Goal: Task Accomplishment & Management: Manage account settings

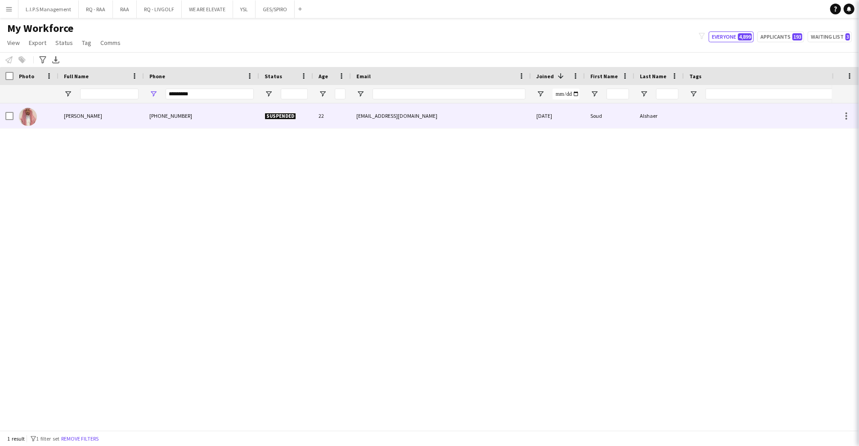
type input "*********"
click at [109, 121] on div "Soud Alshaer" at bounding box center [100, 115] width 85 height 25
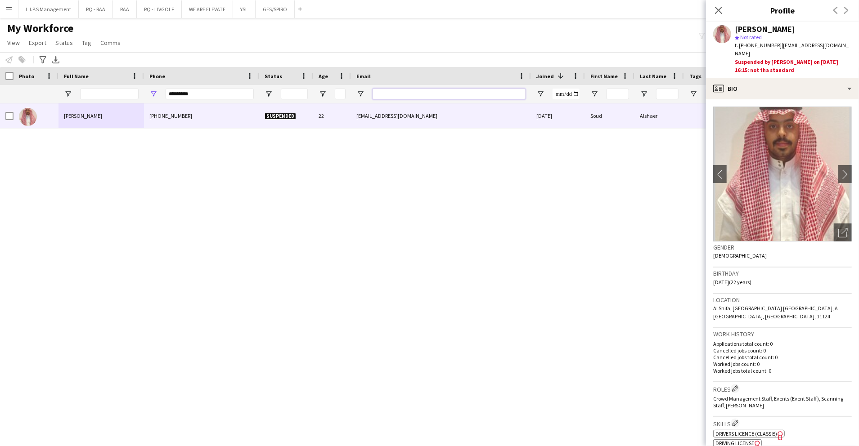
drag, startPoint x: 388, startPoint y: 97, endPoint x: 221, endPoint y: 106, distance: 167.1
click at [388, 97] on input "Email Filter Input" at bounding box center [448, 94] width 153 height 11
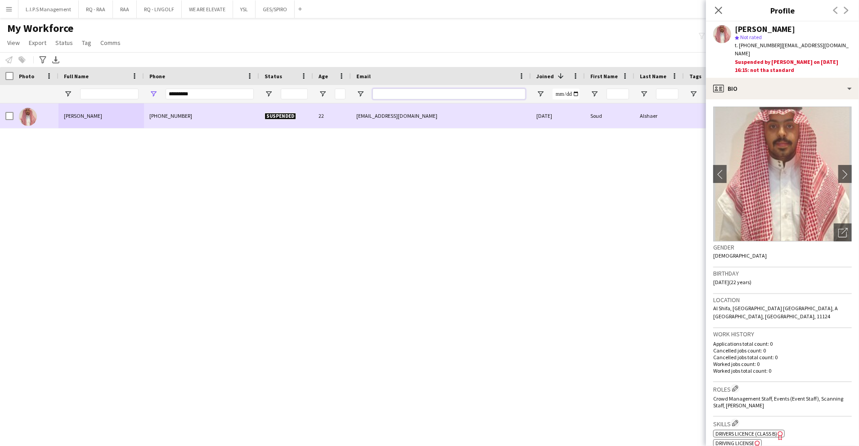
paste input "**********"
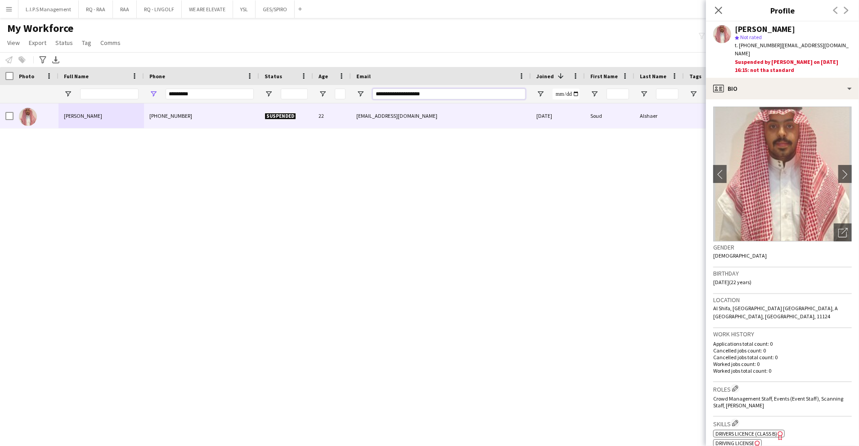
type input "**********"
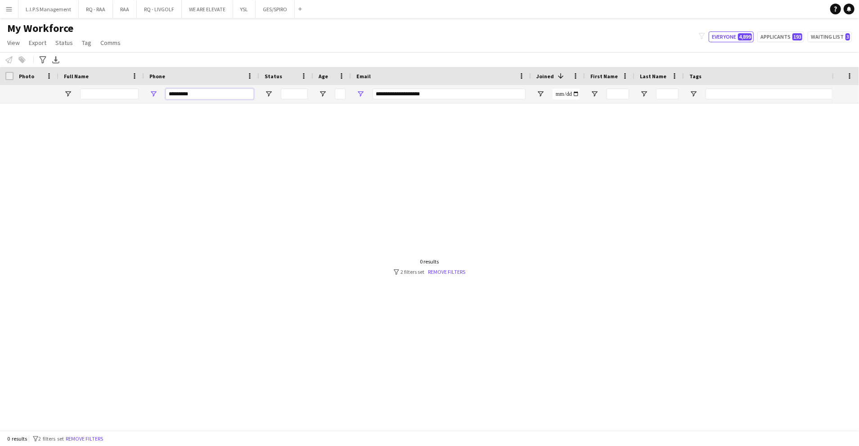
drag, startPoint x: 223, startPoint y: 91, endPoint x: 135, endPoint y: 97, distance: 88.3
click at [135, 97] on div at bounding box center [626, 94] width 1252 height 18
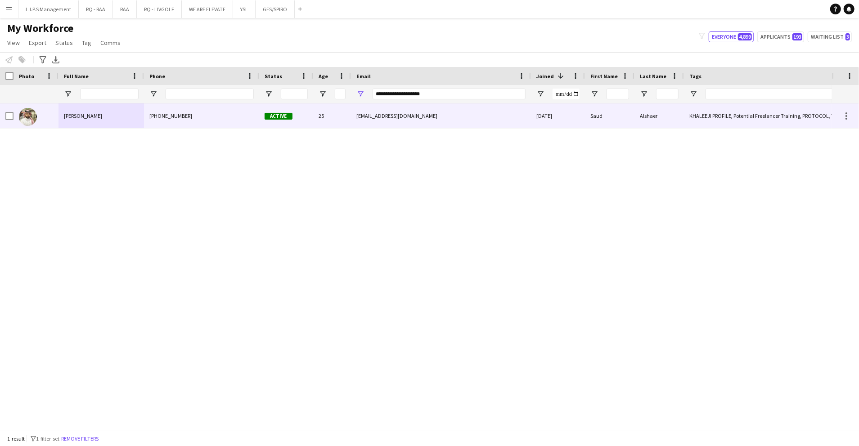
drag, startPoint x: 197, startPoint y: 121, endPoint x: 416, endPoint y: 118, distance: 219.0
click at [197, 121] on div "+9660596798736" at bounding box center [201, 115] width 115 height 25
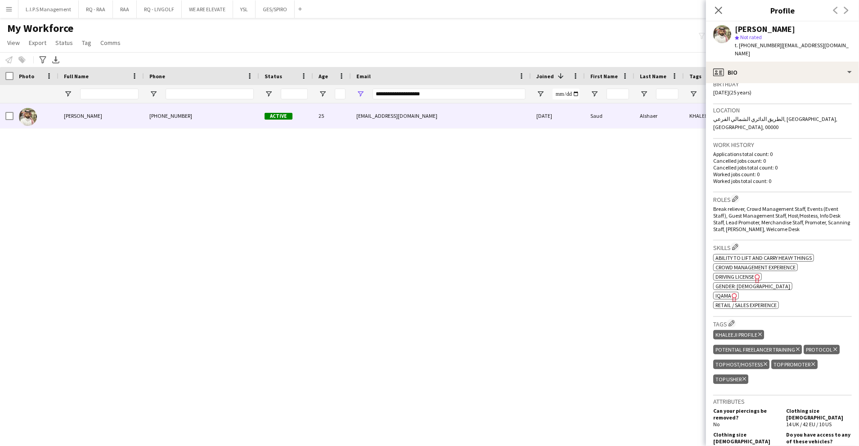
scroll to position [300, 0]
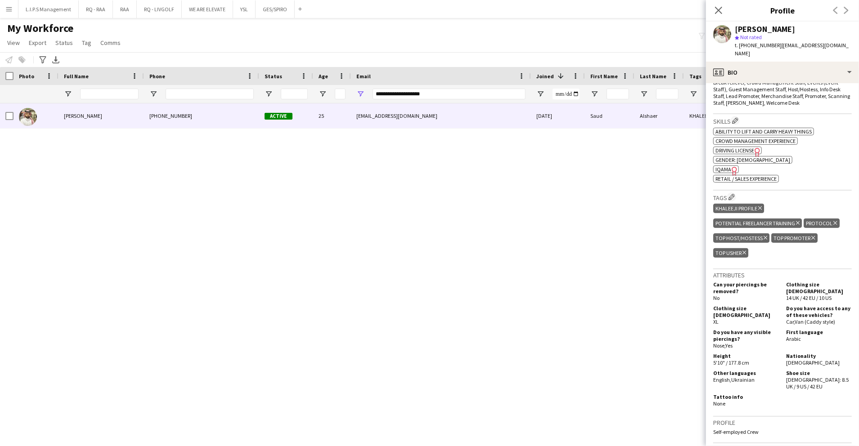
click at [729, 166] on icon "Freelancer has uploaded a photo validation of skill. Click to see" at bounding box center [733, 170] width 9 height 9
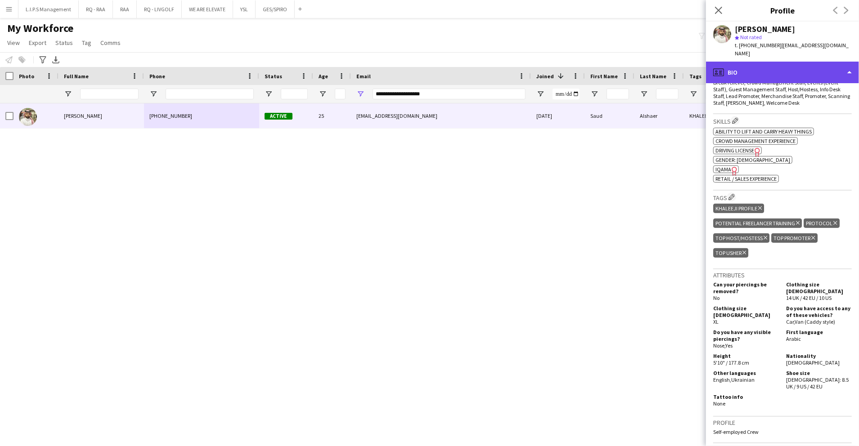
click at [746, 62] on div "profile Bio" at bounding box center [782, 73] width 153 height 22
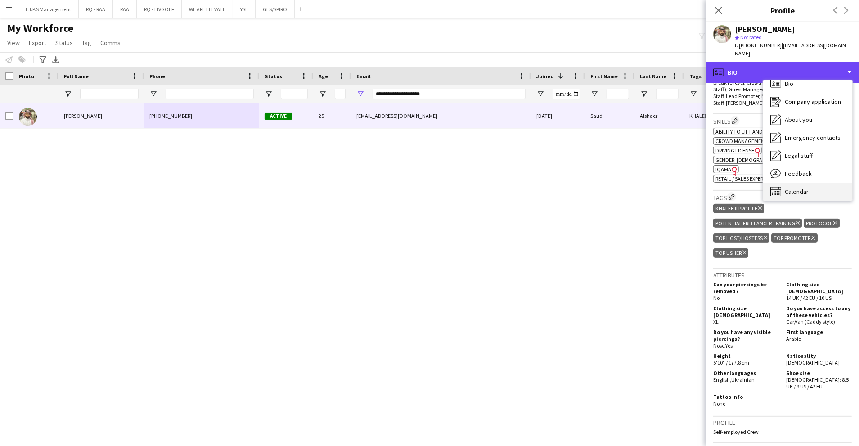
scroll to position [13, 0]
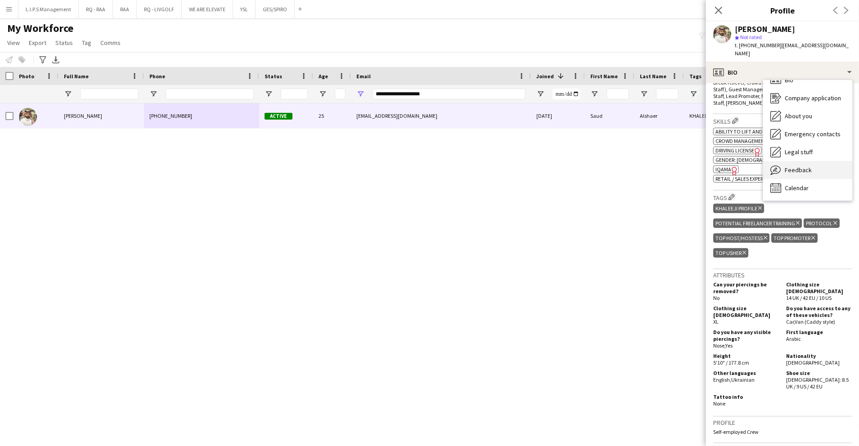
click at [805, 166] on span "Feedback" at bounding box center [797, 170] width 27 height 8
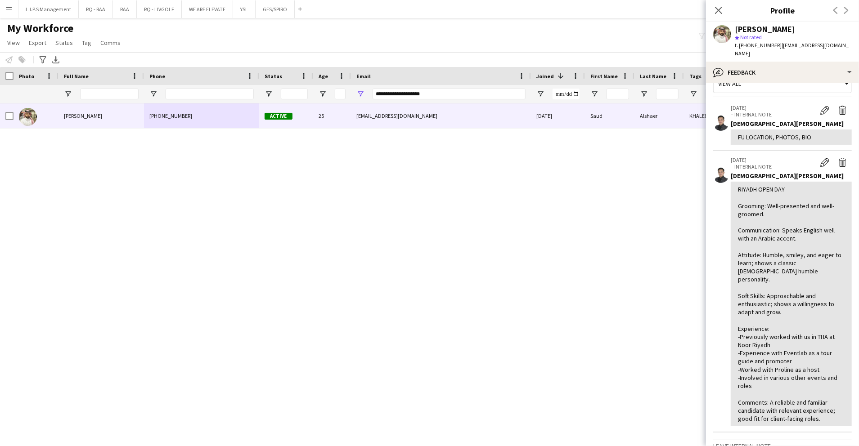
scroll to position [0, 0]
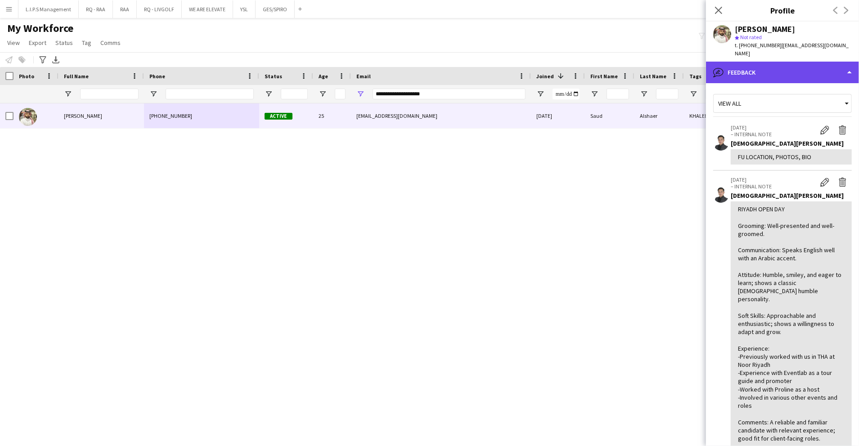
click at [818, 67] on div "bubble-pencil Feedback" at bounding box center [782, 73] width 153 height 22
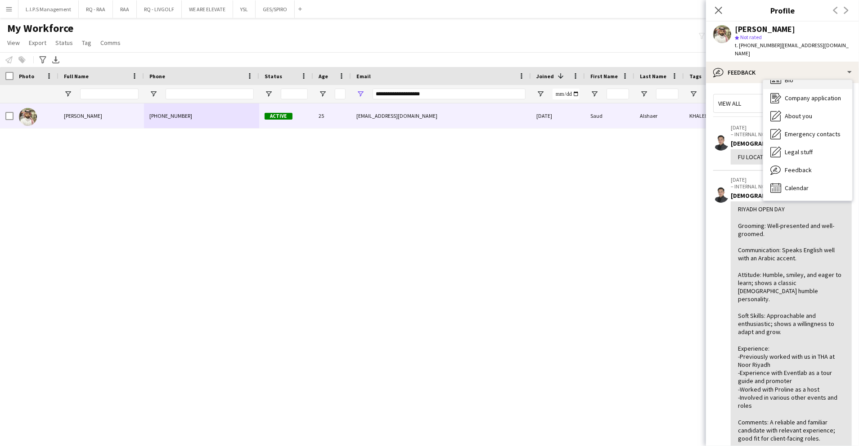
click at [815, 78] on div "Bio Bio" at bounding box center [807, 80] width 89 height 18
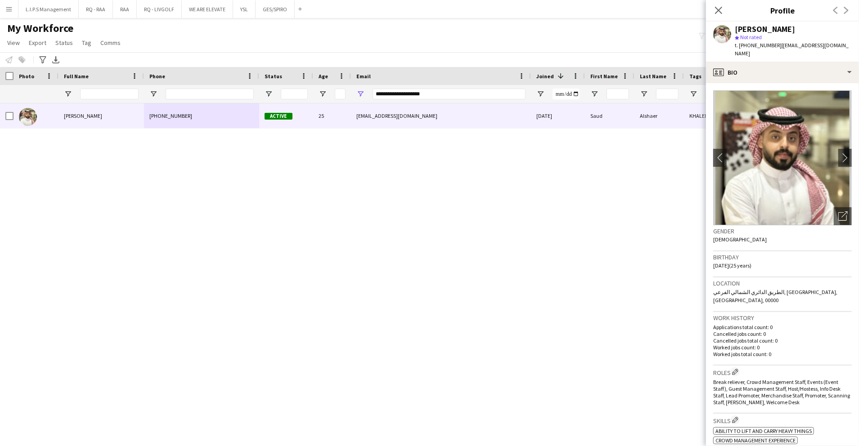
drag, startPoint x: 832, startPoint y: 209, endPoint x: 824, endPoint y: 205, distance: 8.7
click at [838, 211] on icon "Open photos pop-in" at bounding box center [842, 215] width 9 height 9
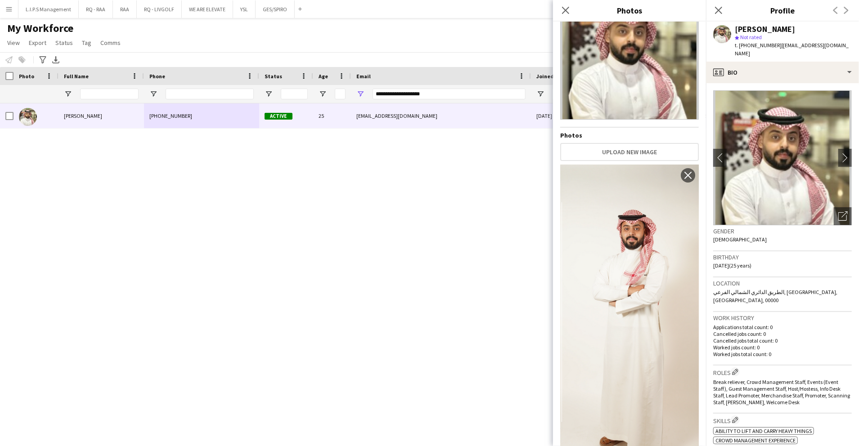
scroll to position [66, 0]
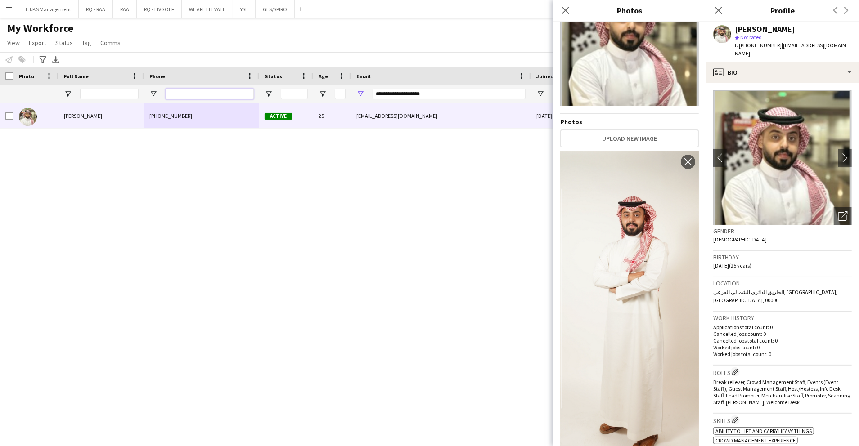
click at [226, 89] on input "Phone Filter Input" at bounding box center [209, 94] width 88 height 11
paste input "**********"
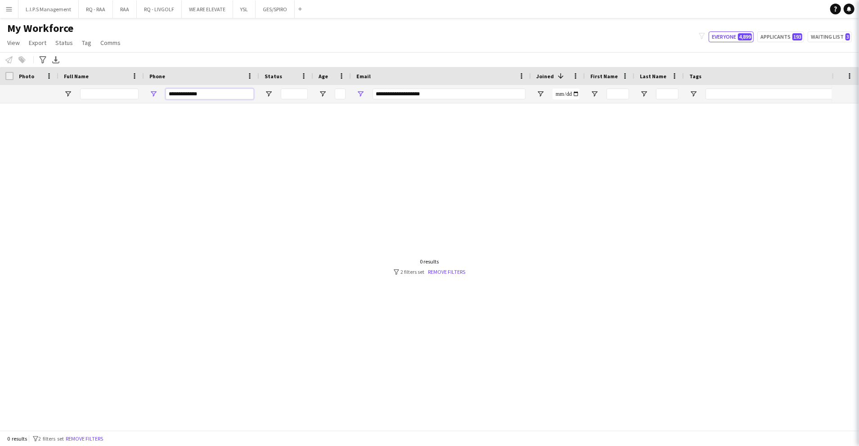
type input "**********"
drag, startPoint x: 452, startPoint y: 91, endPoint x: 94, endPoint y: 110, distance: 358.5
click at [94, 110] on div "Workforce Details Photo Full Name" at bounding box center [429, 248] width 859 height 363
click at [224, 89] on input "**********" at bounding box center [209, 94] width 88 height 11
click at [171, 94] on input "**********" at bounding box center [209, 94] width 88 height 11
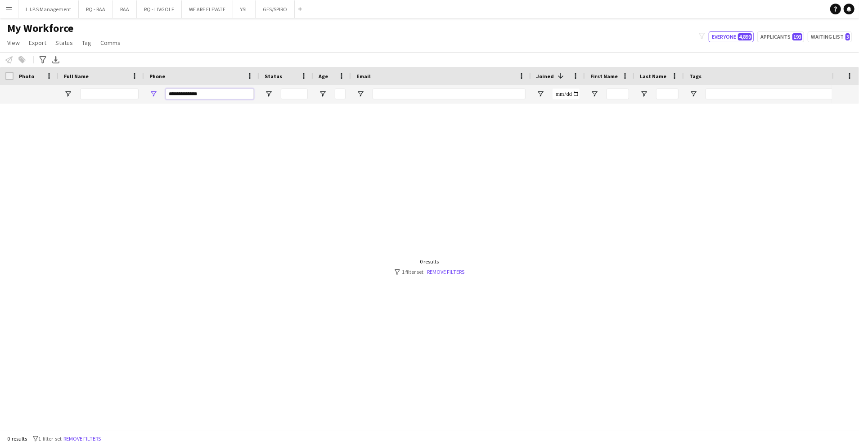
type input "**********"
click at [243, 92] on input "**********" at bounding box center [209, 94] width 88 height 11
drag, startPoint x: 243, startPoint y: 92, endPoint x: 21, endPoint y: 80, distance: 222.5
click at [21, 80] on div "Workforce Details Photo Full Name 1" at bounding box center [626, 85] width 1252 height 36
click at [112, 93] on input "Full Name Filter Input" at bounding box center [109, 94] width 58 height 11
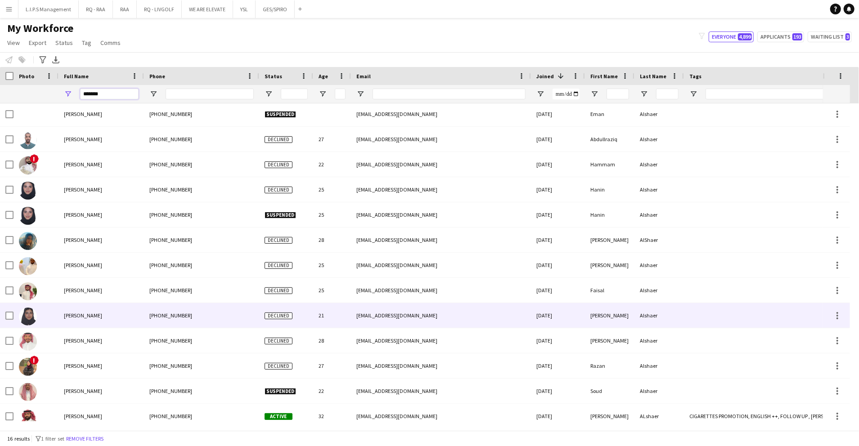
scroll to position [85, 0]
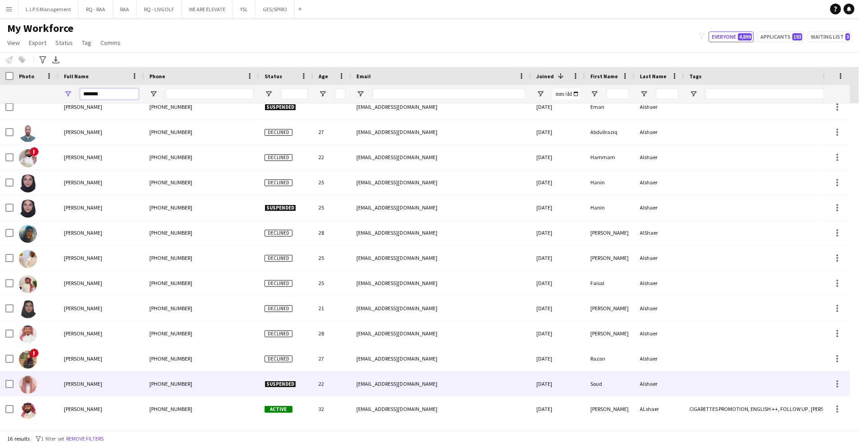
type input "*******"
click at [138, 395] on div "Soud Alshaer" at bounding box center [100, 383] width 85 height 25
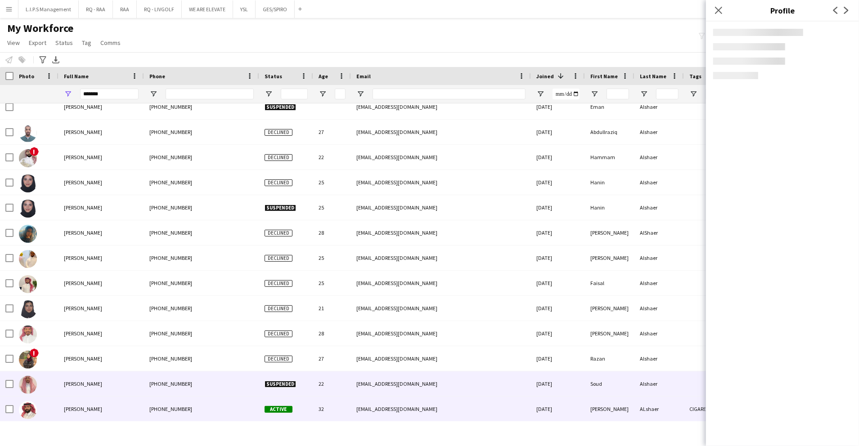
click at [140, 409] on div "Ahmed ALshaer" at bounding box center [100, 409] width 85 height 25
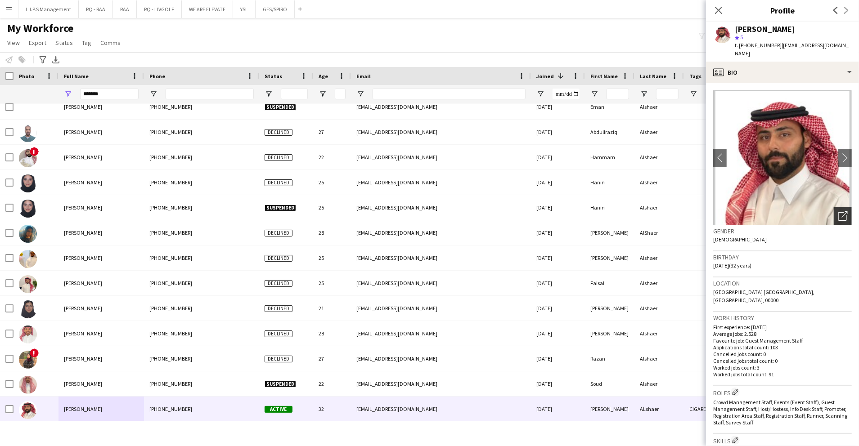
click at [838, 211] on icon "Open photos pop-in" at bounding box center [842, 215] width 9 height 9
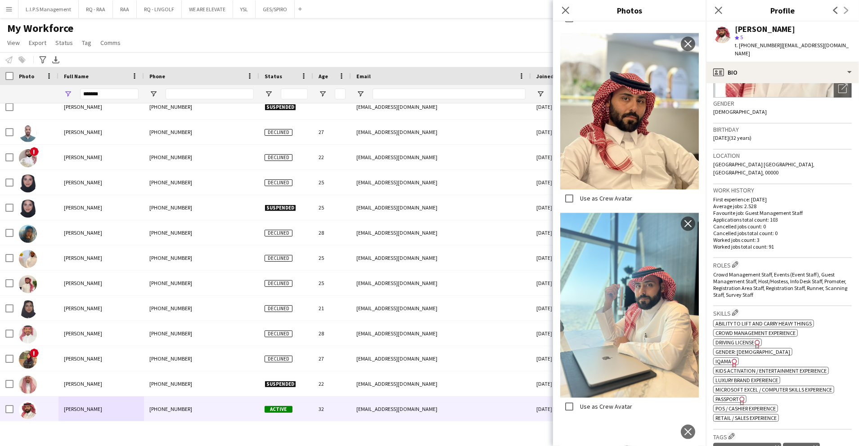
scroll to position [0, 0]
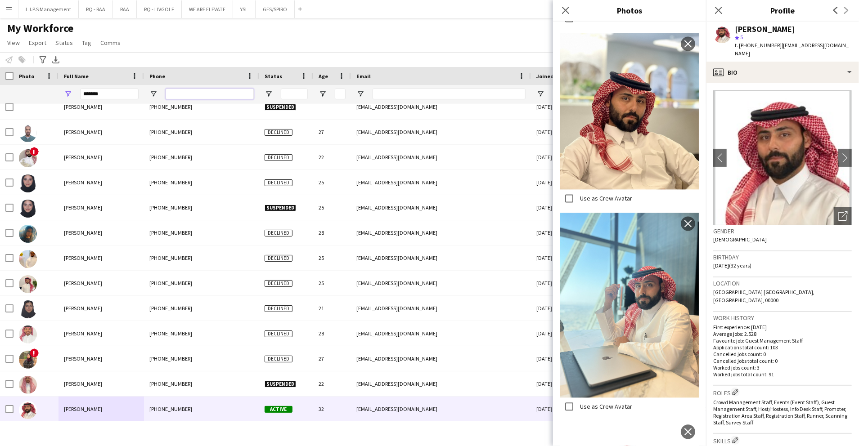
drag, startPoint x: 209, startPoint y: 96, endPoint x: 189, endPoint y: 92, distance: 20.2
click at [209, 96] on input "Phone Filter Input" at bounding box center [209, 94] width 88 height 11
paste input "*********"
type input "*********"
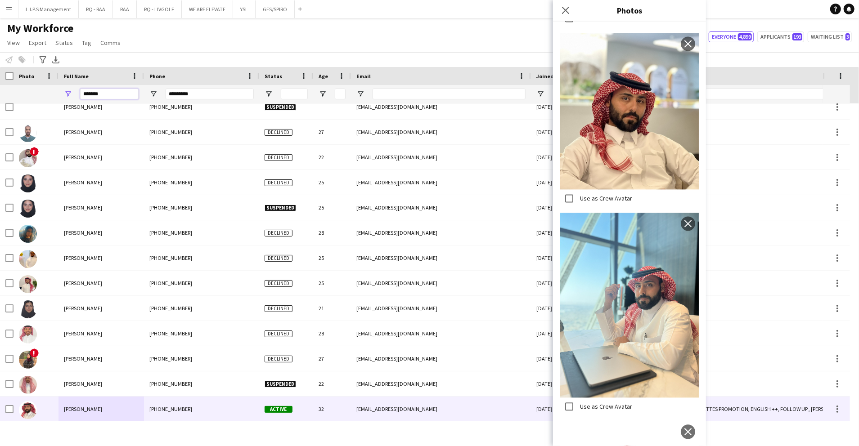
drag, startPoint x: 119, startPoint y: 95, endPoint x: 32, endPoint y: 92, distance: 86.4
click at [32, 92] on div "*******" at bounding box center [626, 94] width 1252 height 18
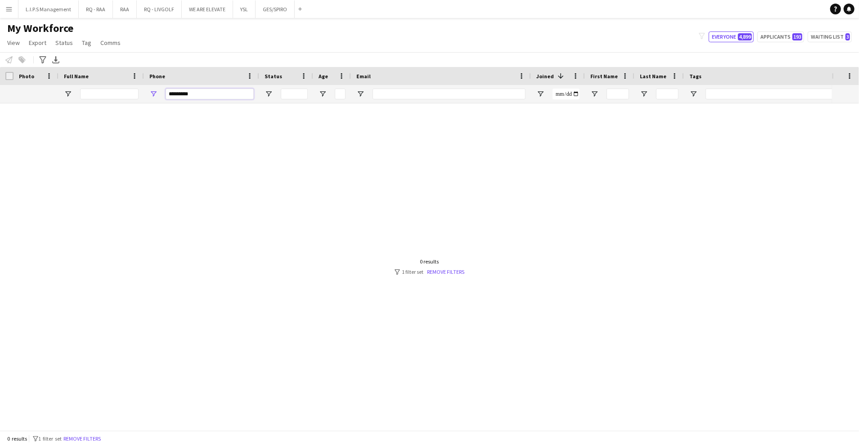
click at [204, 94] on input "*********" at bounding box center [209, 94] width 88 height 11
click at [167, 94] on input "*********" at bounding box center [209, 94] width 88 height 11
click at [206, 94] on input "**********" at bounding box center [209, 94] width 88 height 11
type input "**********"
click at [94, 437] on button "Remove filters" at bounding box center [82, 439] width 41 height 10
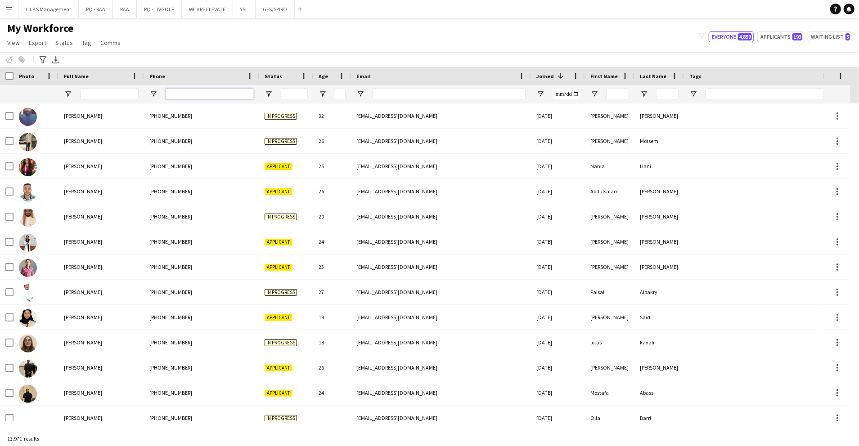
click at [209, 97] on input "Phone Filter Input" at bounding box center [209, 94] width 88 height 11
click at [118, 91] on input "Full Name Filter Input" at bounding box center [109, 94] width 58 height 11
paste input "**********"
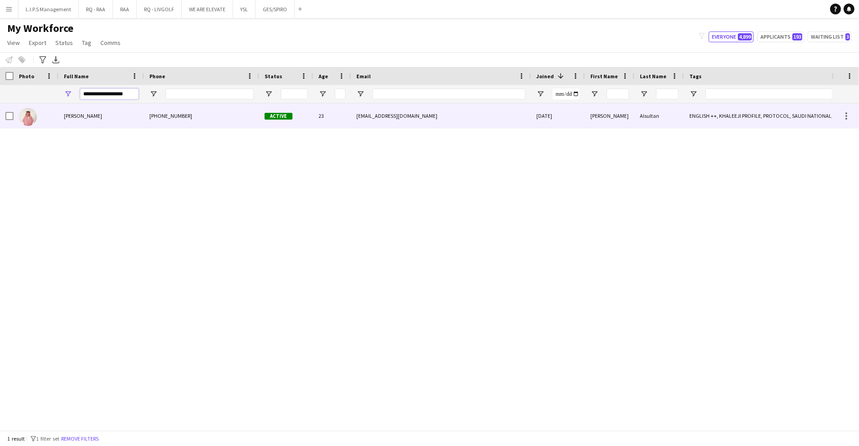
type input "**********"
click at [149, 126] on div "+966504417796" at bounding box center [201, 115] width 115 height 25
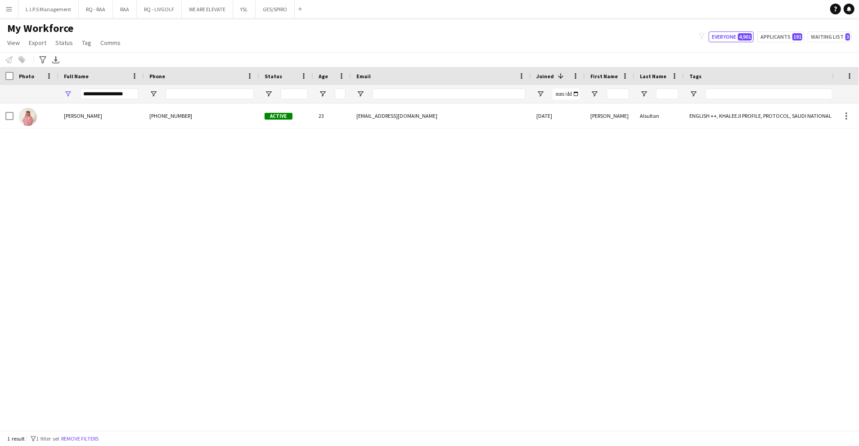
click at [352, 122] on div "[EMAIL_ADDRESS][DOMAIN_NAME]" at bounding box center [441, 115] width 180 height 25
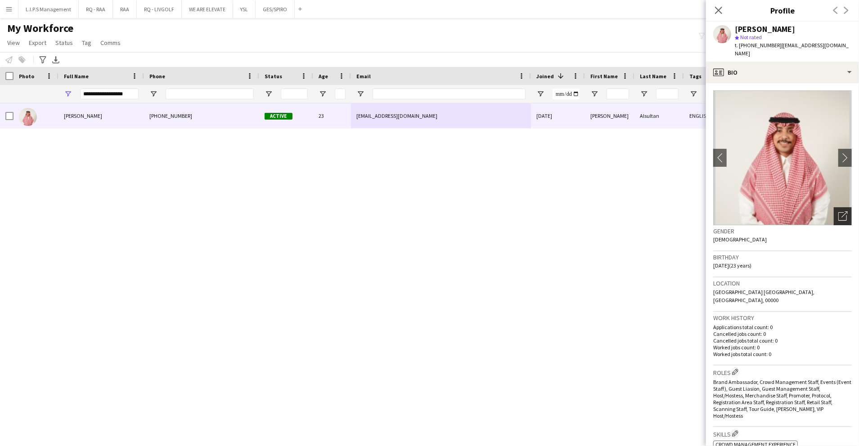
click at [833, 207] on div "Open photos pop-in" at bounding box center [842, 216] width 18 height 18
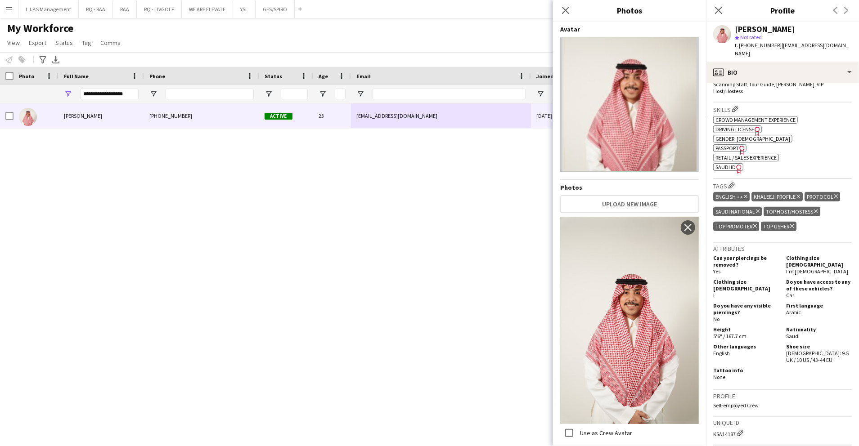
scroll to position [360, 0]
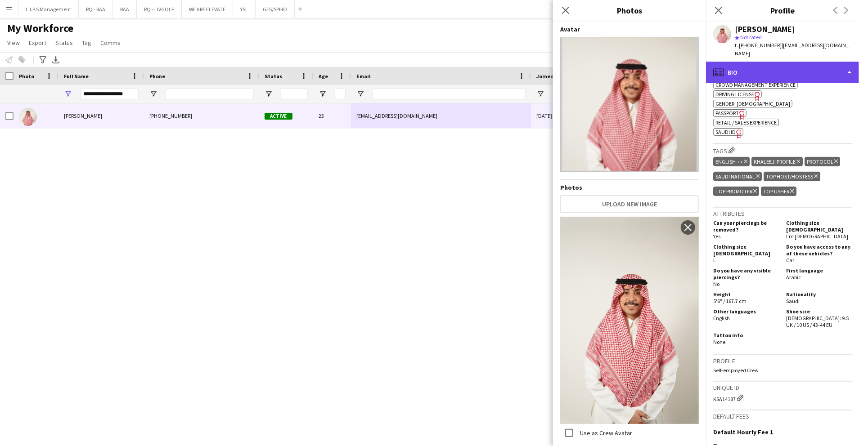
click at [804, 69] on div "profile Bio" at bounding box center [782, 73] width 153 height 22
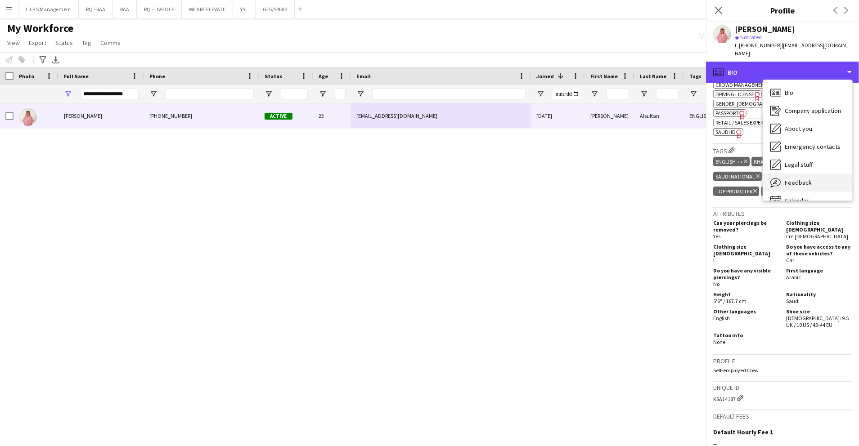
scroll to position [13, 0]
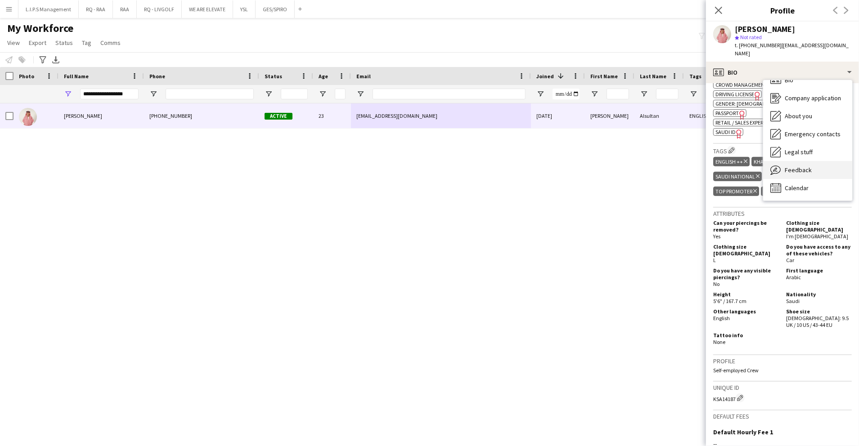
click at [802, 161] on div "Feedback Feedback" at bounding box center [807, 170] width 89 height 18
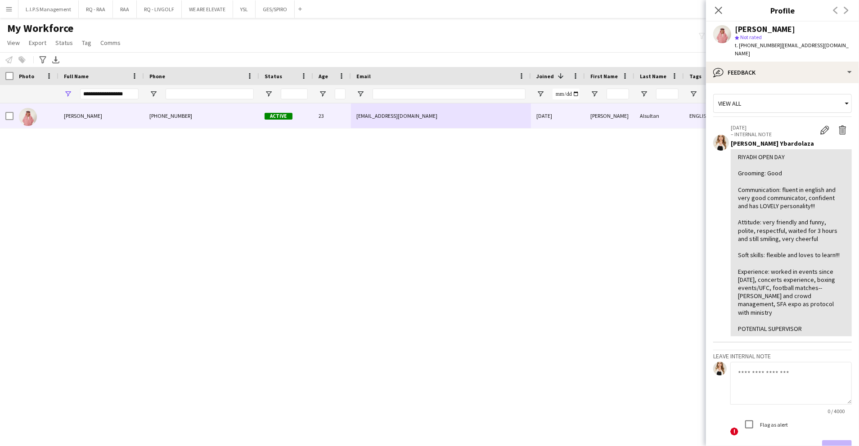
click at [752, 46] on span "t. +966504417796" at bounding box center [757, 45] width 47 height 7
copy span "966504417796"
drag, startPoint x: 129, startPoint y: 94, endPoint x: 31, endPoint y: 141, distance: 108.0
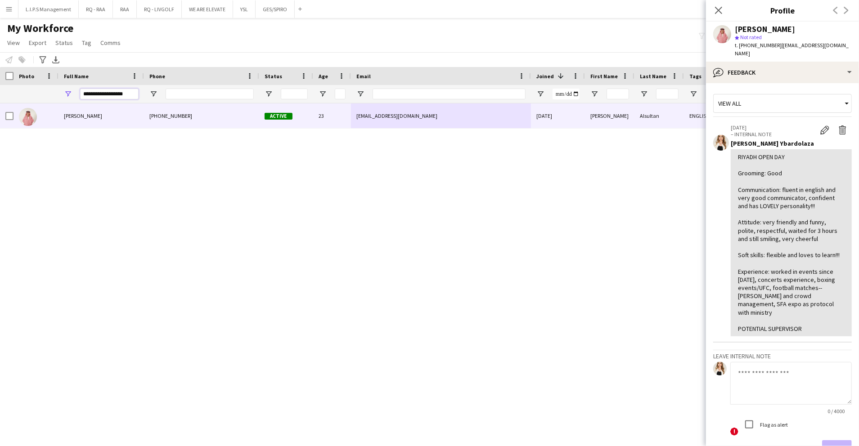
click at [0, 95] on div "**********" at bounding box center [626, 94] width 1252 height 18
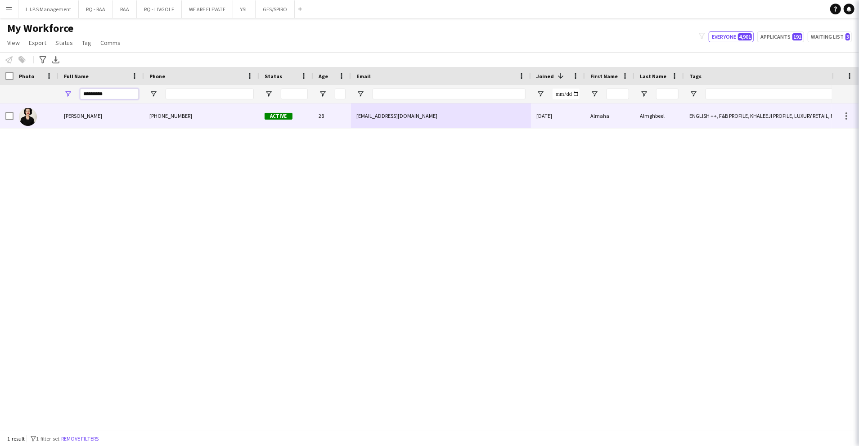
type input "*********"
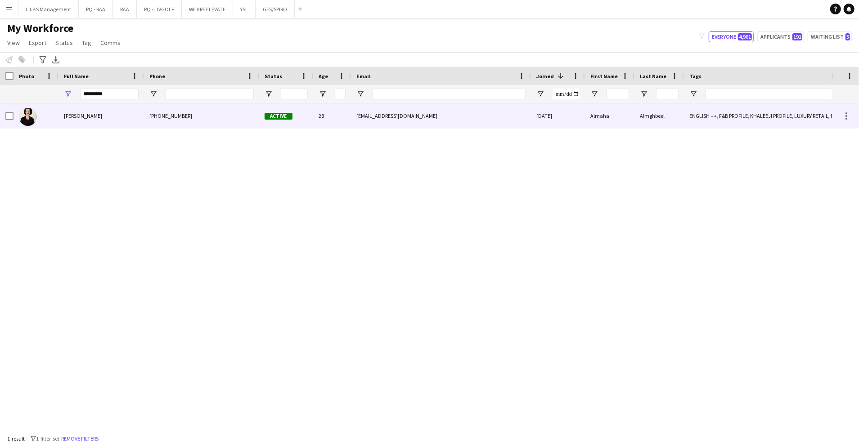
click at [140, 108] on div "Almaha Almghbeel" at bounding box center [100, 115] width 85 height 25
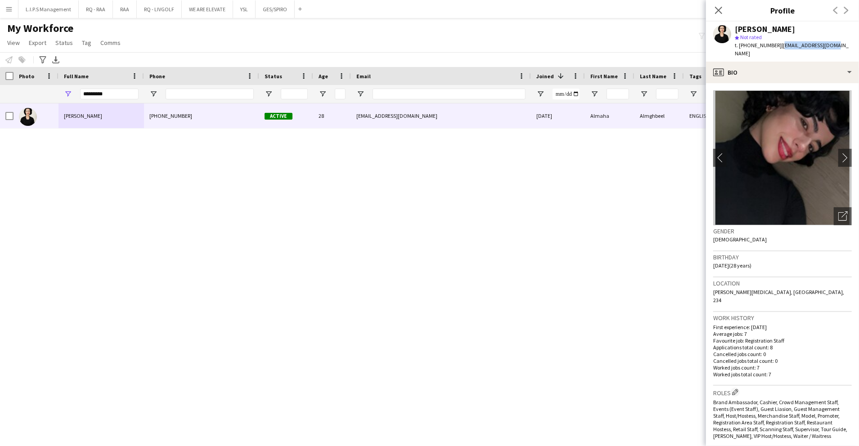
drag, startPoint x: 827, startPoint y: 45, endPoint x: 778, endPoint y: 45, distance: 49.9
click at [778, 45] on div "Almaha Almghbeel star Not rated t. +966539183107 | almhasa10@gmail.com" at bounding box center [782, 42] width 153 height 40
copy span "almhasa10@gmail.com"
click at [756, 45] on span "t. +966539183107" at bounding box center [757, 45] width 47 height 7
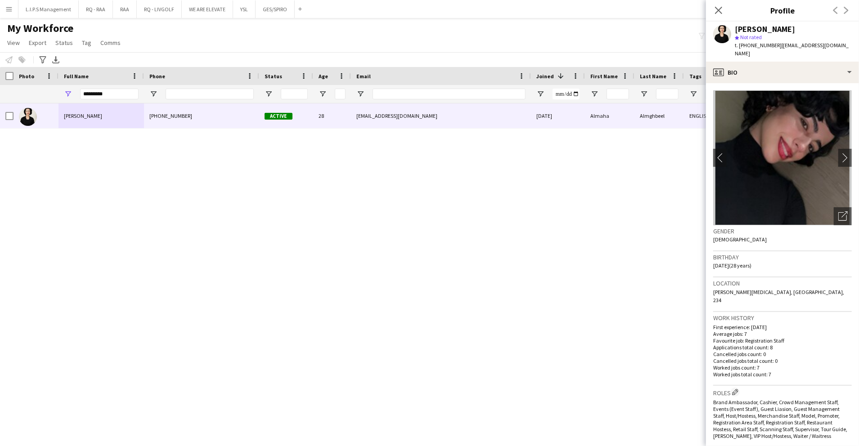
copy span "966539183107"
click at [224, 94] on input "Phone Filter Input" at bounding box center [209, 94] width 88 height 11
paste input "**********"
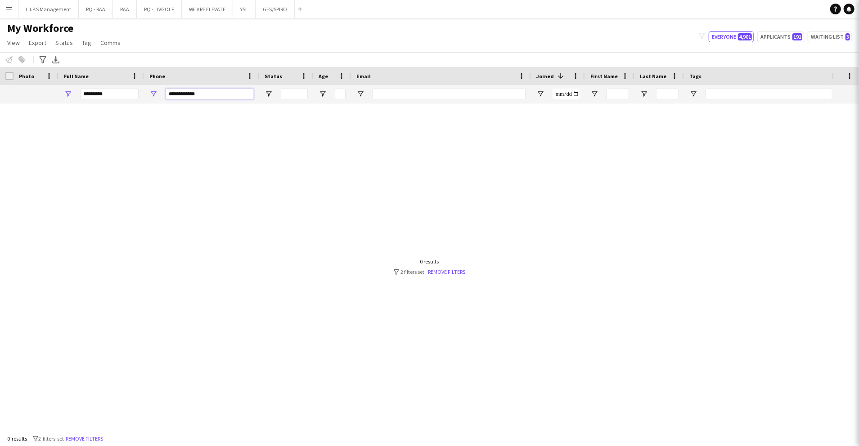
type input "**********"
drag, startPoint x: 128, startPoint y: 88, endPoint x: 51, endPoint y: 89, distance: 76.9
click at [48, 89] on div "*********" at bounding box center [626, 94] width 1252 height 18
drag, startPoint x: 112, startPoint y: 93, endPoint x: 30, endPoint y: 67, distance: 85.8
click at [29, 67] on div "Workforce Details Photo Full Name 1" at bounding box center [626, 85] width 1252 height 36
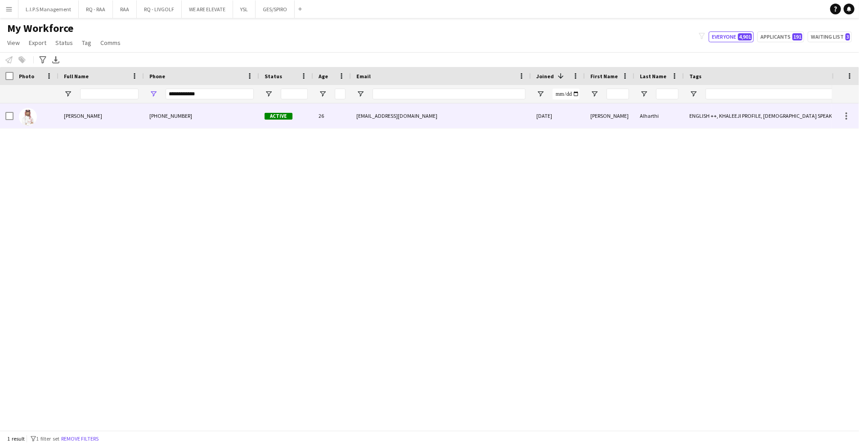
click at [622, 115] on div "Abdulaziz" at bounding box center [609, 115] width 49 height 25
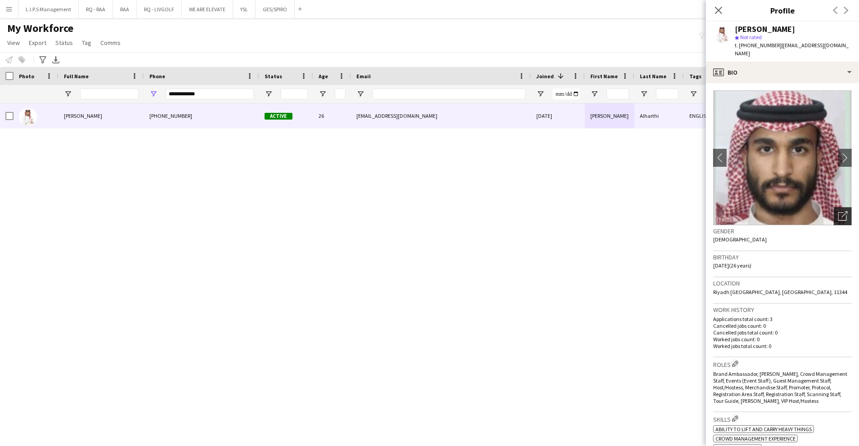
click at [838, 211] on icon "Open photos pop-in" at bounding box center [842, 215] width 9 height 9
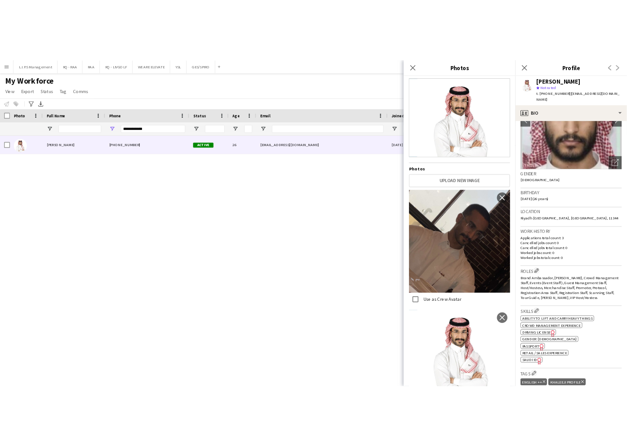
scroll to position [120, 0]
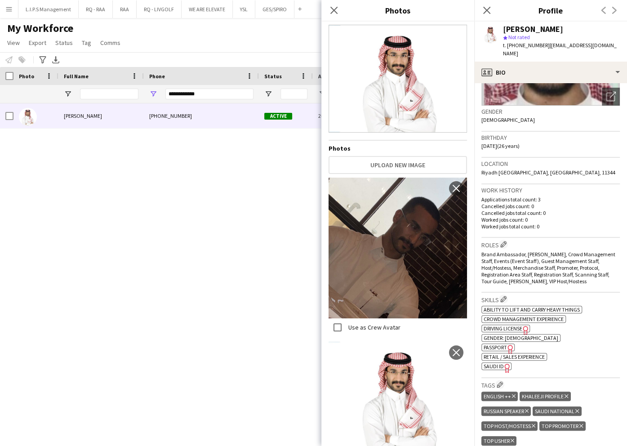
click at [496, 362] on app-spec-pill "ok-circled2 background Layer 1 cross-circle-red background Layer 1 SAUDI ID Fre…" at bounding box center [497, 366] width 30 height 8
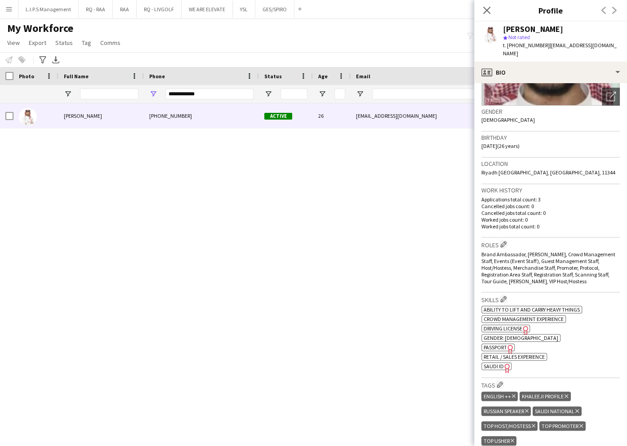
click at [541, 26] on div "Abdulaziz Alharthi" at bounding box center [533, 29] width 60 height 8
copy div "Abdulaziz Alharthi"
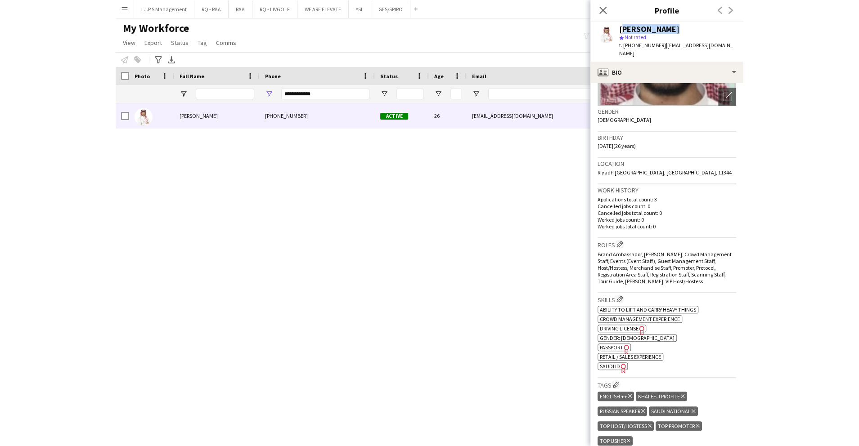
scroll to position [0, 0]
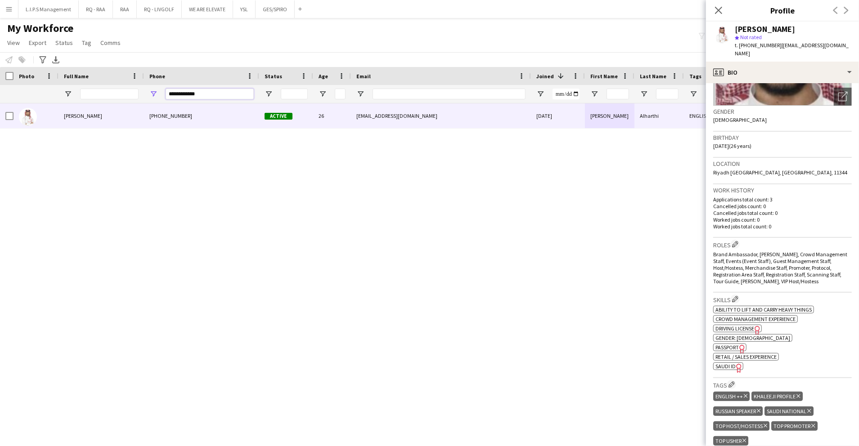
drag, startPoint x: 206, startPoint y: 89, endPoint x: 162, endPoint y: 83, distance: 43.6
click at [162, 83] on div "Workforce Details Photo Full Name 1" at bounding box center [626, 85] width 1252 height 36
click at [132, 93] on input "Full Name Filter Input" at bounding box center [109, 94] width 58 height 11
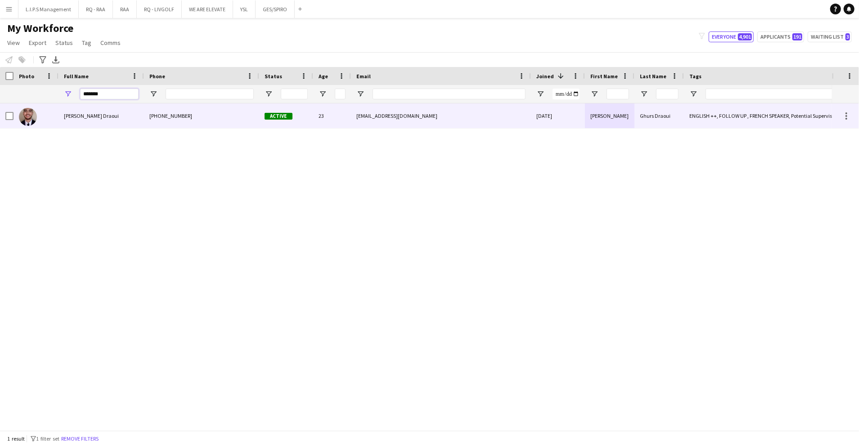
type input "*******"
drag, startPoint x: 80, startPoint y: 123, endPoint x: 94, endPoint y: 123, distance: 14.4
click at [80, 123] on div "[PERSON_NAME] Draoui" at bounding box center [100, 115] width 85 height 25
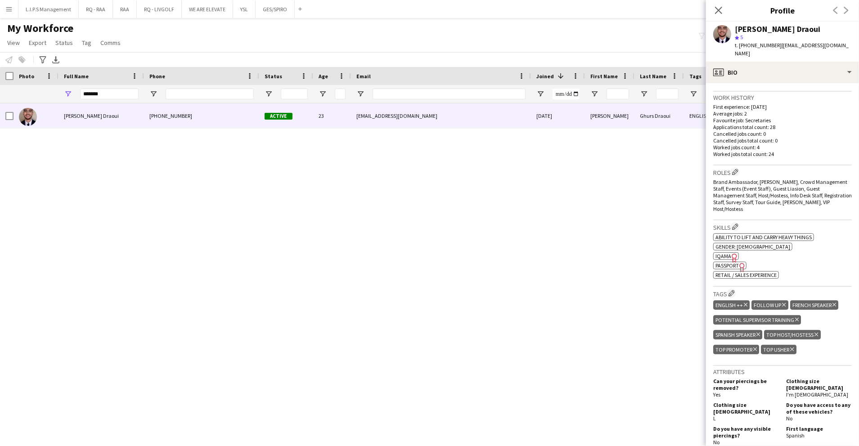
scroll to position [300, 0]
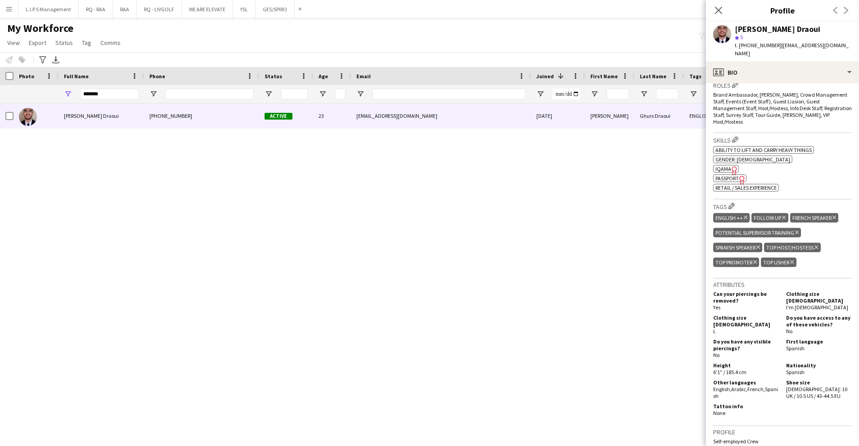
click at [729, 166] on icon "Freelancer has uploaded a photo validation of skill. Click to see" at bounding box center [733, 170] width 9 height 9
click at [720, 175] on span "Passport" at bounding box center [726, 178] width 23 height 7
click at [726, 175] on span "Passport" at bounding box center [726, 178] width 23 height 7
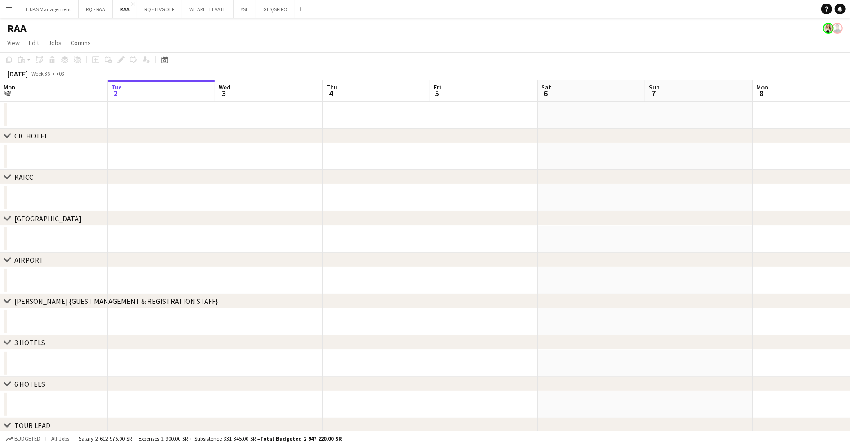
click at [347, 225] on div "chevron-right [GEOGRAPHIC_DATA]" at bounding box center [425, 218] width 850 height 14
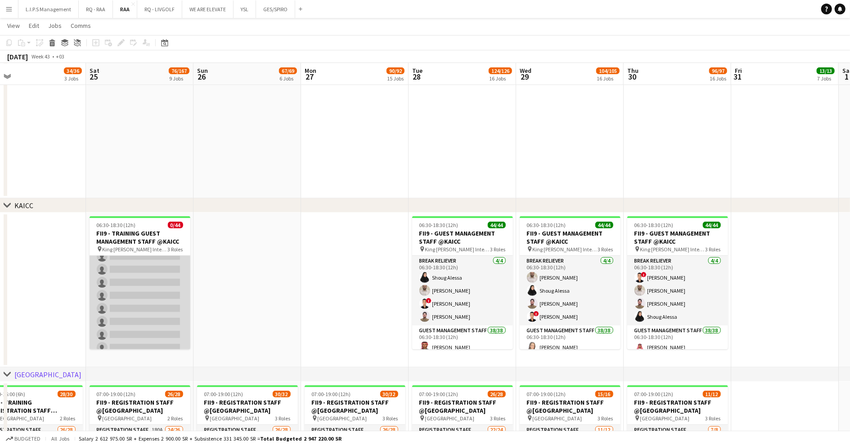
scroll to position [532, 0]
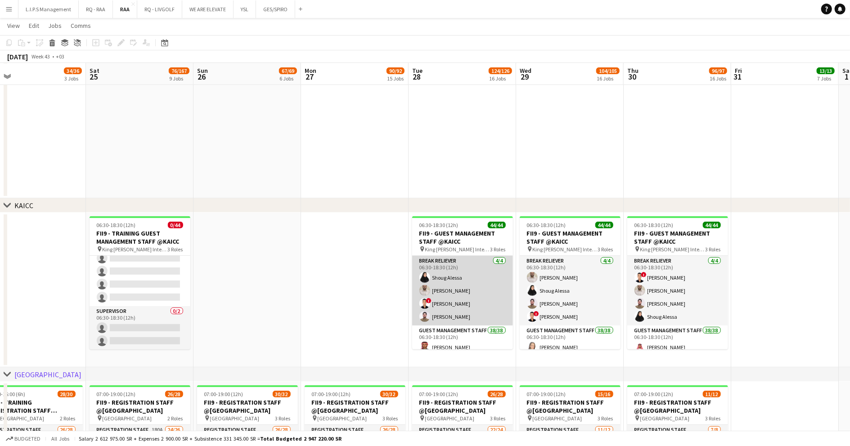
click at [477, 300] on app-card-role "Break reliever 4/4 06:30-18:30 (12h) Shoug Alessa Mohammed Midhat ! Mohamed Ibr…" at bounding box center [462, 291] width 101 height 70
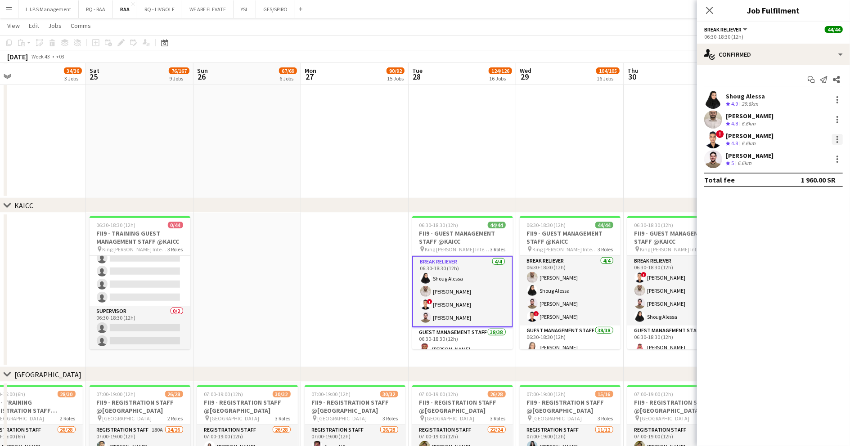
click at [839, 139] on div at bounding box center [837, 139] width 11 height 11
click at [806, 239] on span "Remove" at bounding box center [793, 242] width 27 height 8
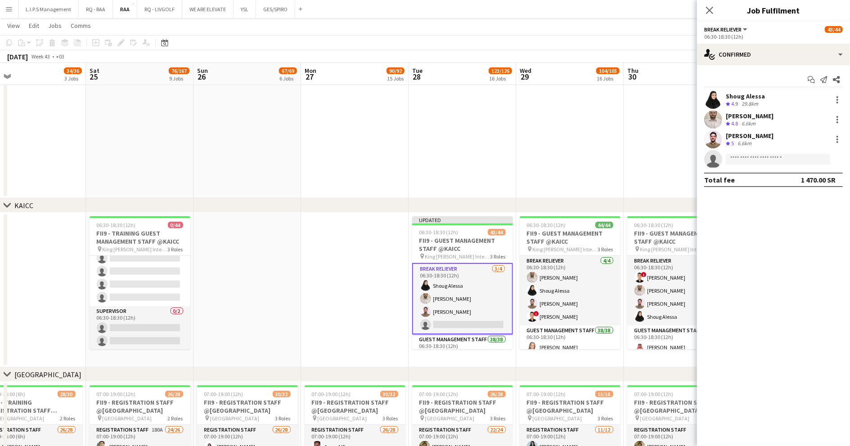
drag, startPoint x: 570, startPoint y: 290, endPoint x: 701, endPoint y: 204, distance: 156.2
click at [571, 290] on app-card-role "Break reliever 4/4 06:30-18:30 (12h) Mohammed Midhat Shoug Alessa Noor Elhussei…" at bounding box center [569, 291] width 101 height 70
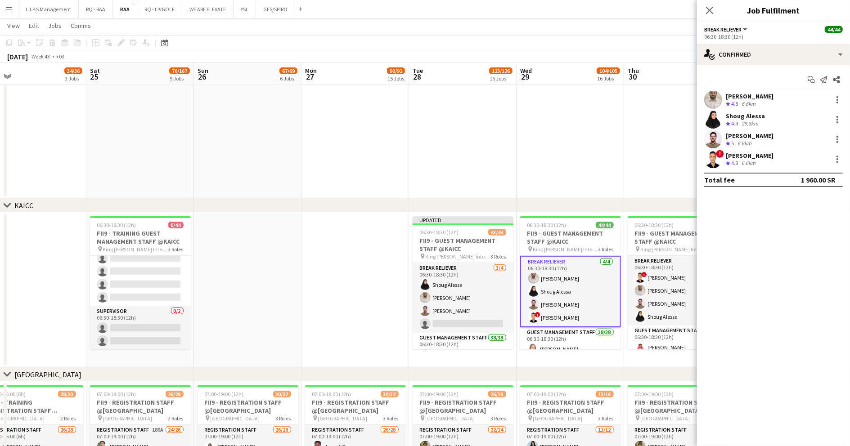
click at [831, 159] on div at bounding box center [836, 159] width 13 height 11
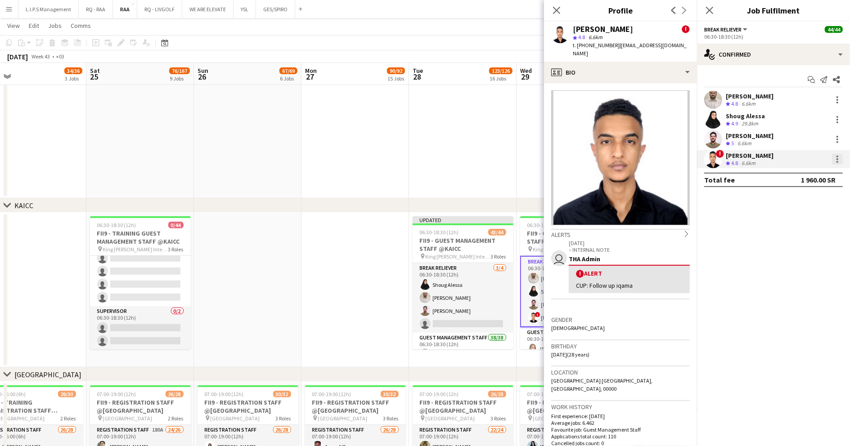
click at [835, 161] on div at bounding box center [837, 159] width 11 height 11
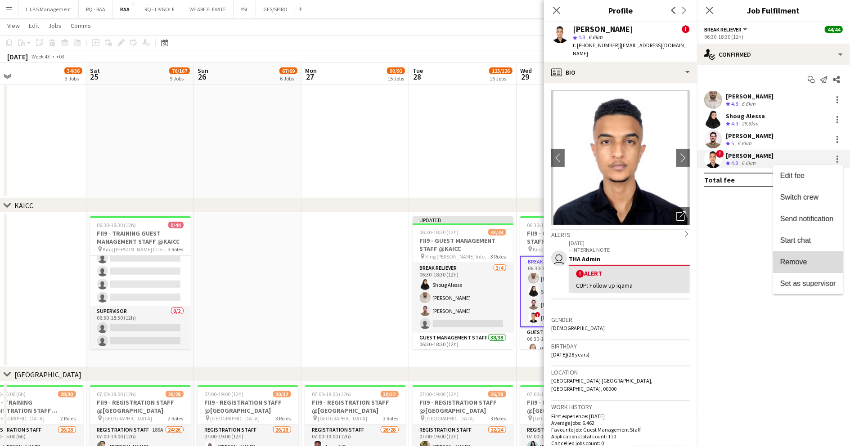
click at [804, 255] on button "Remove" at bounding box center [808, 262] width 70 height 22
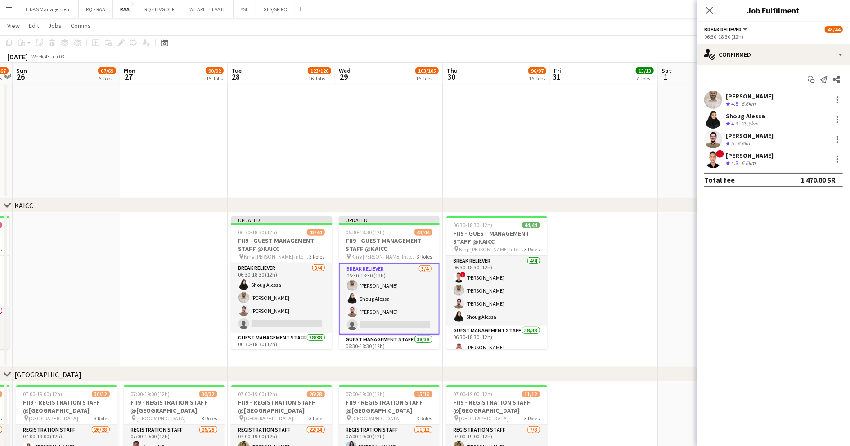
scroll to position [0, 310]
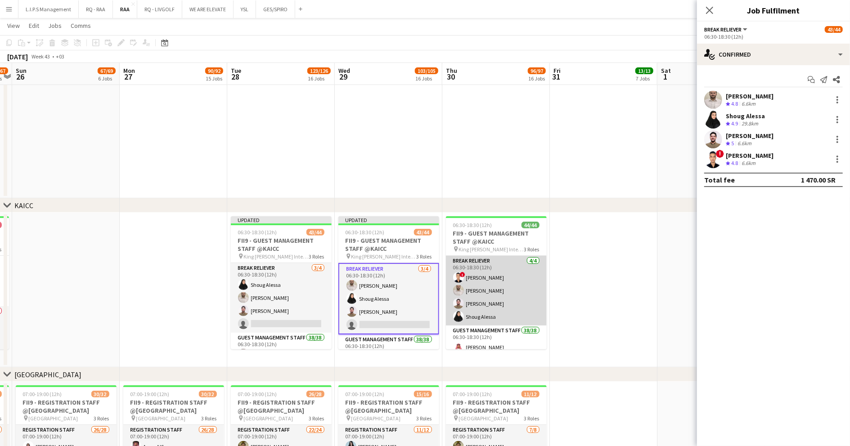
click at [513, 284] on app-card-role "Break reliever 4/4 06:30-18:30 (12h) ! Mohamed Ibrahim Mohammed Midhat Noor Elh…" at bounding box center [496, 291] width 101 height 70
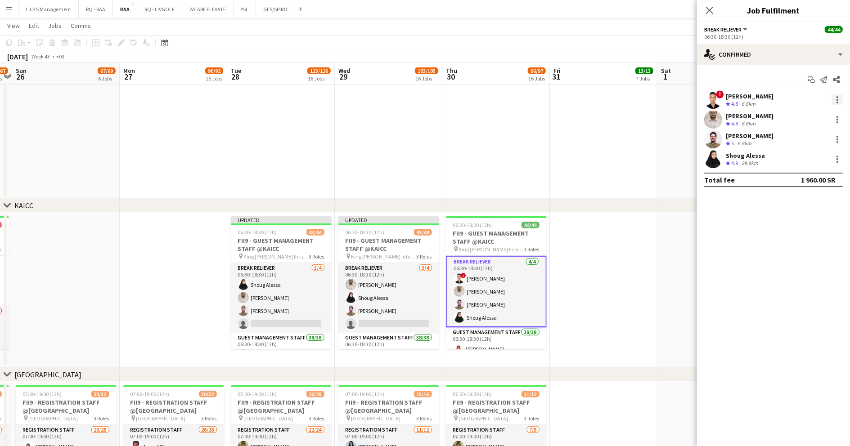
click at [834, 102] on div at bounding box center [837, 99] width 11 height 11
click at [805, 204] on span "Remove" at bounding box center [793, 203] width 27 height 8
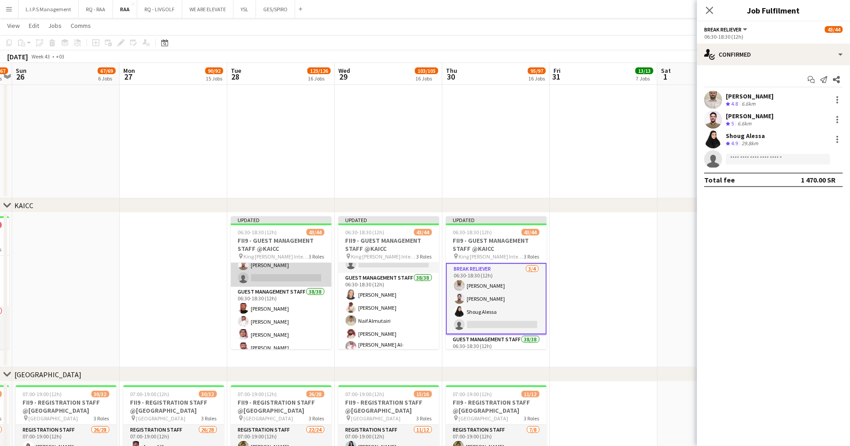
scroll to position [60, 0]
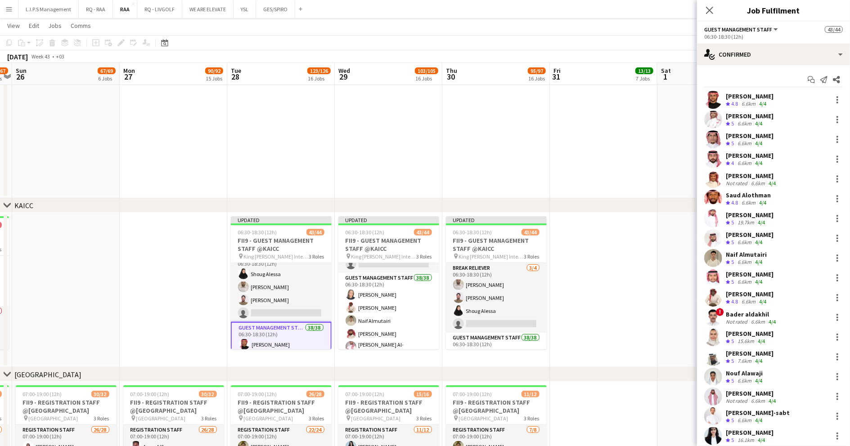
scroll to position [0, 0]
click at [626, 170] on app-date-cell at bounding box center [603, 84] width 107 height 228
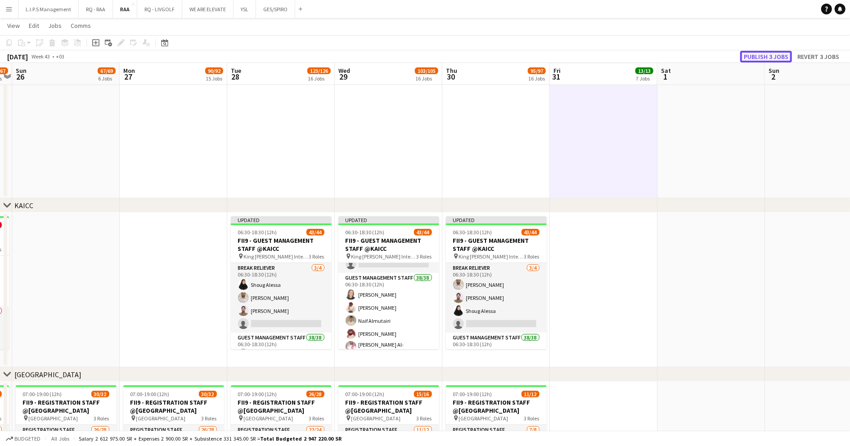
click at [762, 52] on button "Publish 3 jobs" at bounding box center [766, 57] width 52 height 12
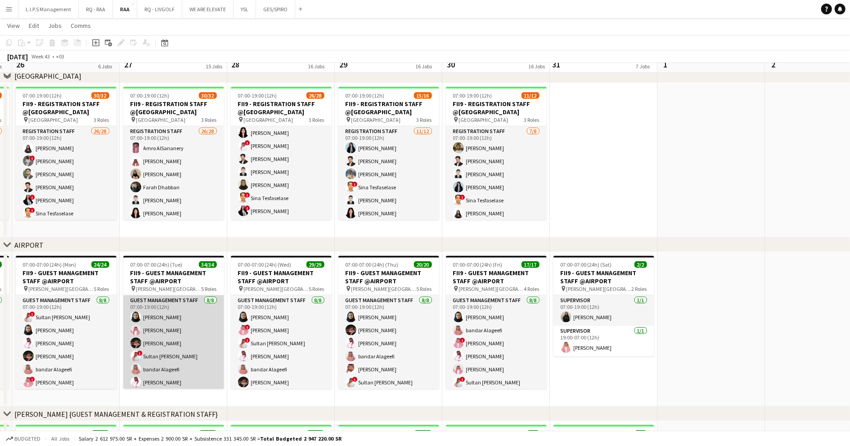
scroll to position [599, 0]
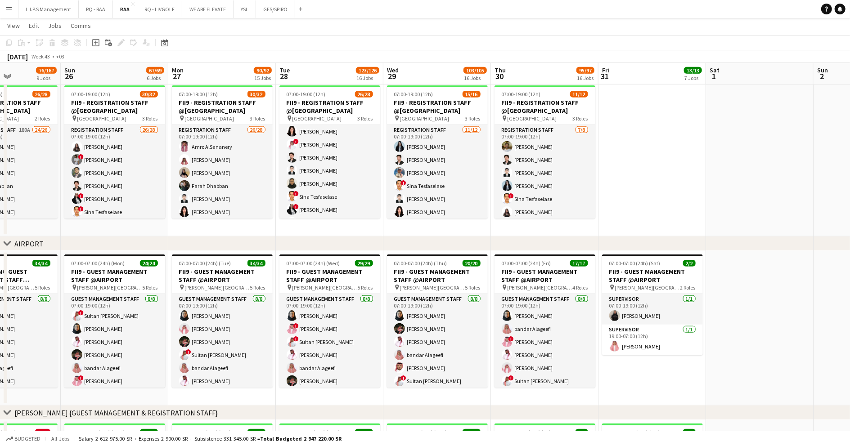
drag, startPoint x: 81, startPoint y: 226, endPoint x: 251, endPoint y: 229, distance: 170.0
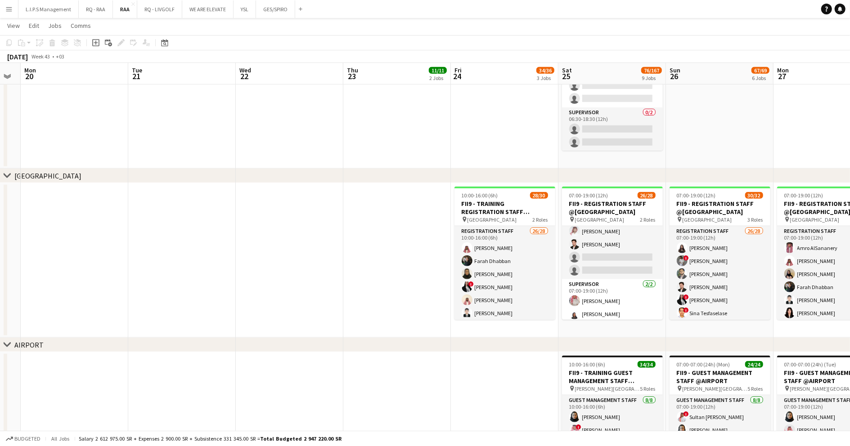
scroll to position [0, 291]
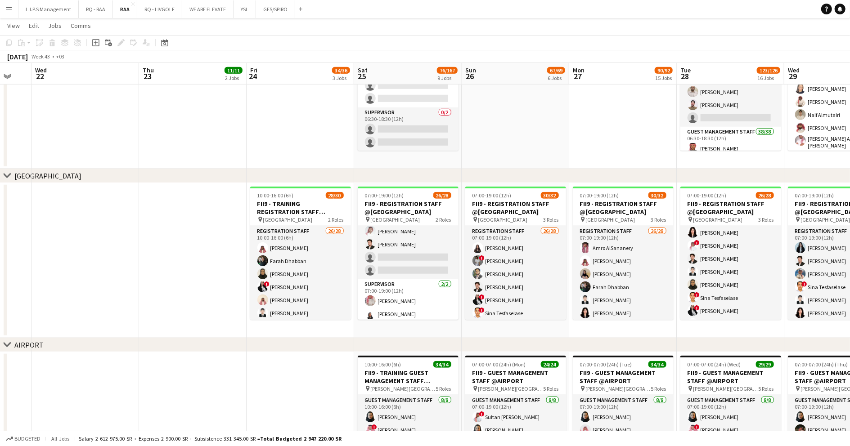
drag, startPoint x: 159, startPoint y: 331, endPoint x: 373, endPoint y: 331, distance: 214.5
drag, startPoint x: 316, startPoint y: 259, endPoint x: 786, endPoint y: 90, distance: 499.1
click at [316, 259] on app-card-role "Registration Staff 26/28 10:00-16:00 (6h) Faisal Mahmoud Farah Dhabban Mada Alj…" at bounding box center [300, 418] width 101 height 385
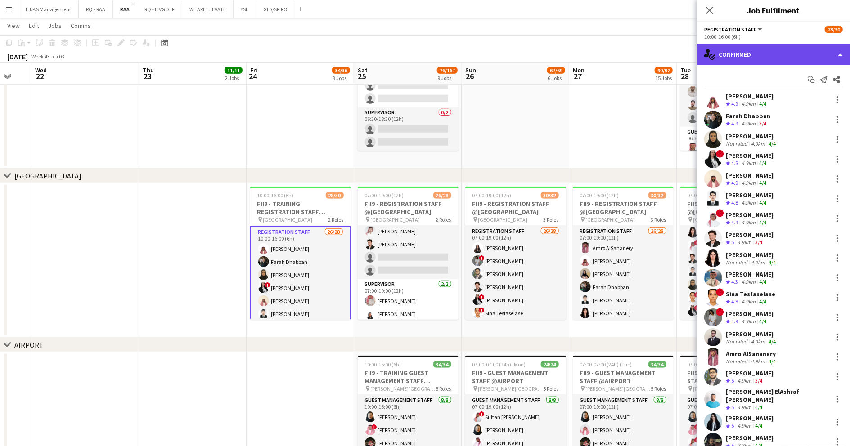
click at [827, 60] on div "single-neutral-actions-check-2 Confirmed" at bounding box center [773, 55] width 153 height 22
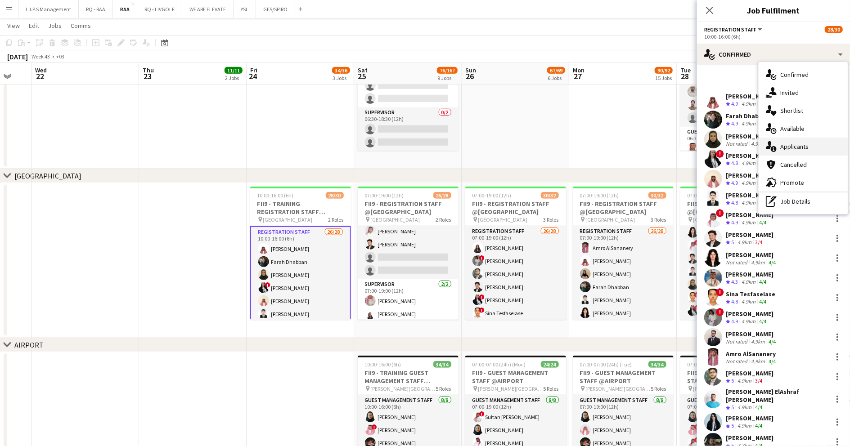
click at [811, 148] on div "single-neutral-actions-information Applicants" at bounding box center [802, 147] width 89 height 18
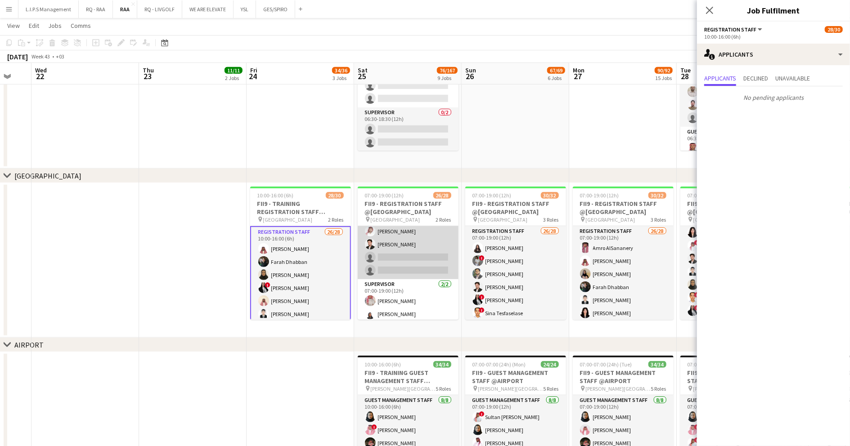
click at [388, 250] on app-card-role "Registration Staff 180A 24/26 07:00-19:00 (12h) Abdullah Altawil ! Salah Elhill…" at bounding box center [408, 99] width 101 height 359
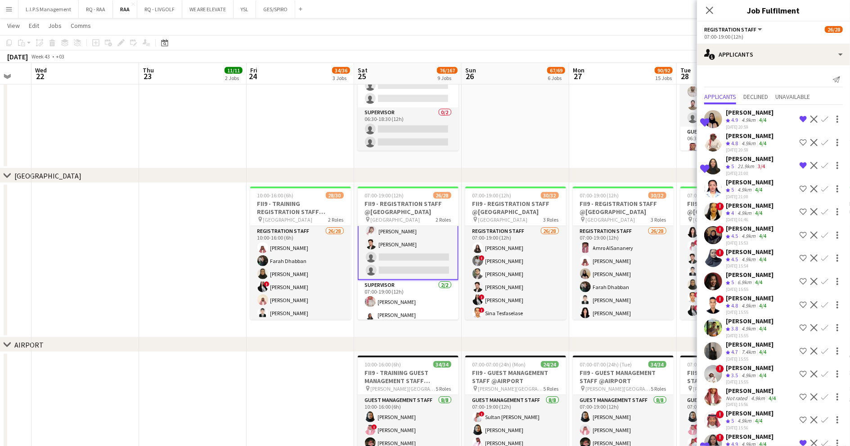
scroll to position [127, 0]
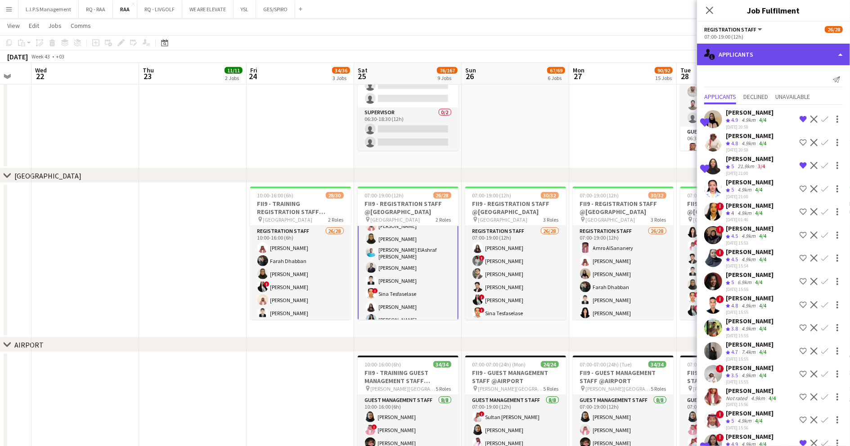
click at [814, 45] on div "single-neutral-actions-information Applicants" at bounding box center [773, 55] width 153 height 22
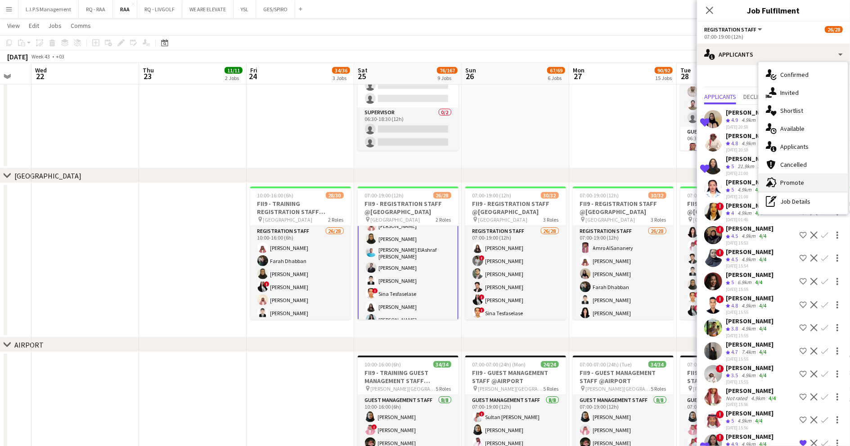
click at [800, 180] on span "Promote" at bounding box center [792, 183] width 24 height 8
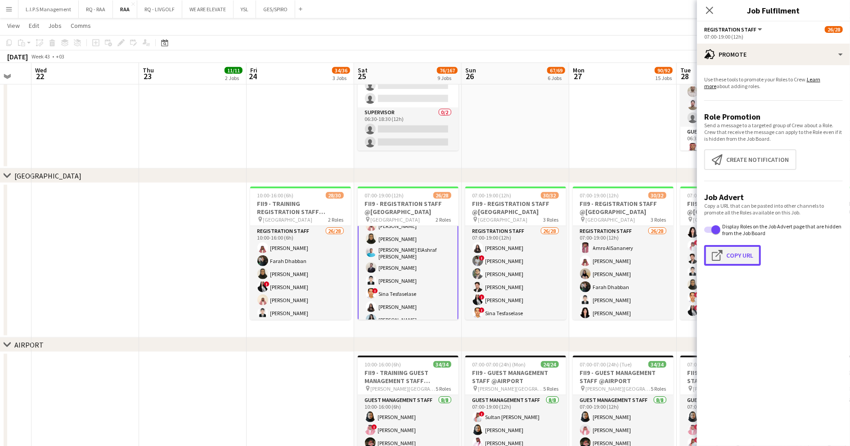
click at [737, 256] on button "Click to copy URL Copy Url" at bounding box center [732, 255] width 57 height 21
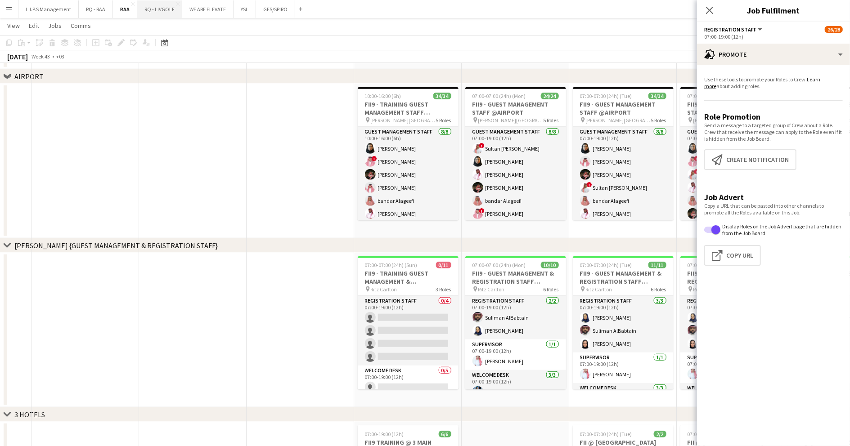
scroll to position [193, 0]
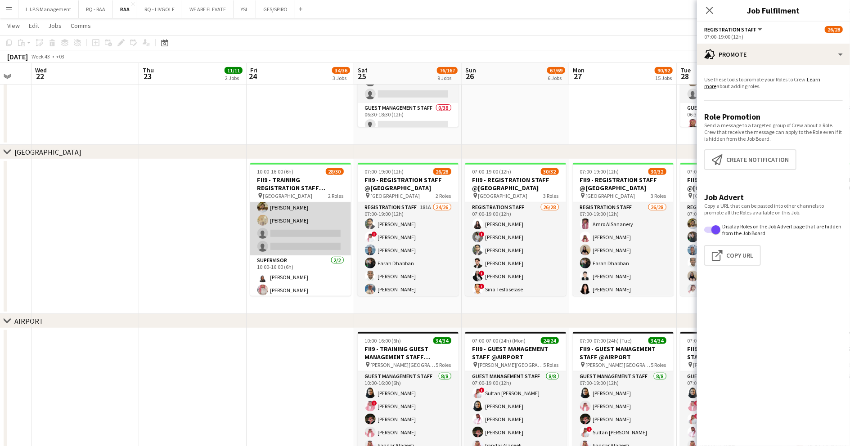
click at [303, 228] on app-card-role "Registration Staff 26/28 10:00-16:00 (6h) Faisal Mahmoud Farah Dhabban Mada Alj…" at bounding box center [300, 62] width 101 height 385
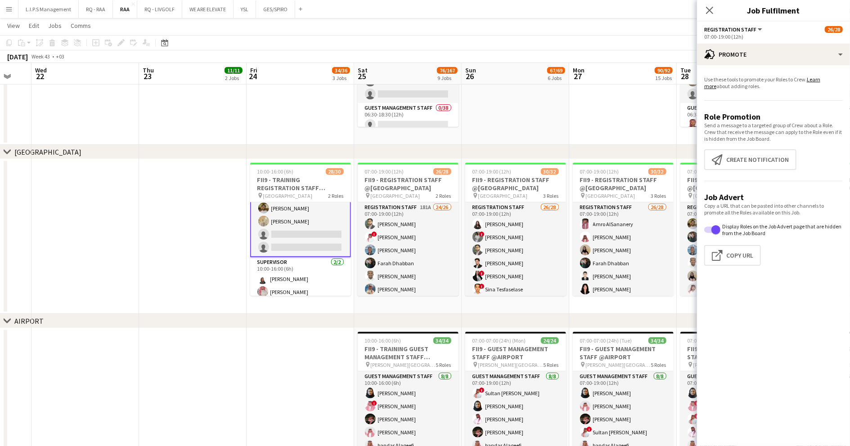
scroll to position [333, 0]
click at [311, 222] on app-card-role "Registration Staff 26/28 10:00-16:00 (6h) Faisal Mahmoud Farah Dhabban Mada Alj…" at bounding box center [300, 62] width 101 height 387
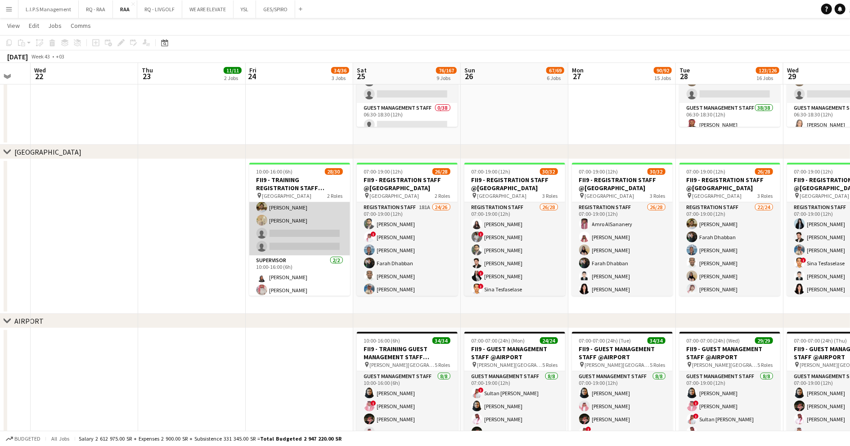
click at [311, 222] on app-card-role "Registration Staff 26/28 10:00-16:00 (6h) Faisal Mahmoud Farah Dhabban Mada Alj…" at bounding box center [299, 62] width 101 height 385
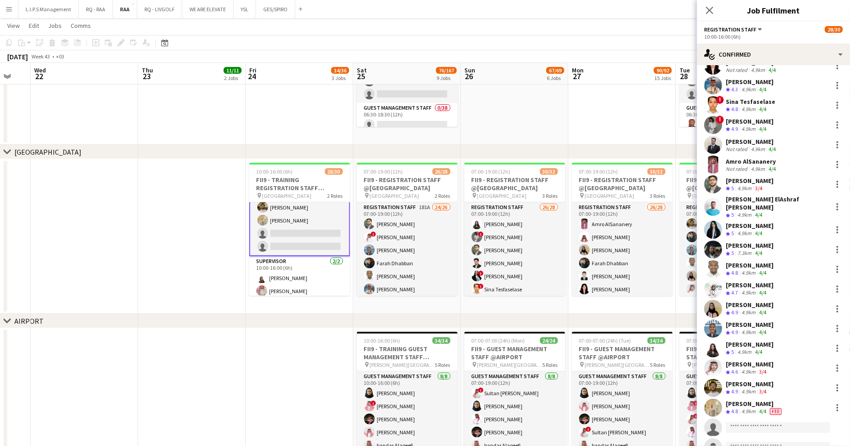
scroll to position [223, 0]
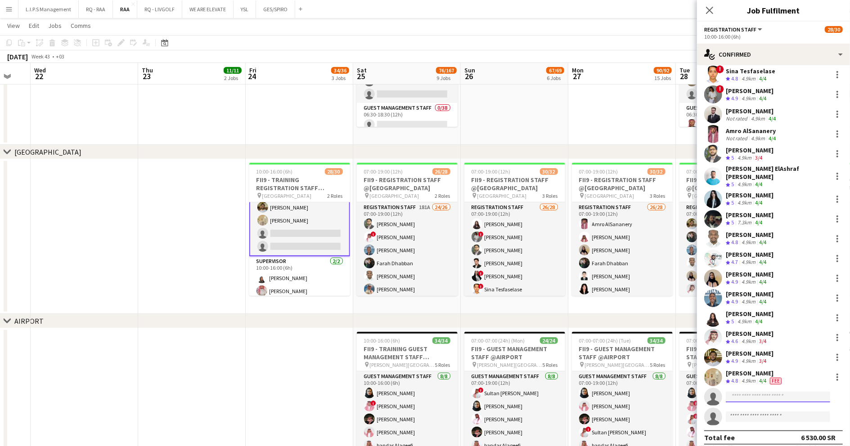
drag, startPoint x: 755, startPoint y: 391, endPoint x: 750, endPoint y: 394, distance: 5.8
click at [755, 392] on input at bounding box center [777, 397] width 104 height 11
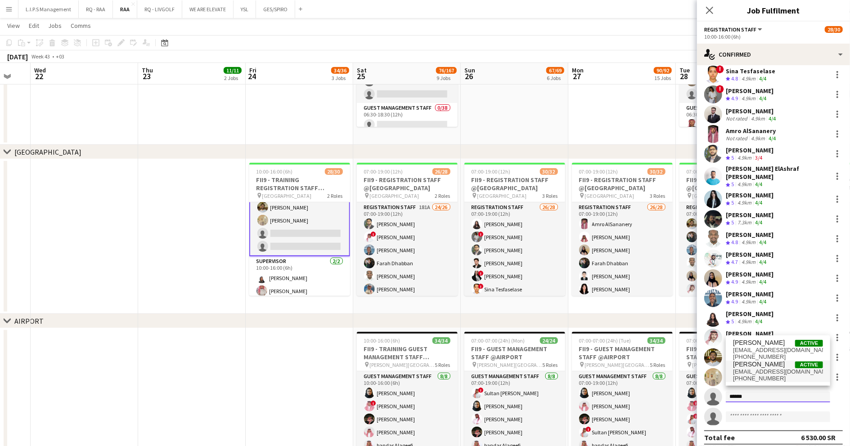
type input "******"
click at [763, 369] on span "almhasa10@gmail.com" at bounding box center [778, 371] width 90 height 7
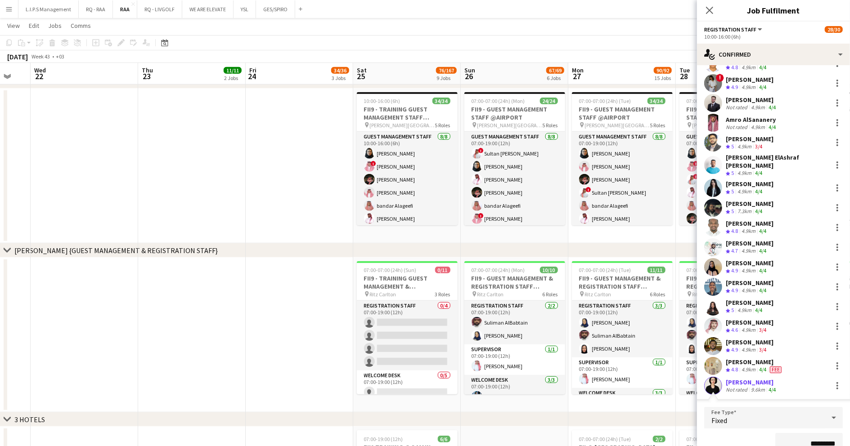
scroll to position [401, 0]
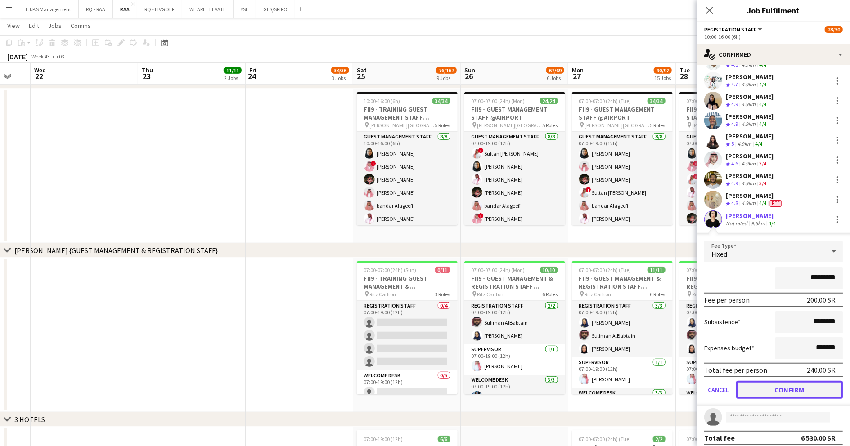
click at [792, 386] on button "Confirm" at bounding box center [789, 390] width 107 height 18
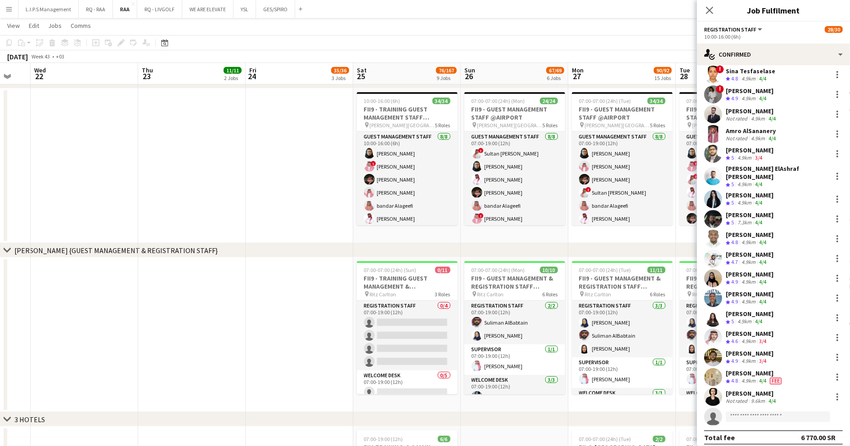
scroll to position [193, 0]
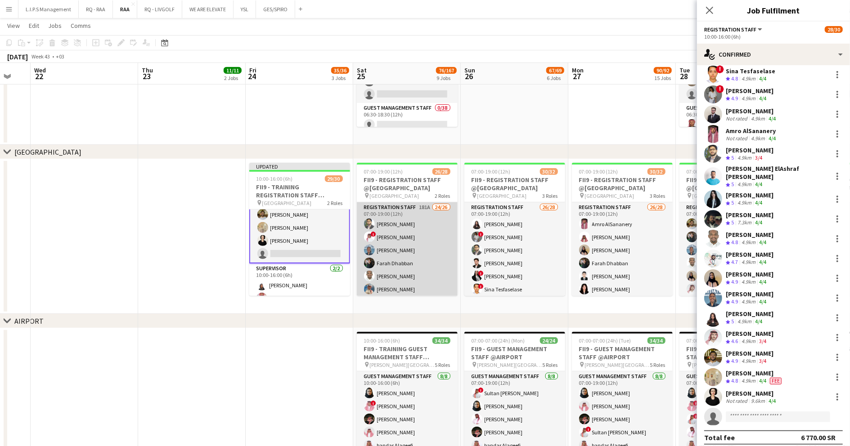
click at [412, 233] on app-card-role "Registration Staff 181A 24/26 07:00-19:00 (12h) Abdullah Altawil ! Salah Elhill…" at bounding box center [407, 381] width 101 height 359
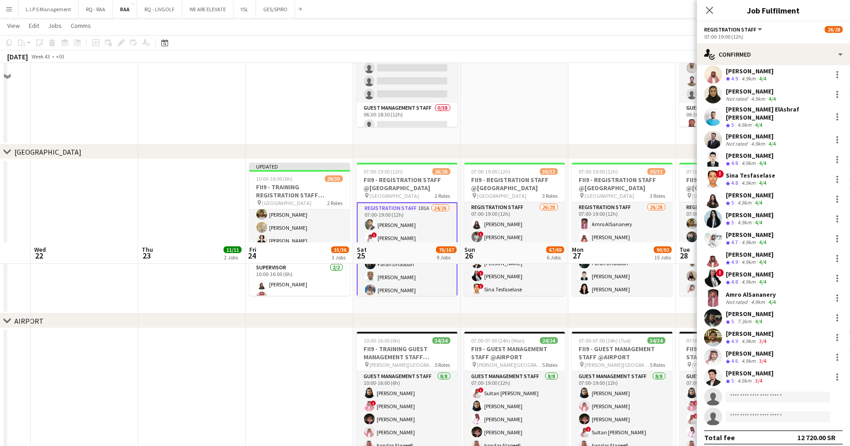
scroll to position [433, 0]
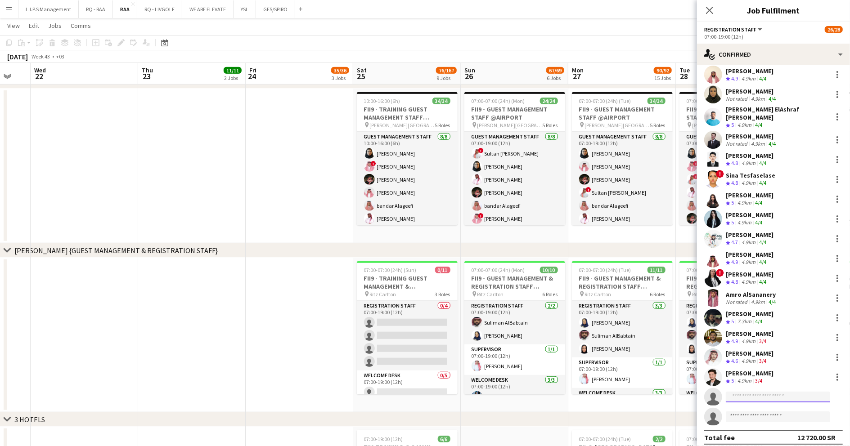
click at [753, 392] on input at bounding box center [777, 397] width 104 height 11
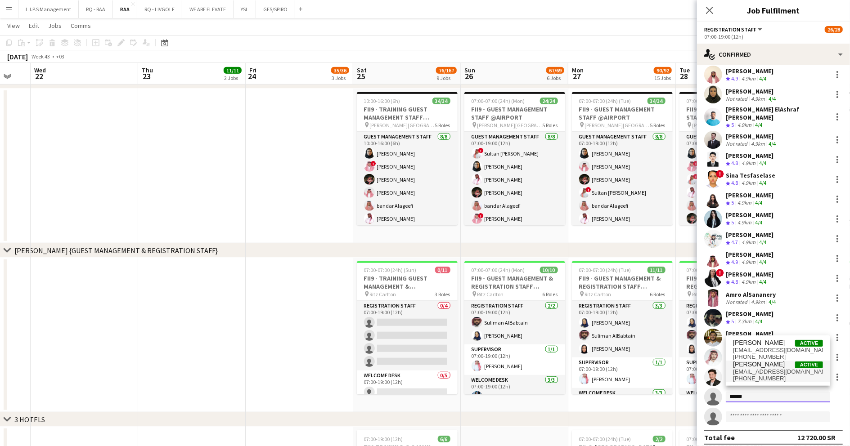
type input "******"
click at [778, 375] on span "+966539183107" at bounding box center [778, 378] width 90 height 7
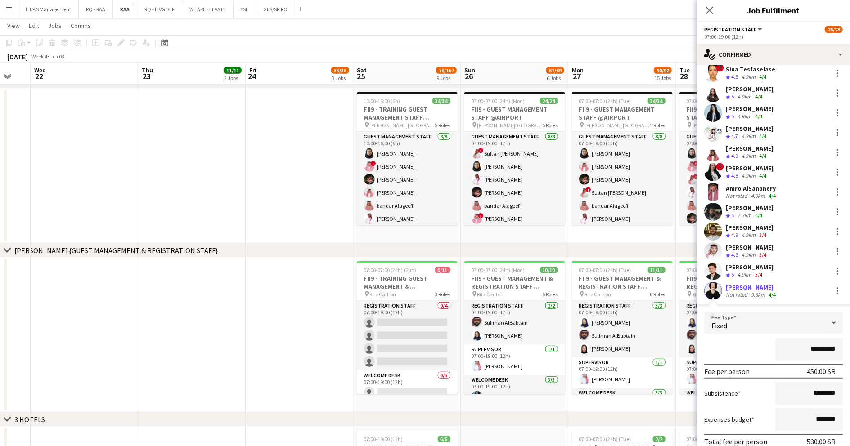
scroll to position [300, 0]
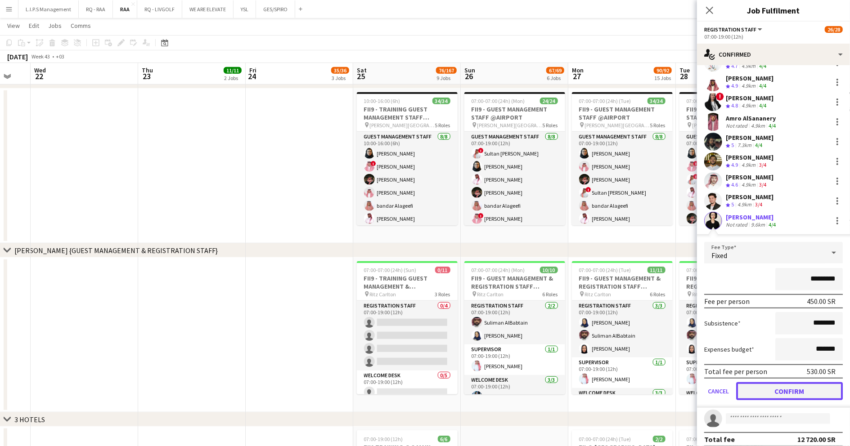
click at [760, 387] on button "Confirm" at bounding box center [789, 391] width 107 height 18
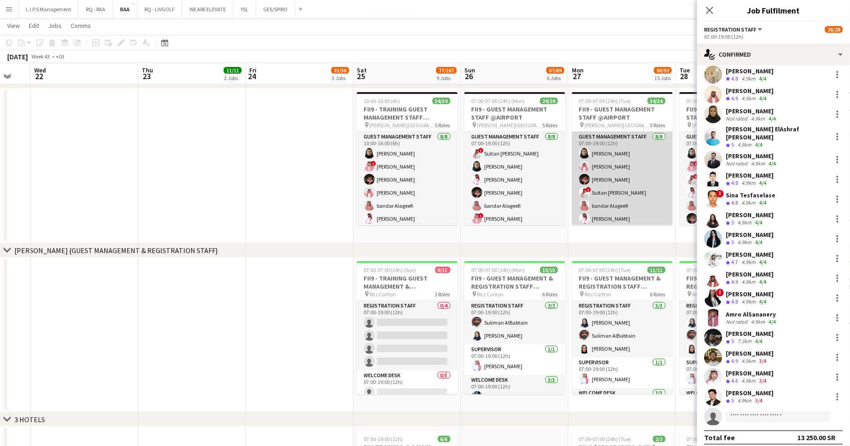
click at [616, 157] on app-card-role "Guest Management Staff 8/8 07:00-19:00 (12h) Noura Alsadoun Abdullah Alshehri H…" at bounding box center [622, 193] width 101 height 122
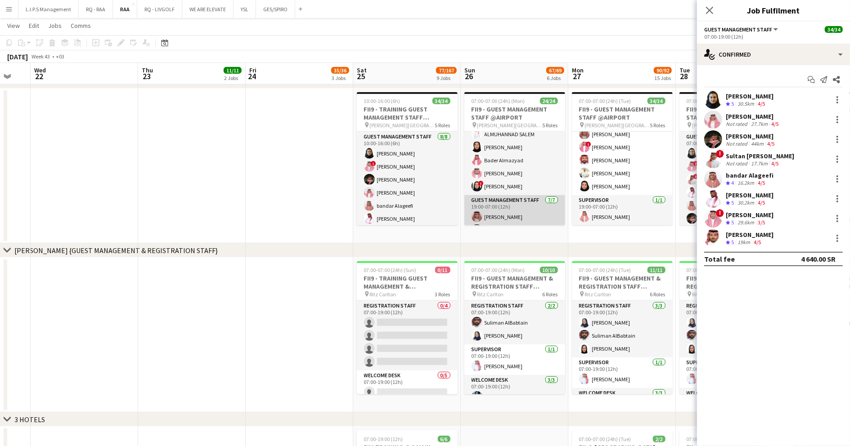
scroll to position [240, 0]
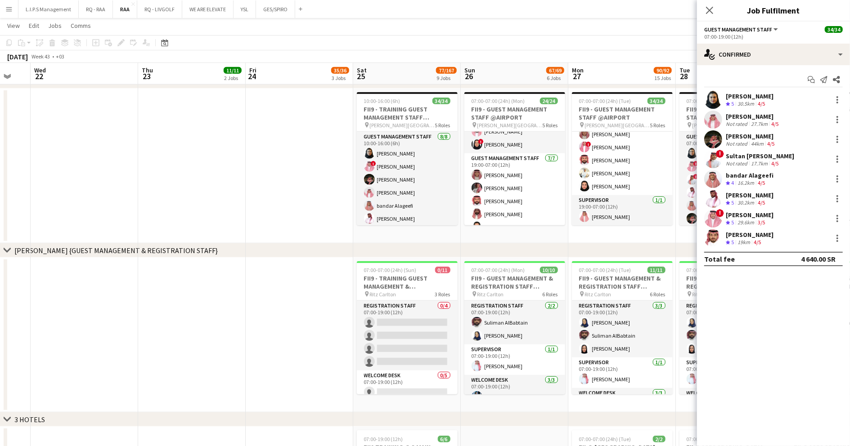
click at [314, 219] on app-date-cell at bounding box center [299, 166] width 107 height 155
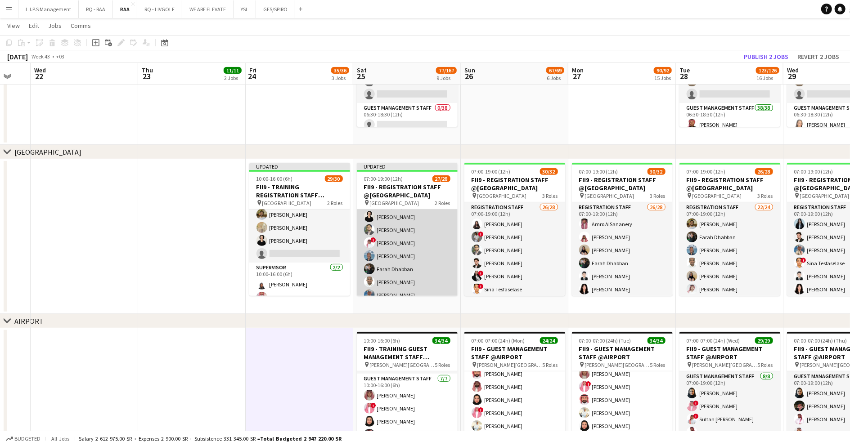
scroll to position [0, 0]
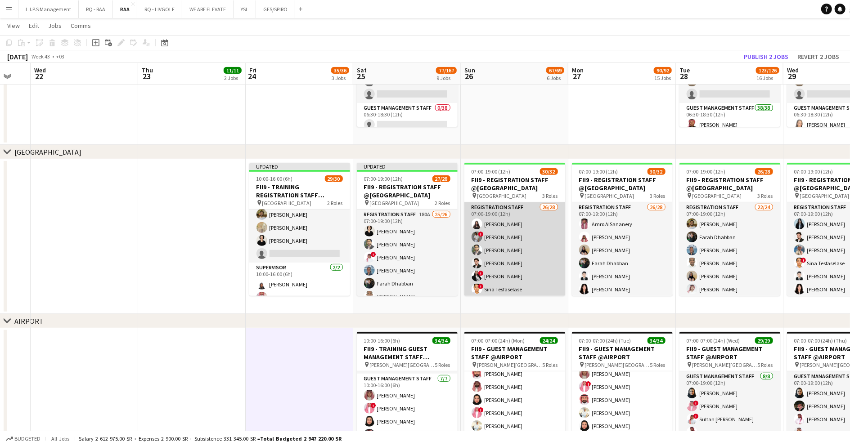
click at [528, 244] on app-card-role "Registration Staff 26/28 07:00-19:00 (12h) Khouloud Ben Mansour ! Haneen Tahir …" at bounding box center [514, 394] width 101 height 385
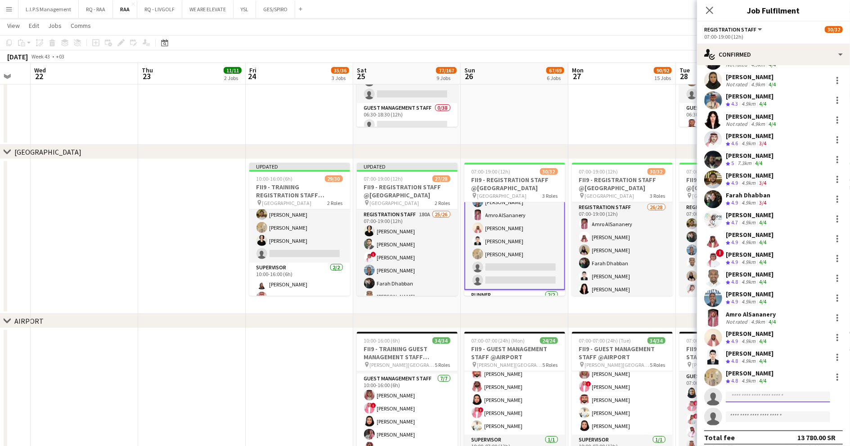
drag, startPoint x: 740, startPoint y: 395, endPoint x: 748, endPoint y: 393, distance: 8.3
click at [743, 395] on input at bounding box center [777, 397] width 104 height 11
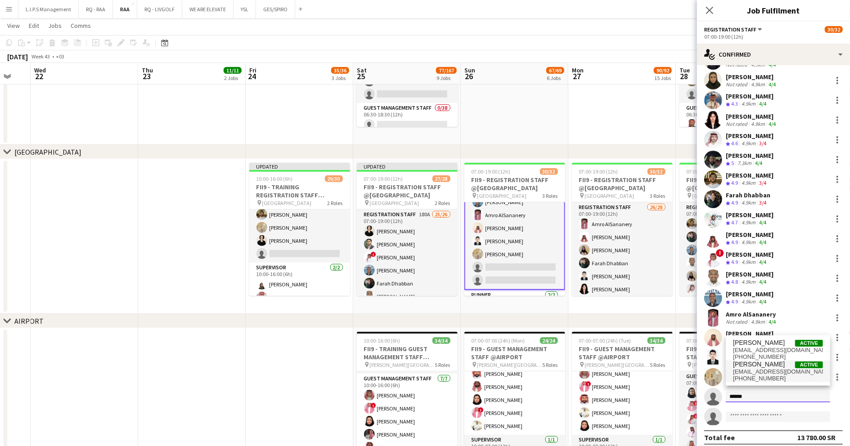
type input "******"
click at [757, 373] on span "almhasa10@gmail.com" at bounding box center [778, 371] width 90 height 7
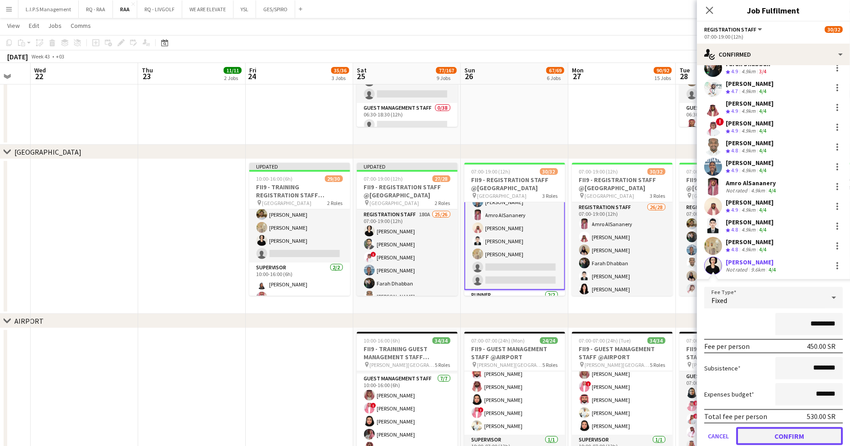
click at [771, 434] on button "Confirm" at bounding box center [789, 436] width 107 height 18
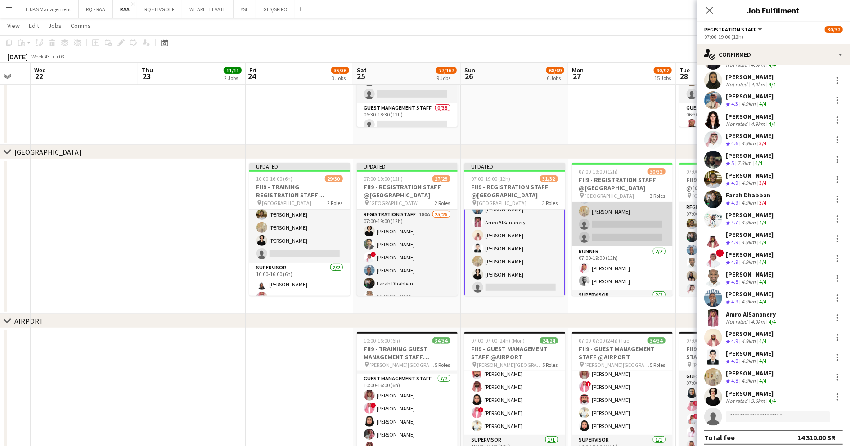
scroll to position [360, 0]
click at [623, 217] on app-card-role "Registration Staff 26/28 07:00-19:00 (12h) Amro AlSananery Faisal Mahmoud Asrar…" at bounding box center [622, 35] width 101 height 385
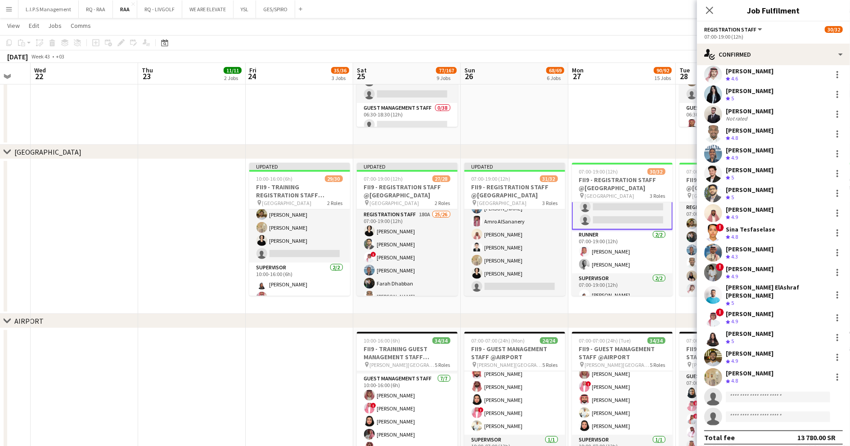
scroll to position [299, 0]
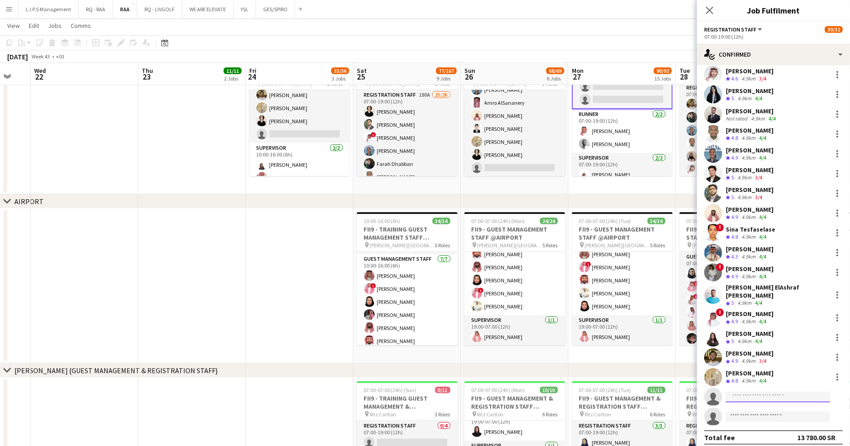
click at [756, 392] on input at bounding box center [777, 397] width 104 height 11
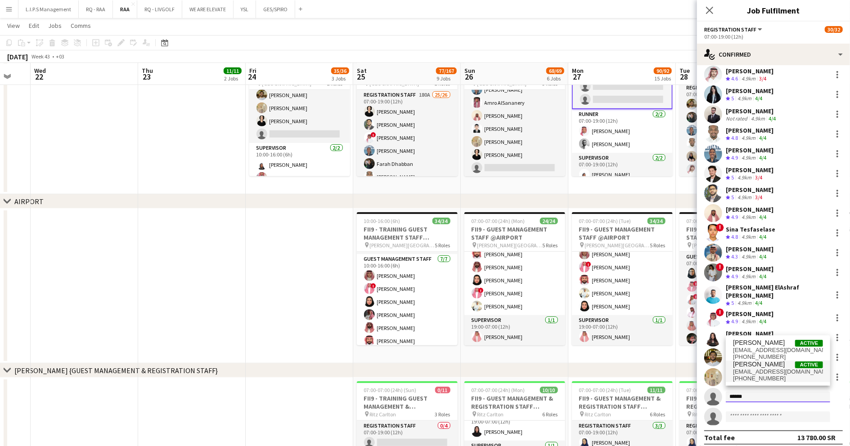
type input "******"
click at [768, 371] on span "almhasa10@gmail.com" at bounding box center [778, 371] width 90 height 7
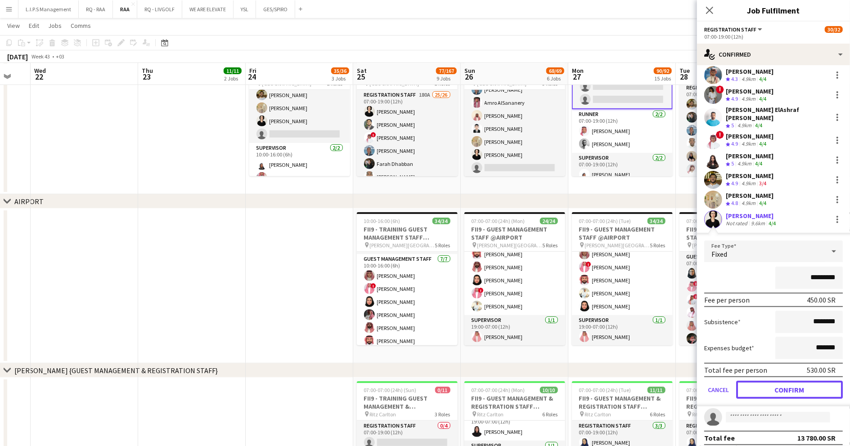
drag, startPoint x: 792, startPoint y: 385, endPoint x: 778, endPoint y: 376, distance: 16.5
click at [789, 384] on button "Confirm" at bounding box center [789, 390] width 107 height 18
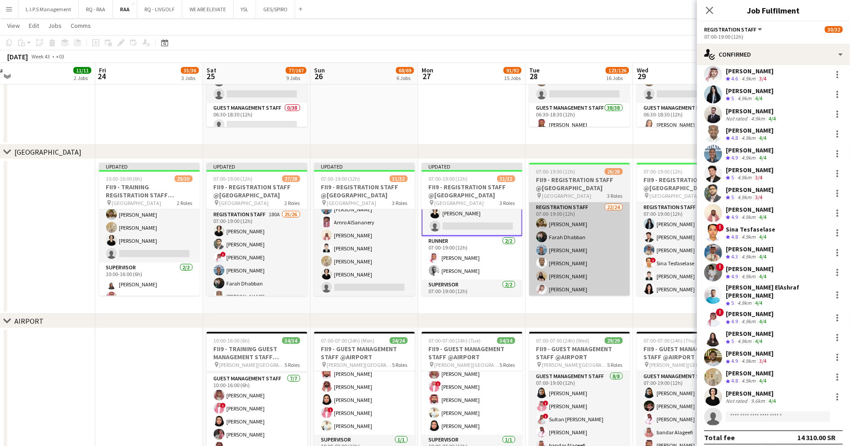
scroll to position [0, 282]
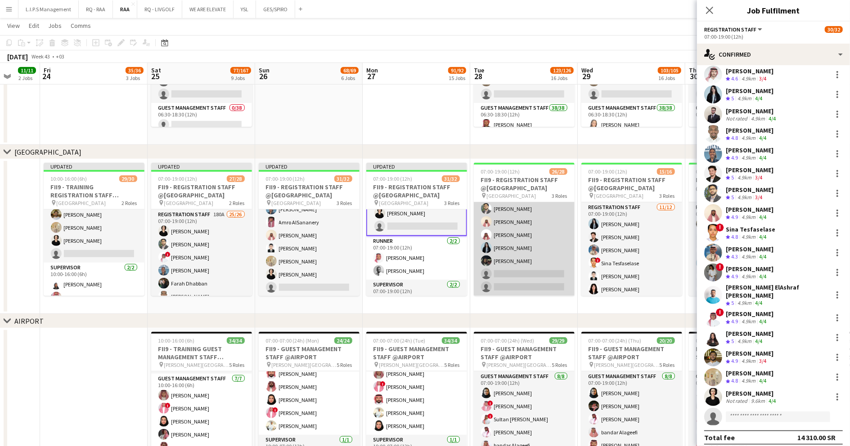
click at [519, 272] on app-card-role "Registration Staff 22/24 07:00-19:00 (12h) Abdullah Wagih Farah Dhabban Yusra I…" at bounding box center [524, 129] width 101 height 333
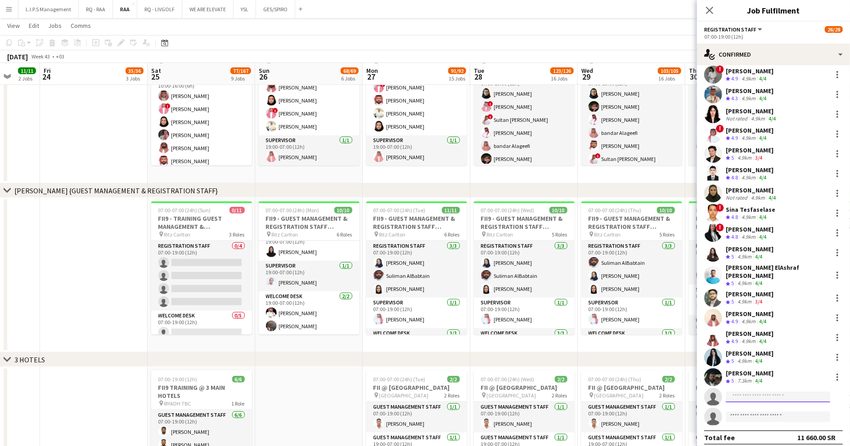
click at [739, 392] on input at bounding box center [777, 397] width 104 height 11
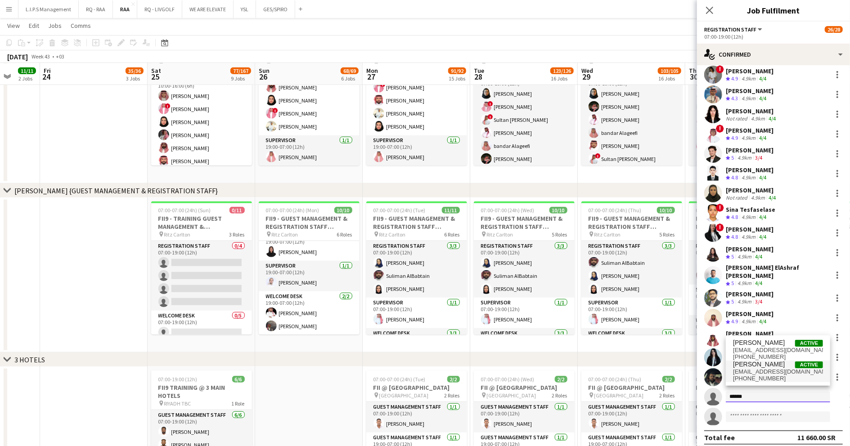
type input "******"
drag, startPoint x: 775, startPoint y: 376, endPoint x: 684, endPoint y: 301, distance: 118.6
click at [772, 373] on span "Almaha Almghbeel Active almhasa10@gmail.com +966539183107" at bounding box center [778, 372] width 90 height 22
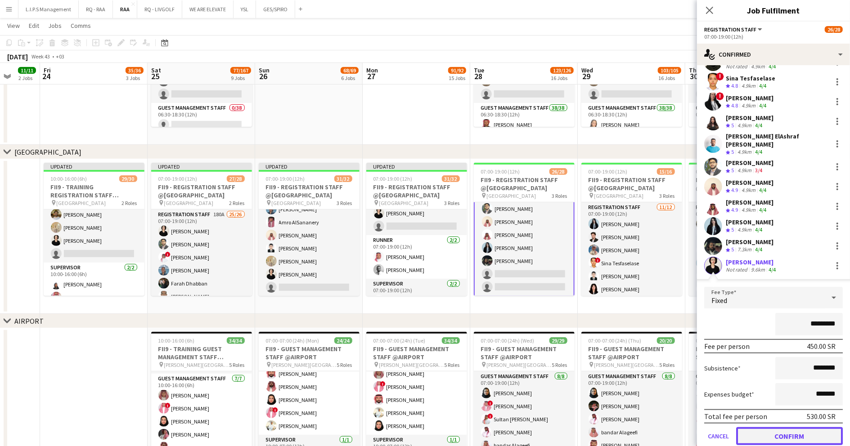
click at [774, 431] on button "Confirm" at bounding box center [789, 436] width 107 height 18
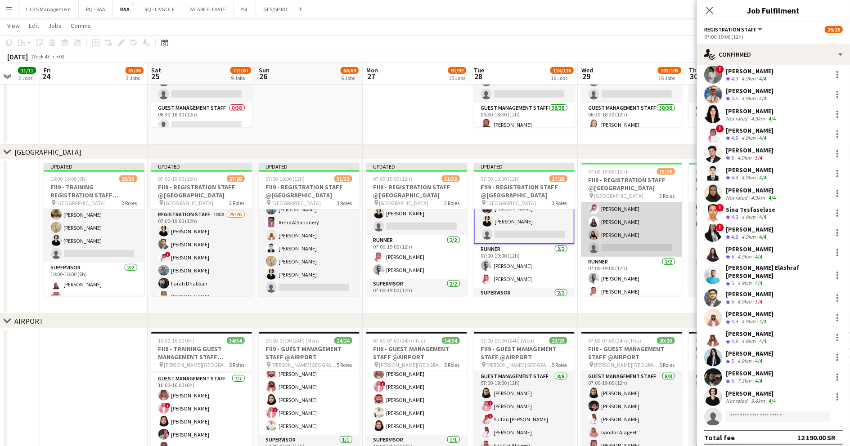
click at [635, 234] on app-card-role "Registration Staff 11/12 07:00-19:00 (12h) Nourhan Hammad Jawhar Omar Abdulaziz…" at bounding box center [631, 170] width 101 height 174
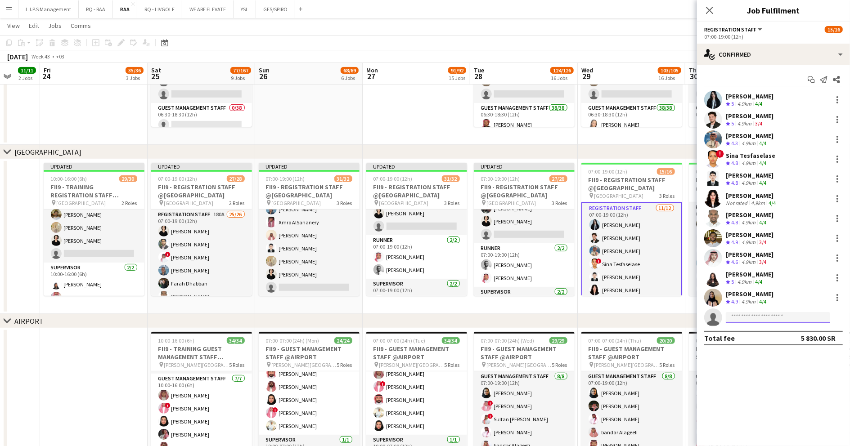
drag, startPoint x: 761, startPoint y: 316, endPoint x: 743, endPoint y: 361, distance: 48.0
click at [765, 315] on input at bounding box center [777, 317] width 104 height 11
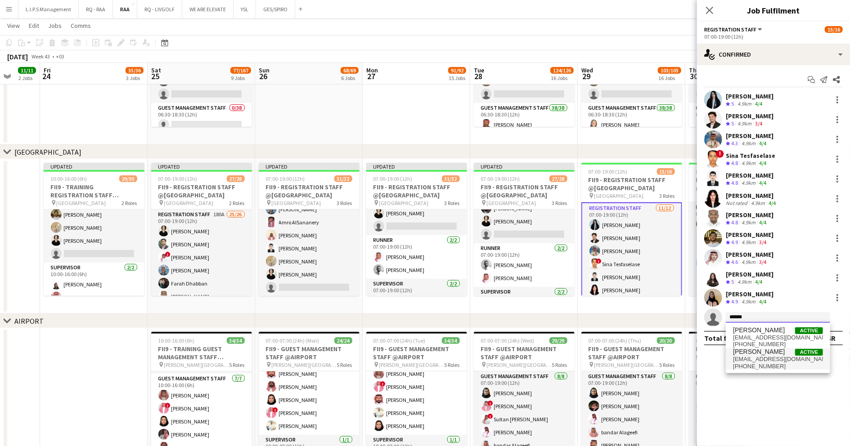
type input "******"
click at [767, 361] on span "almhasa10@gmail.com" at bounding box center [778, 359] width 90 height 7
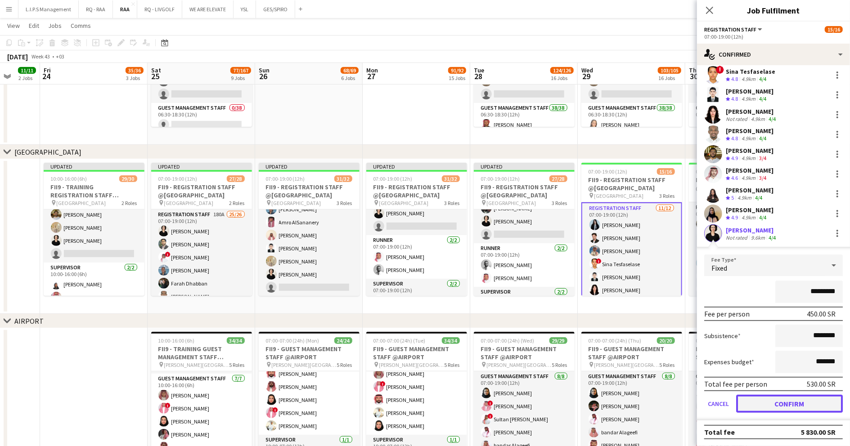
click at [773, 403] on button "Confirm" at bounding box center [789, 404] width 107 height 18
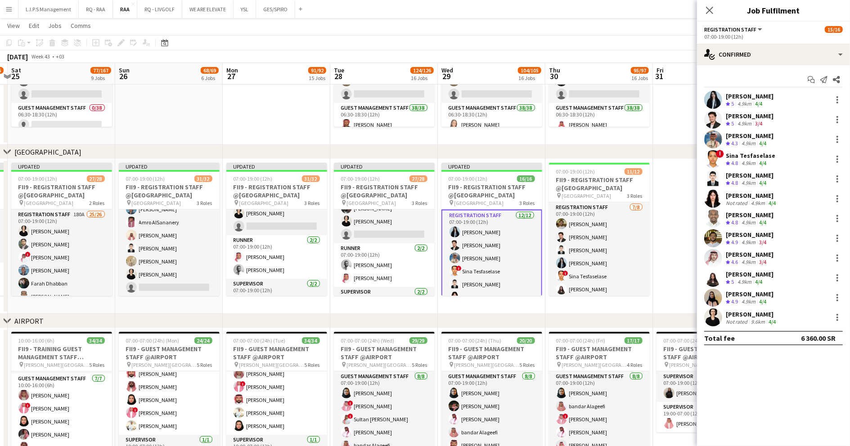
drag, startPoint x: 637, startPoint y: 301, endPoint x: 497, endPoint y: 305, distance: 139.9
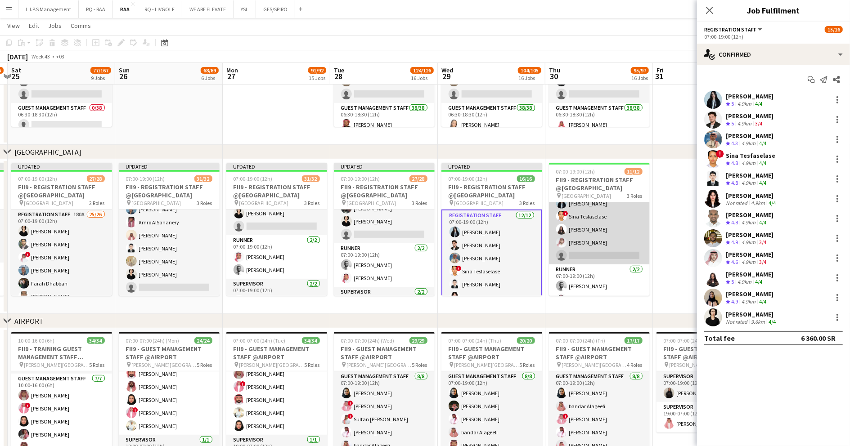
click at [615, 250] on app-card-role "Registration Staff 7/8 07:00-19:00 (12h) Abdullah Wagih Jawhar Omar Afnan Abdul…" at bounding box center [599, 204] width 101 height 122
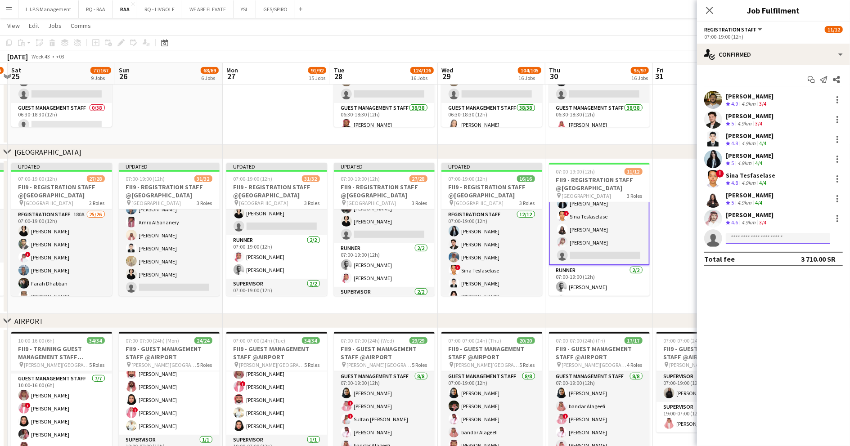
drag, startPoint x: 775, startPoint y: 240, endPoint x: 722, endPoint y: 364, distance: 135.2
click at [775, 241] on input at bounding box center [777, 238] width 104 height 11
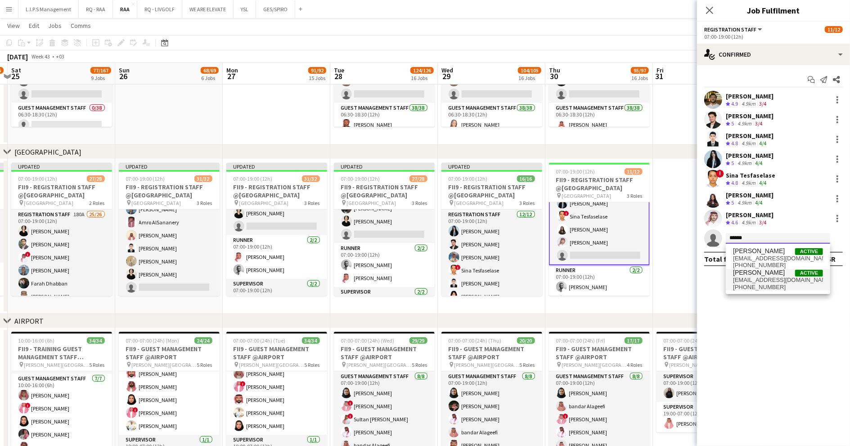
type input "******"
click at [761, 278] on span "almhasa10@gmail.com" at bounding box center [778, 280] width 90 height 7
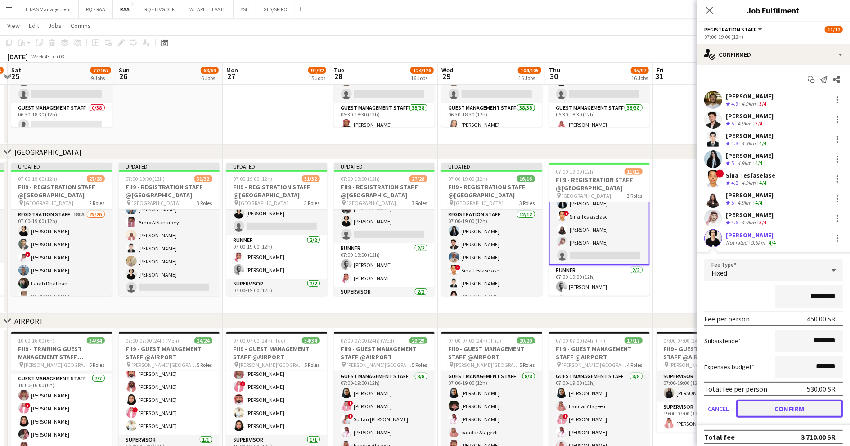
click at [788, 411] on button "Confirm" at bounding box center [789, 409] width 107 height 18
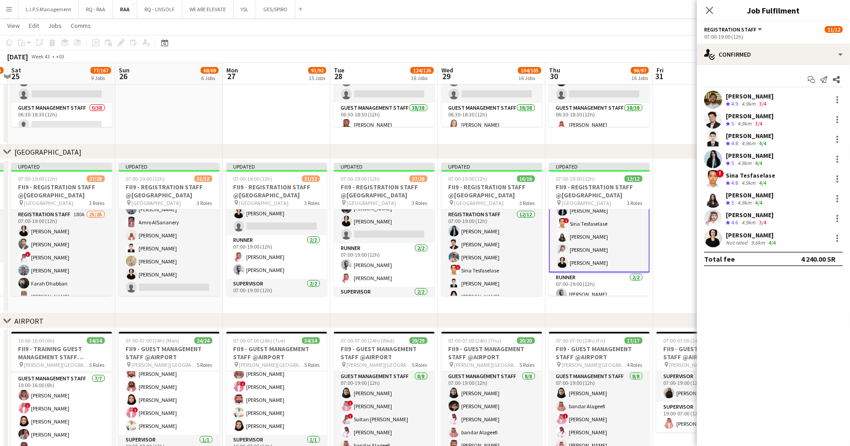
click at [658, 293] on app-date-cell at bounding box center [706, 236] width 107 height 155
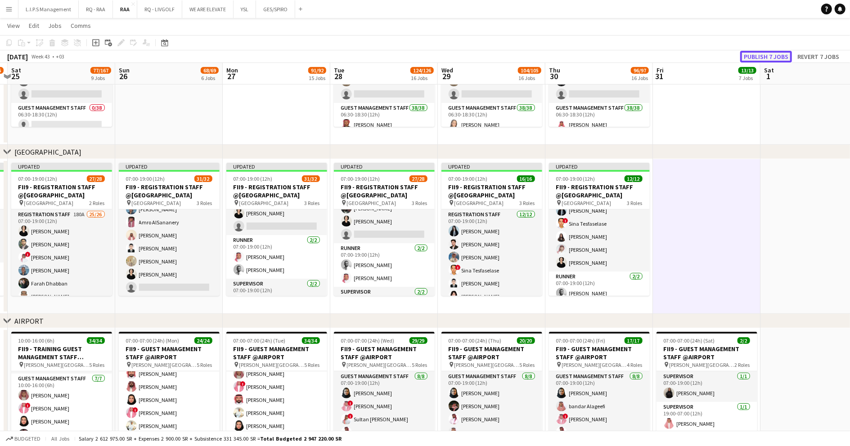
click at [758, 55] on button "Publish 7 jobs" at bounding box center [766, 57] width 52 height 12
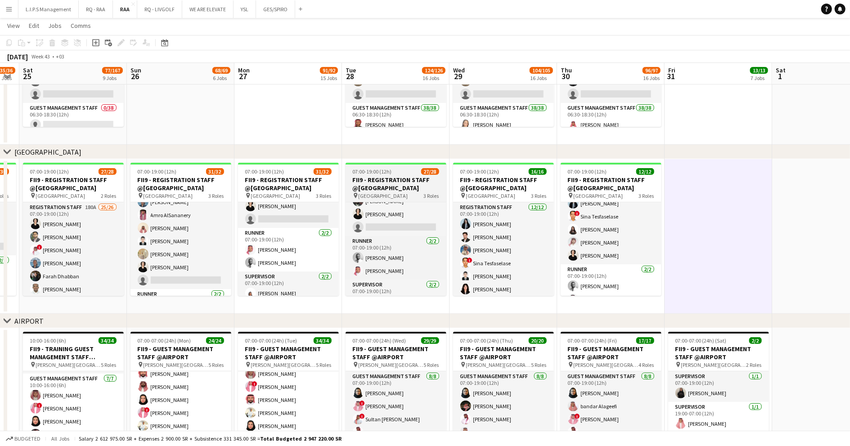
drag, startPoint x: 263, startPoint y: 304, endPoint x: 444, endPoint y: 253, distance: 188.8
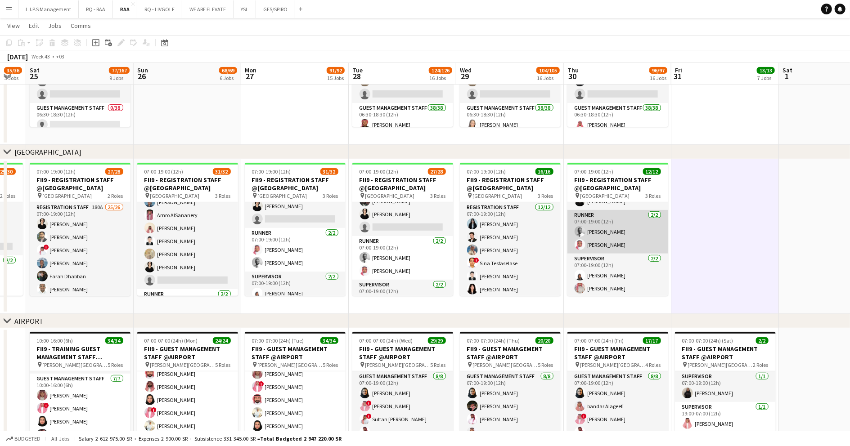
scroll to position [115, 0]
click at [626, 237] on app-card-role "Runner 2/2 07:00-19:00 (12h) Mustafa Tahir Ahmed Saad" at bounding box center [617, 231] width 101 height 44
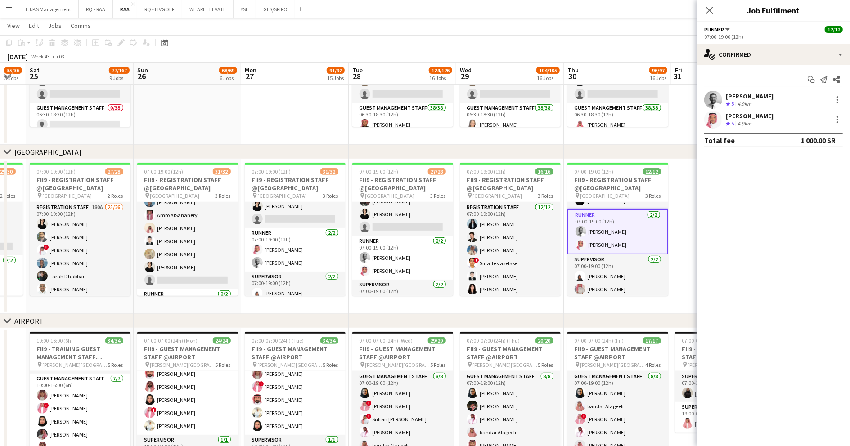
click at [740, 98] on div "Mustafa Tahir" at bounding box center [749, 96] width 48 height 8
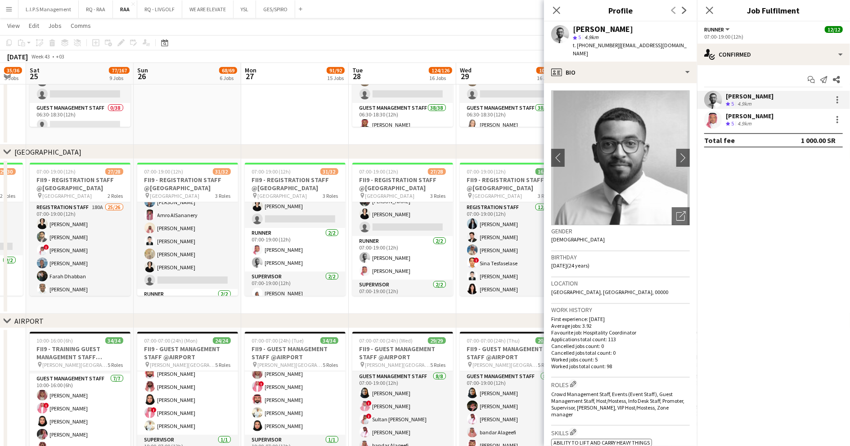
drag, startPoint x: 554, startPoint y: 6, endPoint x: 671, endPoint y: 87, distance: 142.6
click at [554, 7] on icon "Close pop-in" at bounding box center [556, 10] width 7 height 7
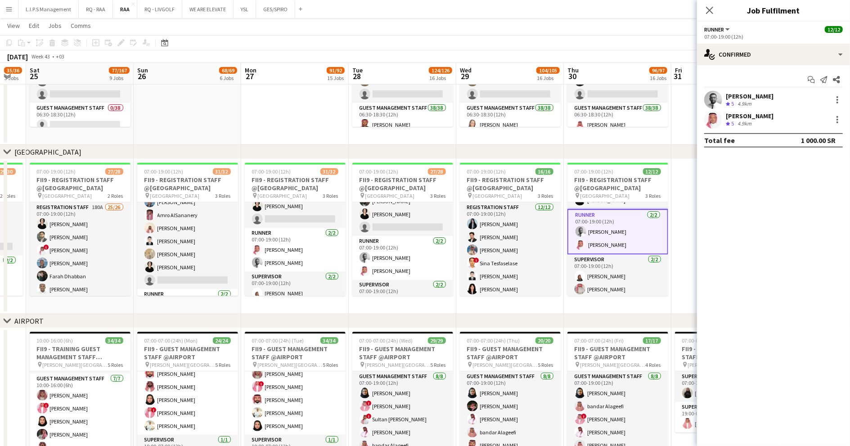
click at [684, 227] on app-date-cell at bounding box center [724, 236] width 107 height 155
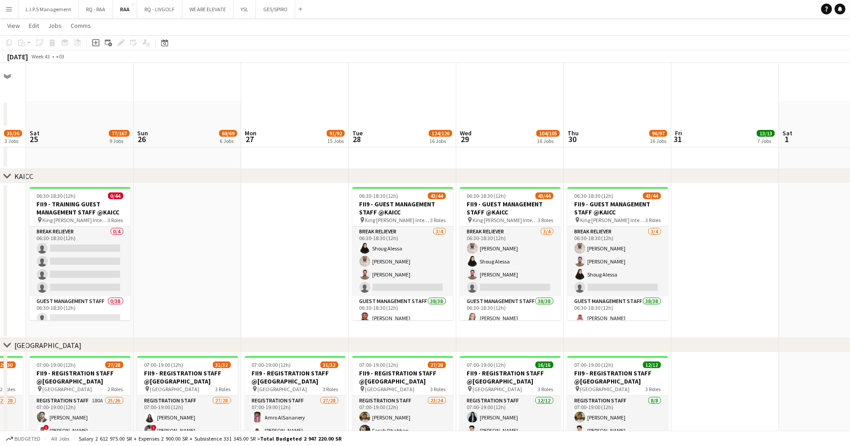
scroll to position [120, 0]
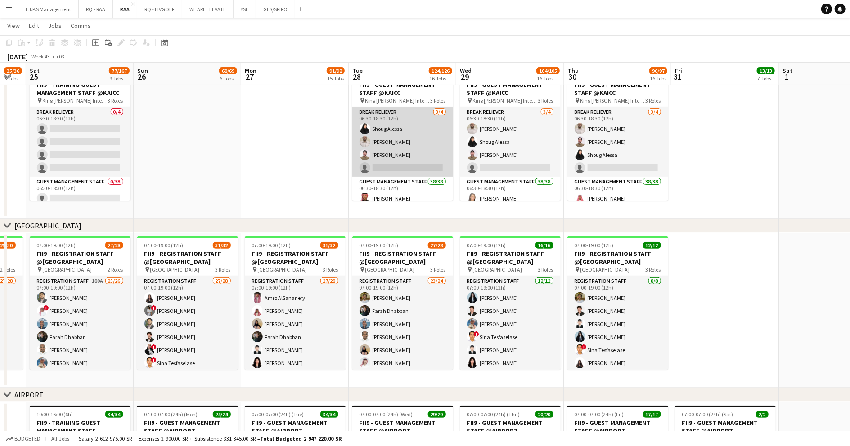
click at [397, 161] on app-card-role "Break reliever 3/4 06:30-18:30 (12h) Shoug Alessa Mohammed Midhat Noor Elhussei…" at bounding box center [402, 142] width 101 height 70
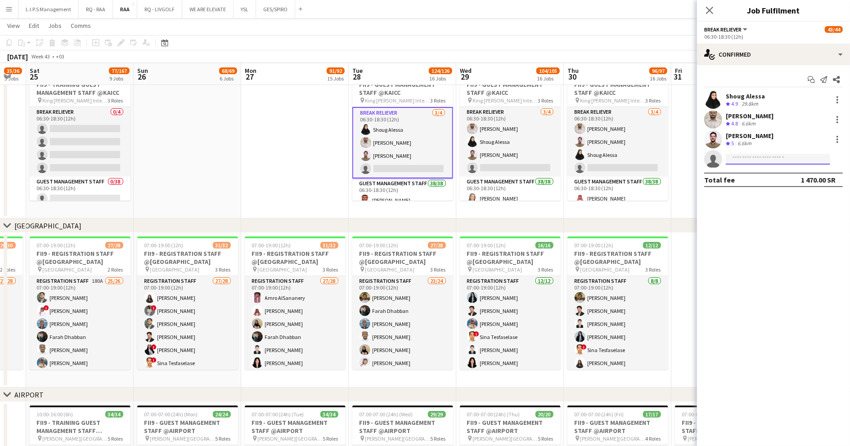
click at [765, 157] on input at bounding box center [777, 159] width 104 height 11
type input "*******"
click at [746, 173] on span "Anas Ghurs Draoui" at bounding box center [764, 172] width 62 height 8
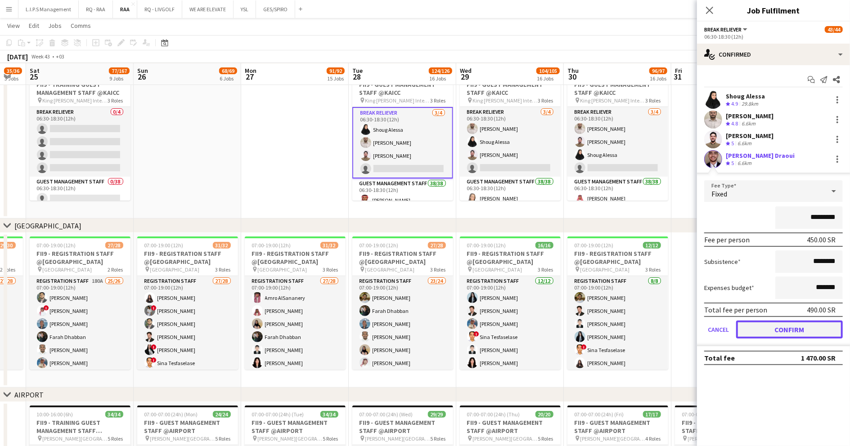
click at [801, 331] on button "Confirm" at bounding box center [789, 330] width 107 height 18
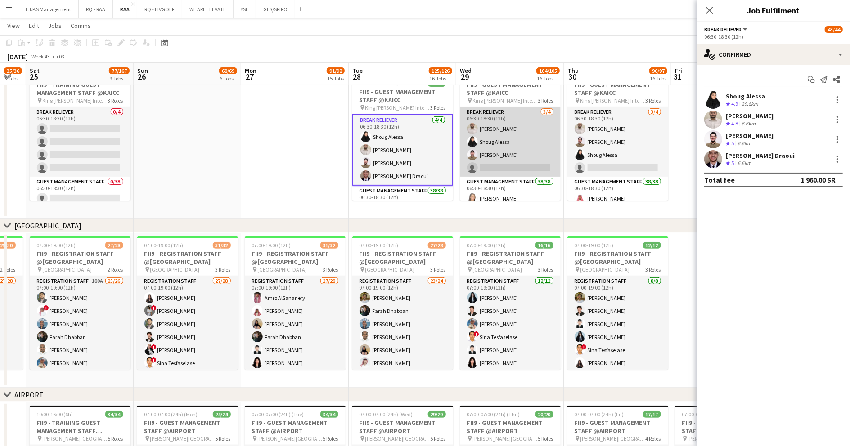
click at [490, 152] on app-card-role "Break reliever 3/4 06:30-18:30 (12h) Mohammed Midhat Shoug Alessa Noor Elhussei…" at bounding box center [510, 142] width 101 height 70
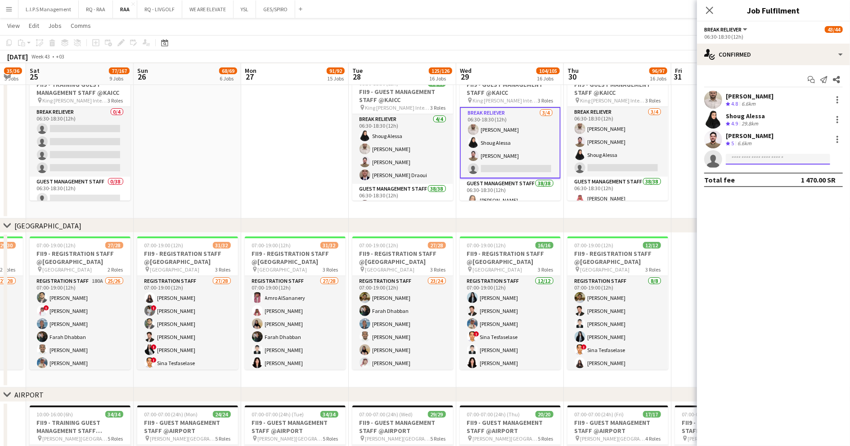
drag, startPoint x: 769, startPoint y: 161, endPoint x: 775, endPoint y: 158, distance: 6.0
click at [770, 160] on input at bounding box center [777, 159] width 104 height 11
type input "*******"
click at [765, 183] on span "+966504490827" at bounding box center [778, 186] width 90 height 7
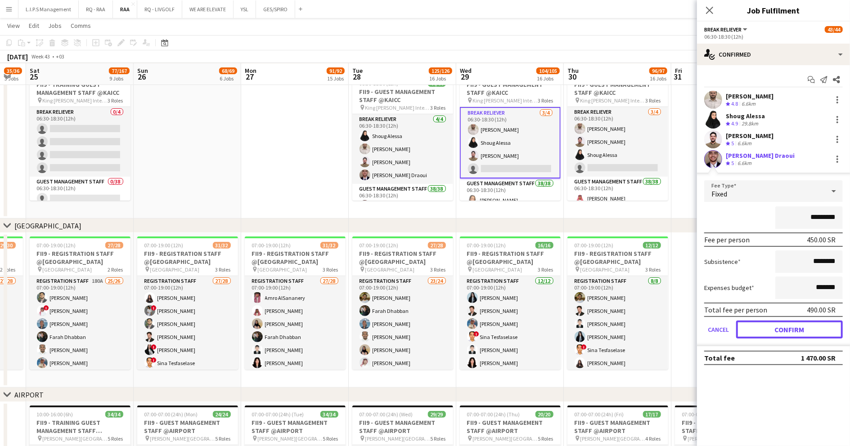
click at [798, 326] on button "Confirm" at bounding box center [789, 330] width 107 height 18
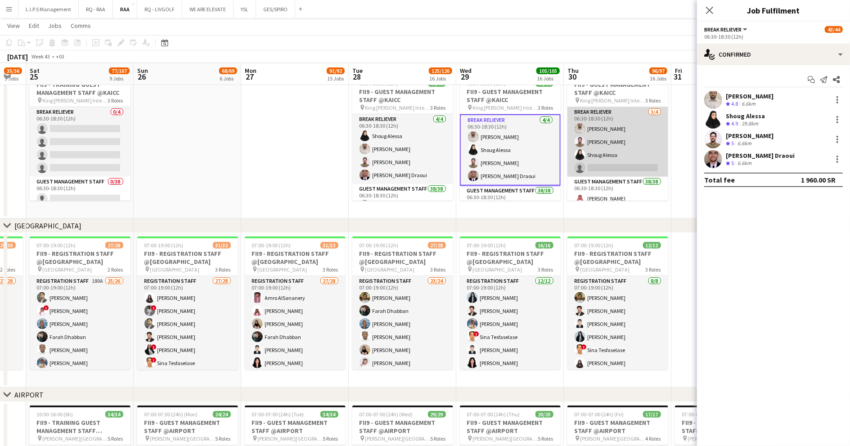
click at [616, 138] on app-card-role "Break reliever 3/4 06:30-18:30 (12h) Mohammed Midhat Noor Elhusseiny Shoug Ales…" at bounding box center [617, 142] width 101 height 70
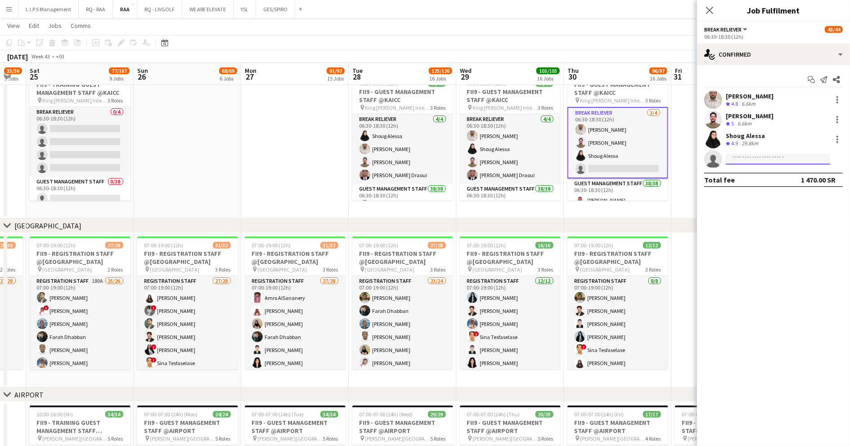
click at [767, 160] on input at bounding box center [777, 159] width 104 height 11
type input "******"
click at [768, 178] on span "anasghursdraoui12@gmail.com" at bounding box center [778, 179] width 90 height 7
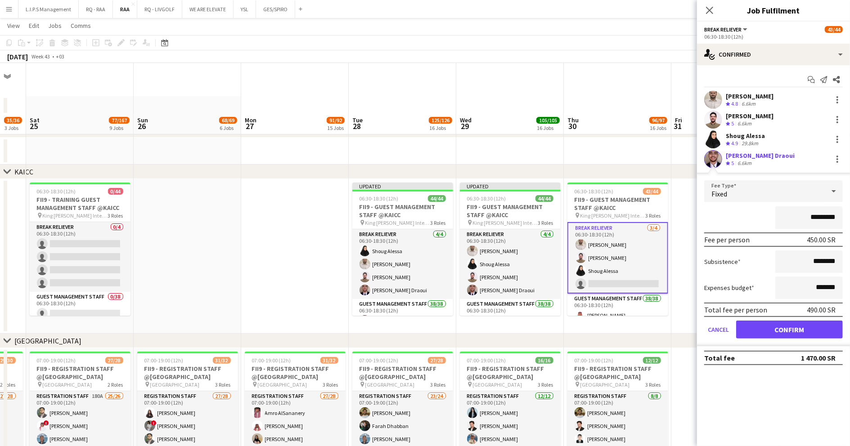
scroll to position [60, 0]
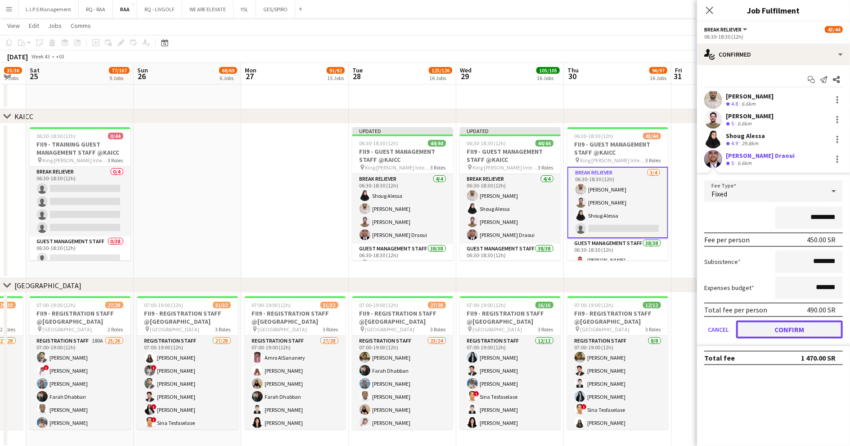
click at [797, 327] on button "Confirm" at bounding box center [789, 330] width 107 height 18
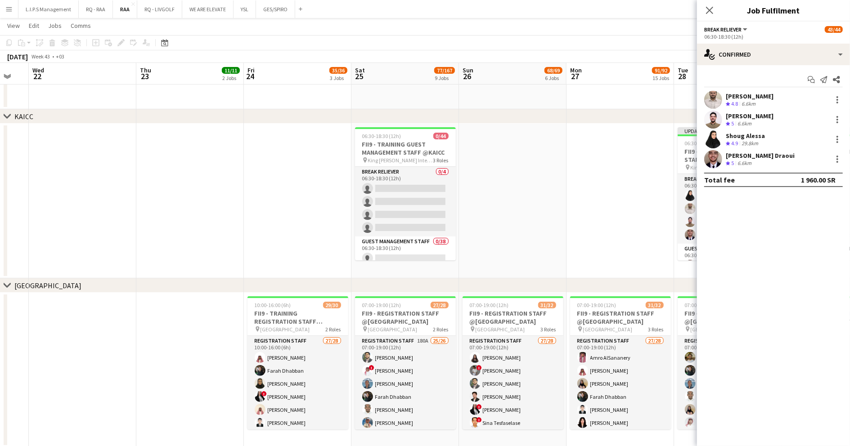
scroll to position [0, 286]
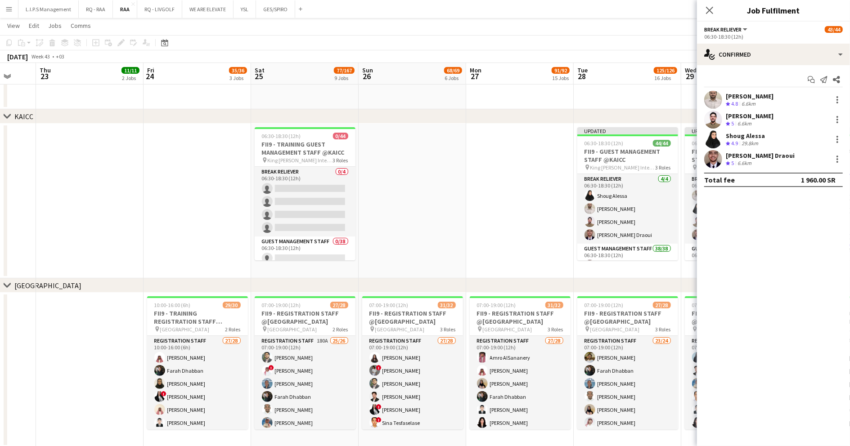
drag, startPoint x: 255, startPoint y: 226, endPoint x: 398, endPoint y: 219, distance: 144.0
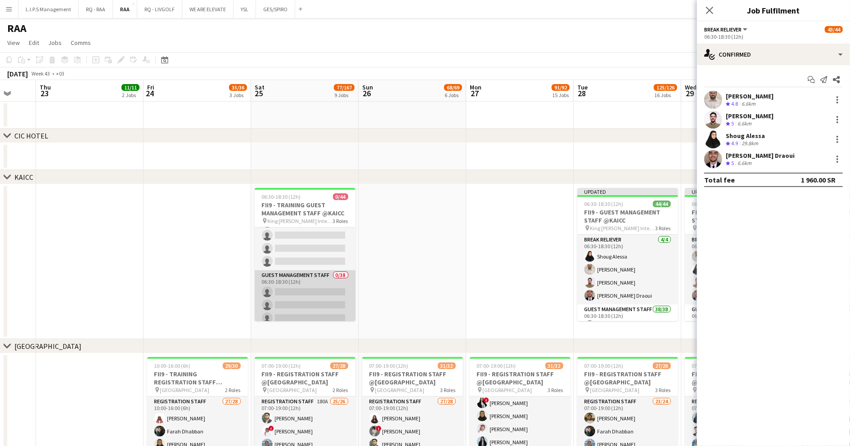
scroll to position [0, 0]
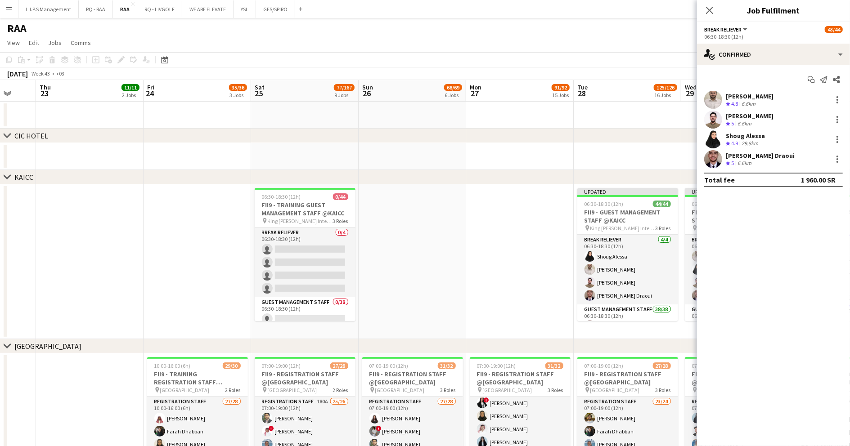
click at [586, 61] on app-toolbar "Copy Paste Paste Ctrl+V Paste with crew Ctrl+Shift+V Paste linked Job Delete Gr…" at bounding box center [425, 59] width 850 height 15
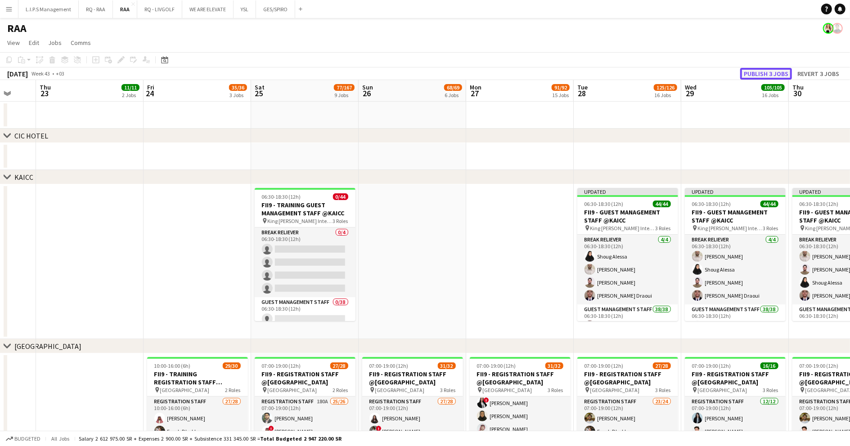
click at [756, 74] on button "Publish 3 jobs" at bounding box center [766, 74] width 52 height 12
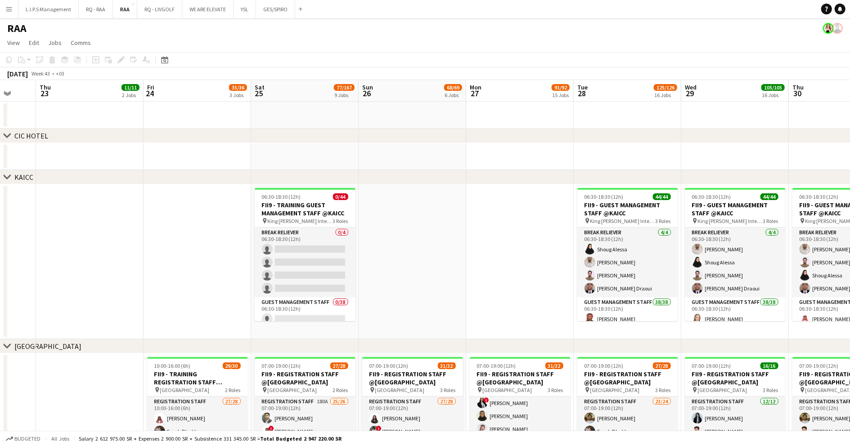
drag, startPoint x: 644, startPoint y: 264, endPoint x: 747, endPoint y: 102, distance: 192.5
click at [644, 264] on app-card-role "Break reliever 4/4 06:30-18:30 (12h) Shoug Alessa Mohammed Midhat Noor Elhussei…" at bounding box center [627, 263] width 101 height 70
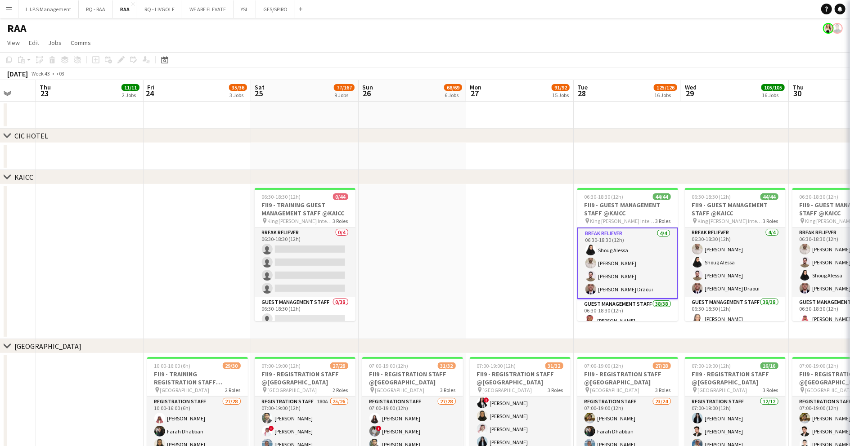
scroll to position [0, 287]
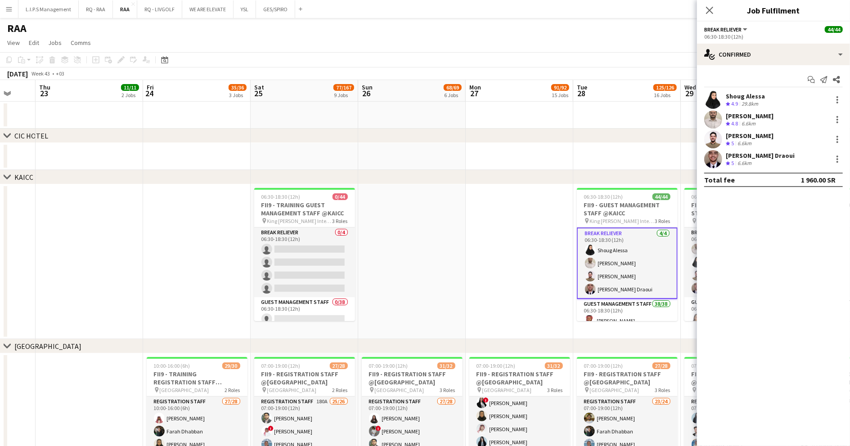
click at [728, 160] on div "Crew rating 5" at bounding box center [730, 164] width 10 height 8
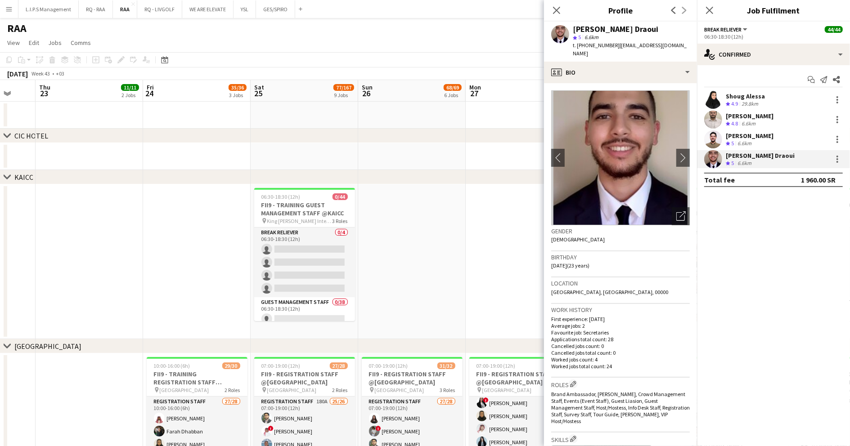
click at [602, 23] on div "Anas Ghurs Draoui star 5 6.6km t. +966504490827 | anasghursdraoui12@gmail.com" at bounding box center [620, 42] width 153 height 40
copy div "Anas Ghurs Draoui"
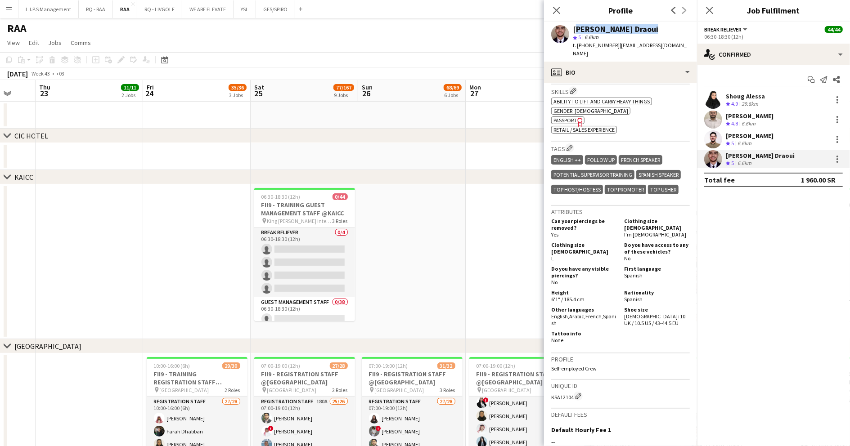
scroll to position [420, 0]
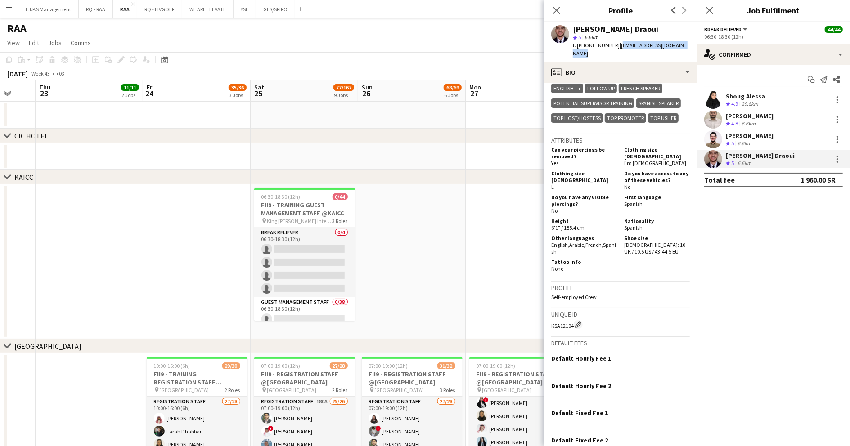
drag, startPoint x: 665, startPoint y: 48, endPoint x: 616, endPoint y: 45, distance: 48.6
click at [616, 45] on div "Anas Ghurs Draoui star 5 6.6km t. +966504490827 | anasghursdraoui12@gmail.com" at bounding box center [620, 42] width 153 height 40
copy span "anasghursdraoui12@gmail.com"
click at [587, 48] on span "t. +966504490827" at bounding box center [595, 45] width 47 height 7
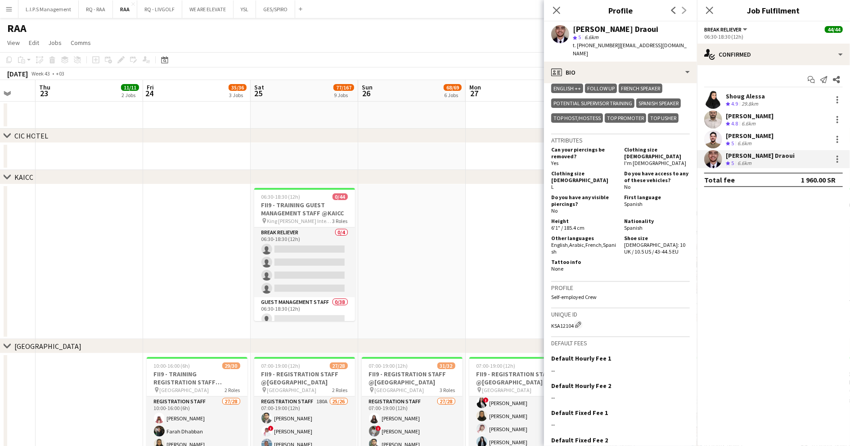
drag, startPoint x: 587, startPoint y: 48, endPoint x: 359, endPoint y: 11, distance: 231.0
click at [587, 48] on span "t. +966504490827" at bounding box center [595, 45] width 47 height 7
copy span "966504490827"
click at [658, 43] on span "| anasghursdraoui12@gmail.com" at bounding box center [629, 49] width 114 height 15
click at [597, 44] on span "t. +966504490827" at bounding box center [595, 45] width 47 height 7
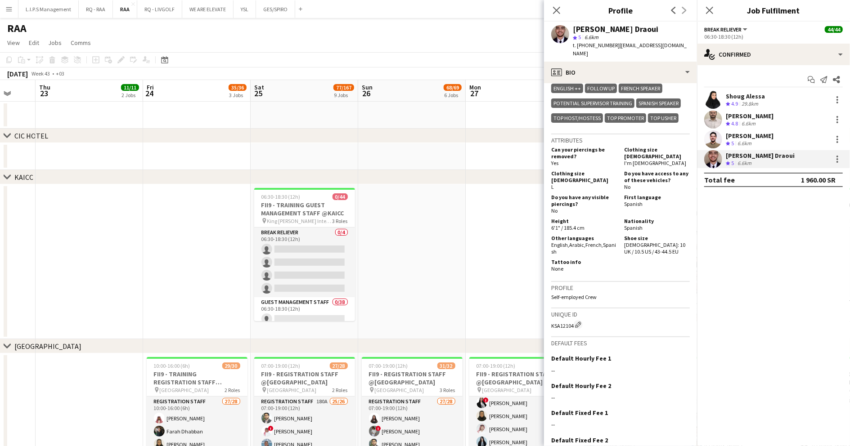
click at [597, 44] on span "t. +966504490827" at bounding box center [595, 45] width 47 height 7
copy span "966504490827"
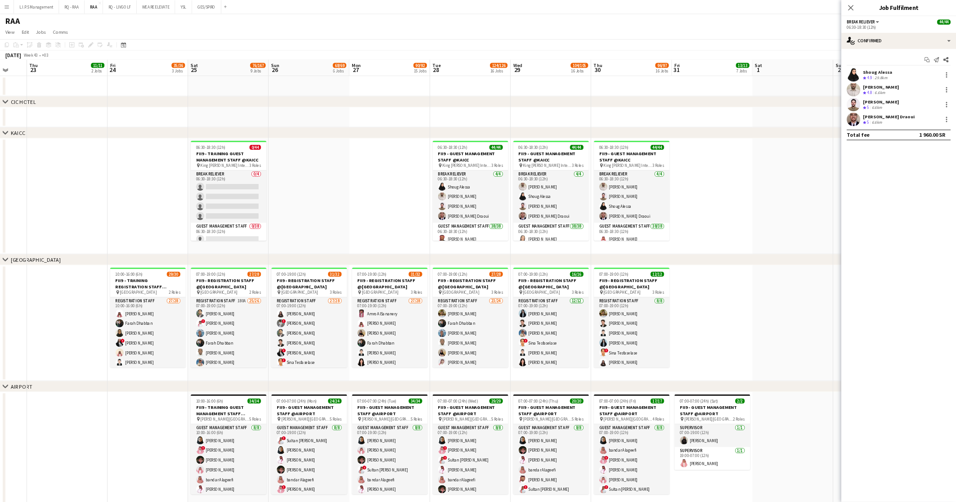
scroll to position [0, 287]
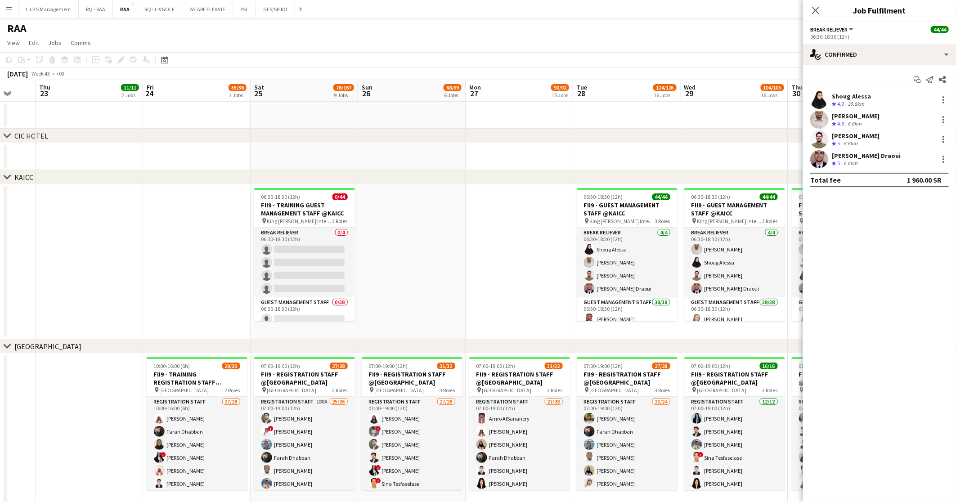
drag, startPoint x: 2517, startPoint y: 0, endPoint x: 498, endPoint y: 63, distance: 2019.8
click at [498, 63] on app-toolbar "Copy Paste Paste Ctrl+V Paste with crew Ctrl+Shift+V Paste linked Job Delete Gr…" at bounding box center [478, 59] width 956 height 15
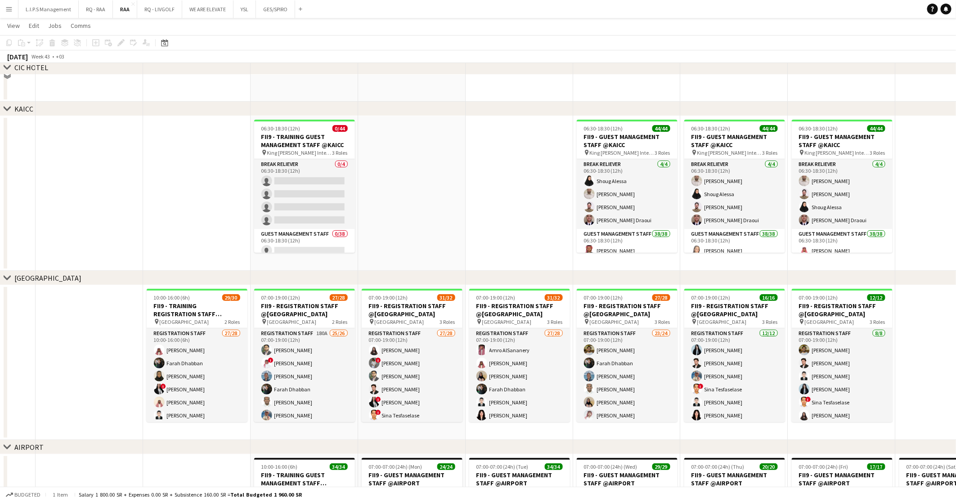
scroll to position [0, 0]
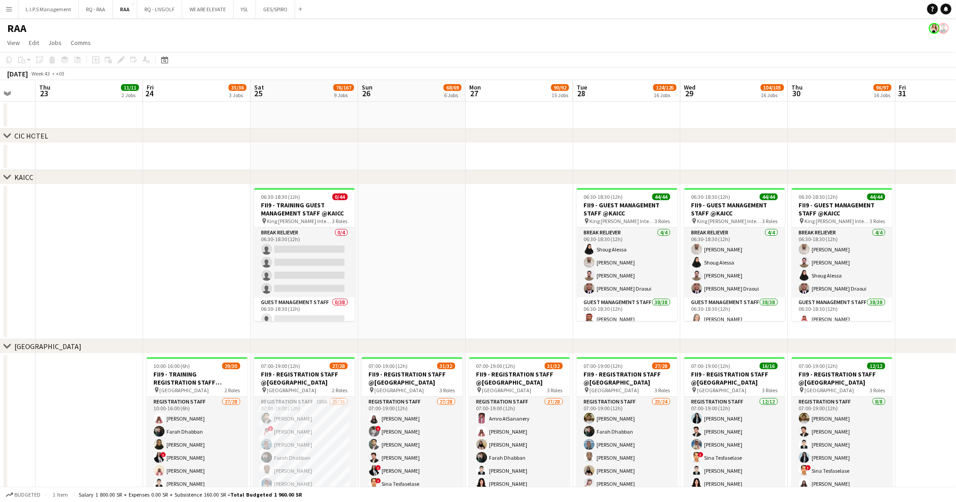
drag, startPoint x: 200, startPoint y: 383, endPoint x: 268, endPoint y: 179, distance: 214.3
click at [201, 382] on h3 "FII9 - TRAINING REGISTRATION STAFF @Crown Plaza" at bounding box center [197, 378] width 101 height 16
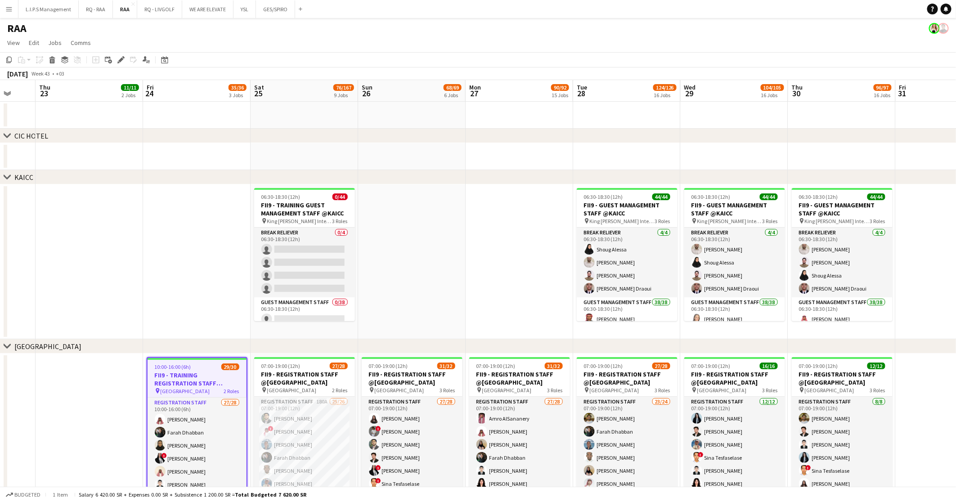
drag, startPoint x: 325, startPoint y: 374, endPoint x: 312, endPoint y: 352, distance: 25.2
click at [323, 374] on h3 "FII9 - REGISTRATION STAFF @[GEOGRAPHIC_DATA]" at bounding box center [304, 378] width 101 height 16
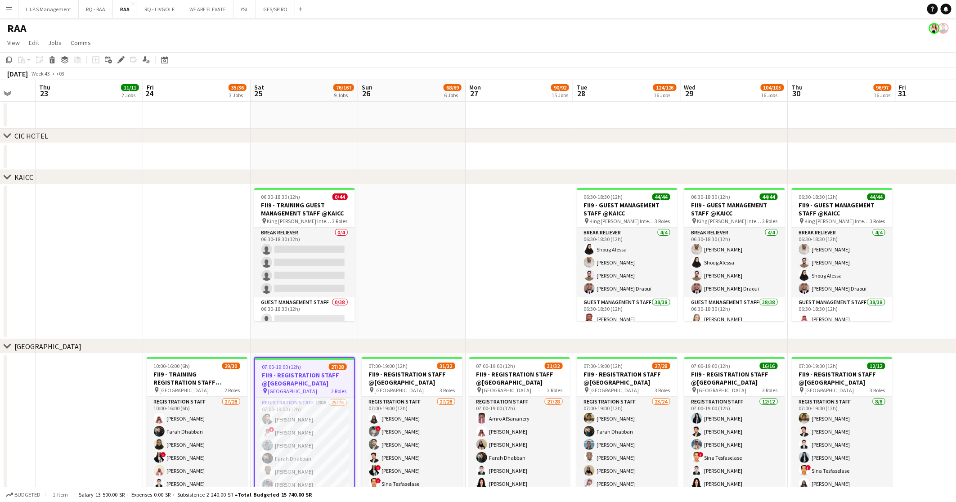
scroll to position [0, 288]
drag, startPoint x: 116, startPoint y: 57, endPoint x: 965, endPoint y: 224, distance: 865.3
click at [116, 57] on div "Edit" at bounding box center [121, 59] width 11 height 11
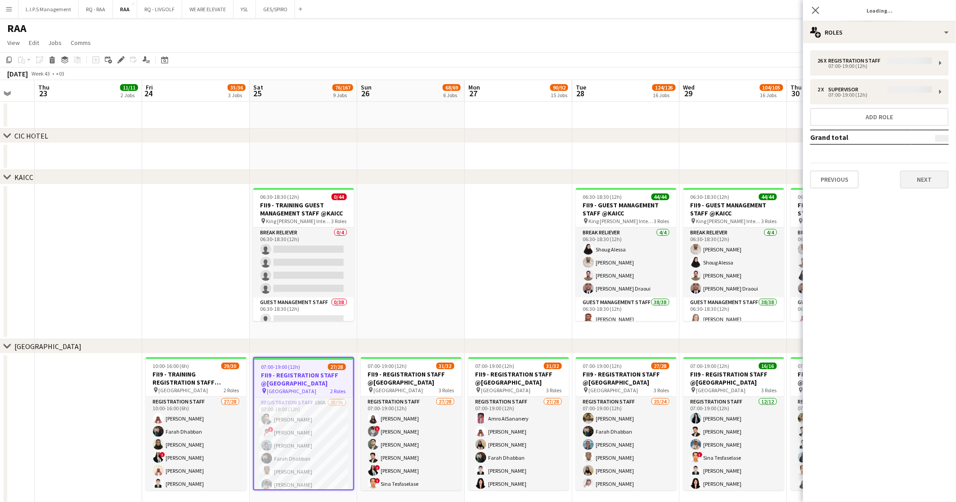
type input "**********"
click at [858, 176] on button "Next" at bounding box center [924, 179] width 49 height 18
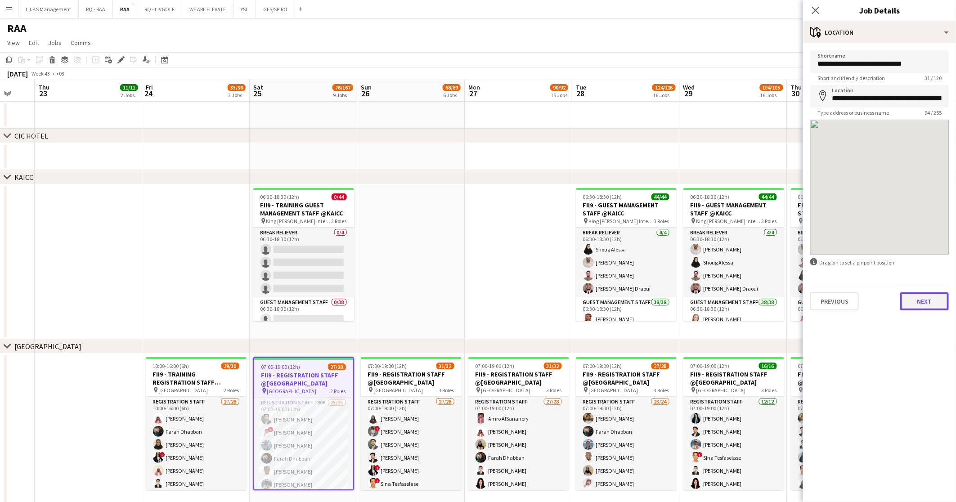
click at [858, 304] on button "Next" at bounding box center [924, 301] width 49 height 18
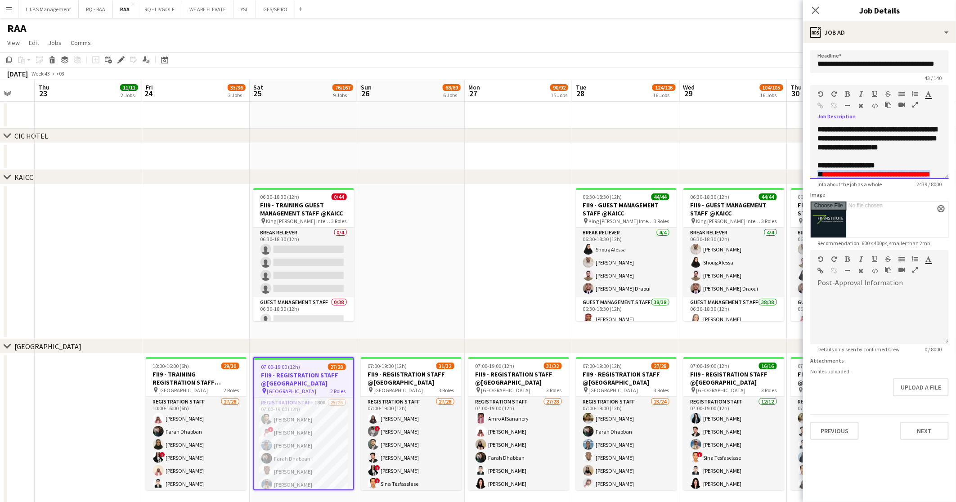
drag, startPoint x: 939, startPoint y: 174, endPoint x: 931, endPoint y: 322, distance: 148.6
click at [858, 422] on form "**********" at bounding box center [879, 244] width 153 height 389
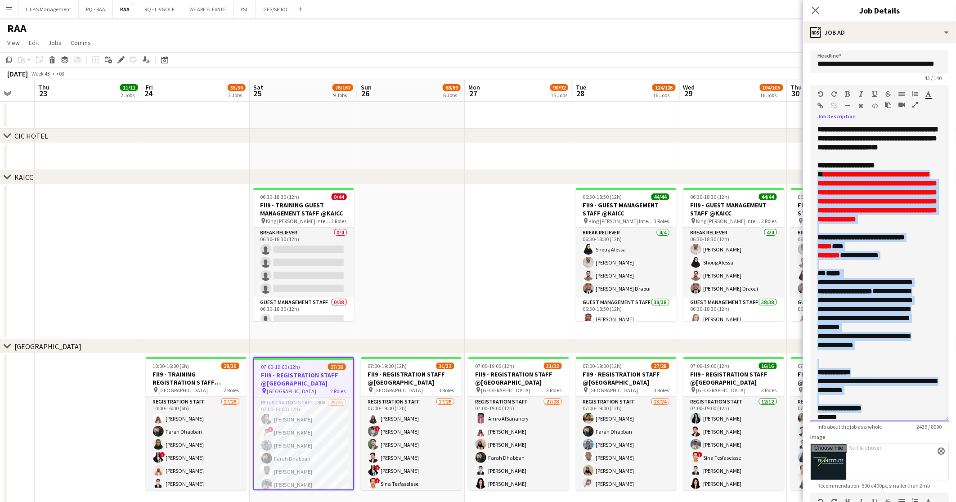
drag, startPoint x: 941, startPoint y: 170, endPoint x: 933, endPoint y: 307, distance: 137.9
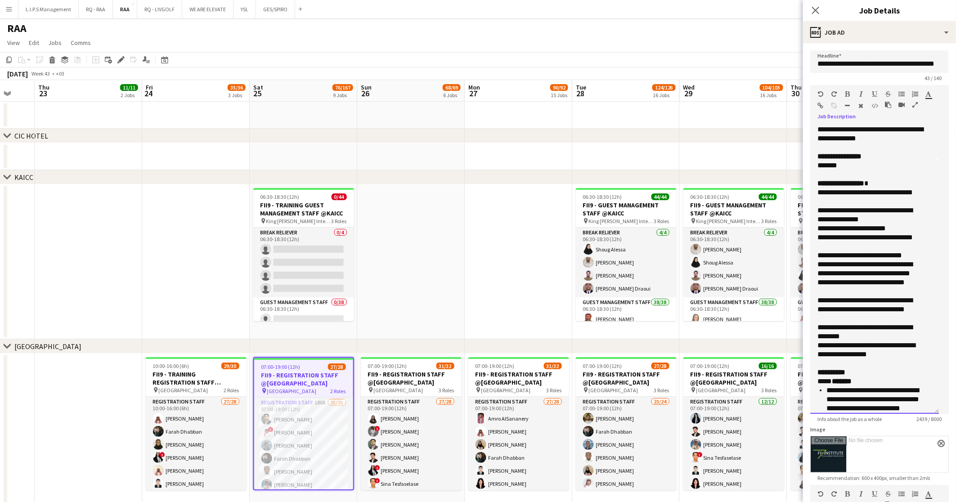
click at [858, 224] on div "**********" at bounding box center [869, 215] width 104 height 18
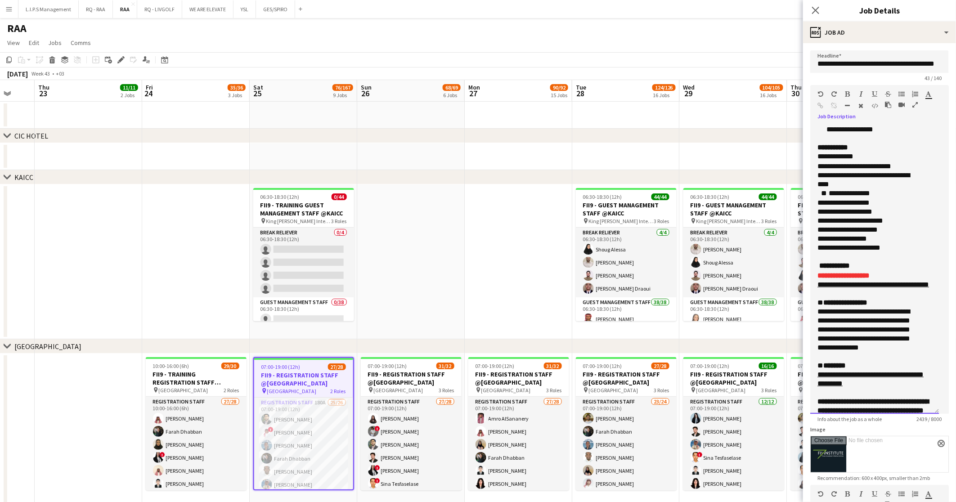
scroll to position [724, 0]
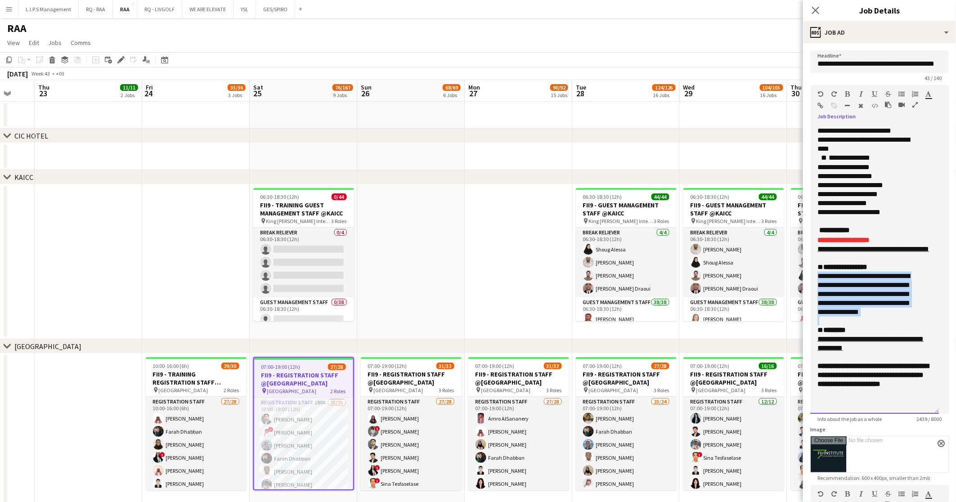
drag, startPoint x: 814, startPoint y: 300, endPoint x: 915, endPoint y: 345, distance: 111.1
click at [858, 345] on div "**********" at bounding box center [874, 269] width 129 height 289
copy div "**********"
drag, startPoint x: 857, startPoint y: 384, endPoint x: 809, endPoint y: 369, distance: 50.4
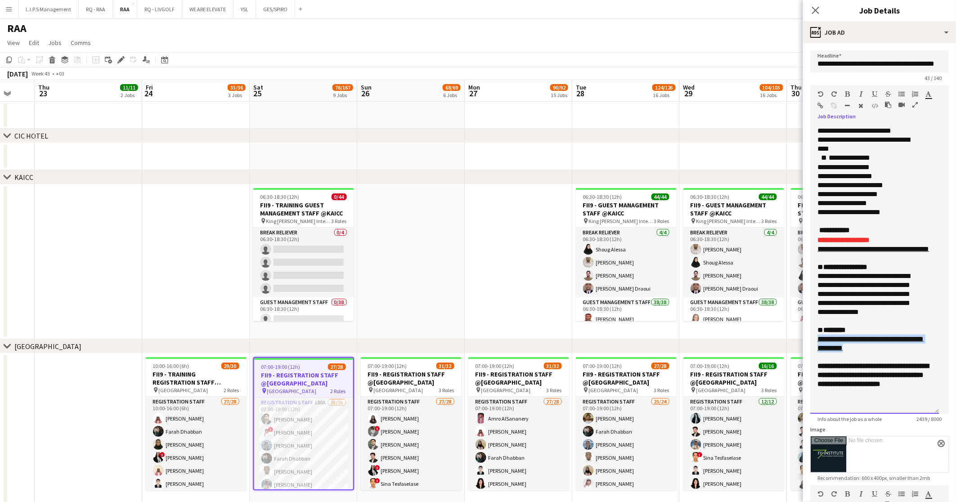
click at [809, 369] on form "**********" at bounding box center [879, 362] width 153 height 624
copy link "**********"
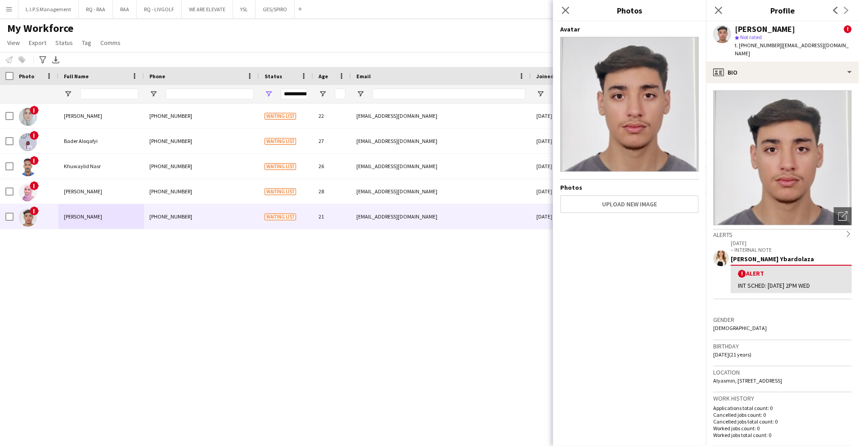
scroll to position [180, 0]
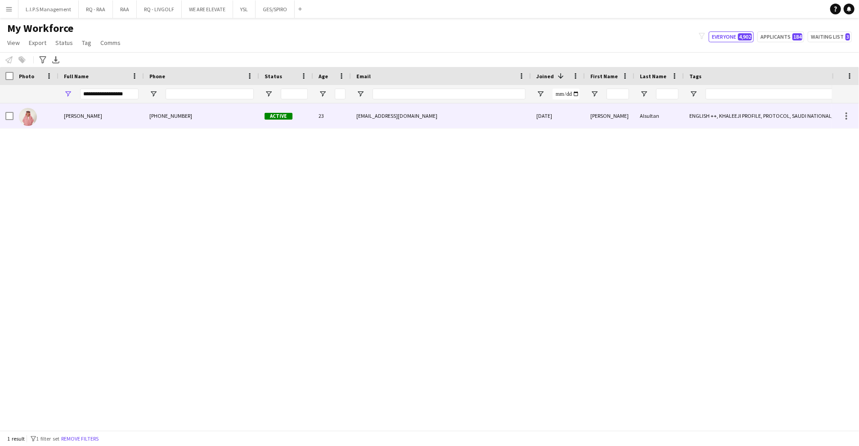
click at [178, 106] on div "+966504417796" at bounding box center [201, 115] width 115 height 25
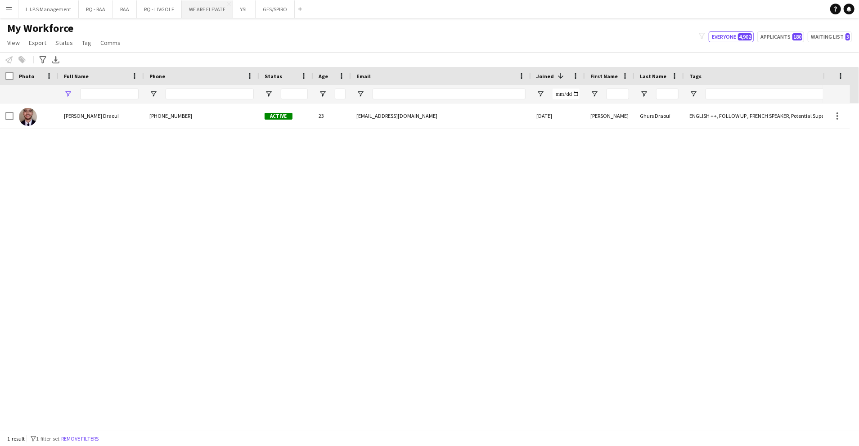
type input "*******"
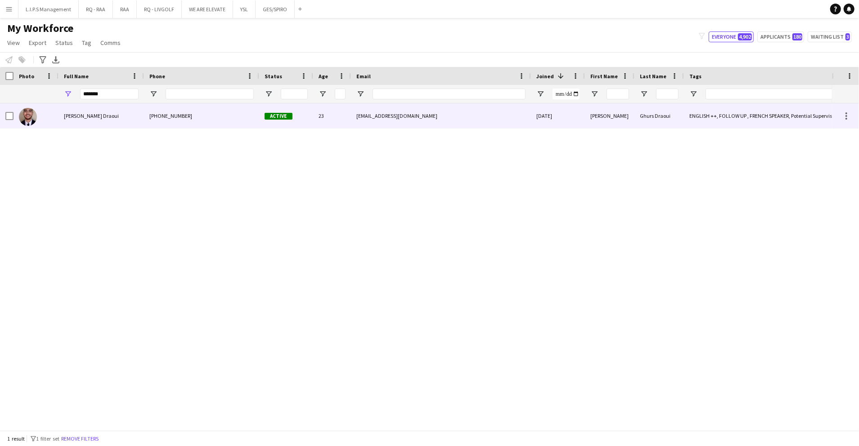
click at [355, 109] on div "[EMAIL_ADDRESS][DOMAIN_NAME]" at bounding box center [441, 115] width 180 height 25
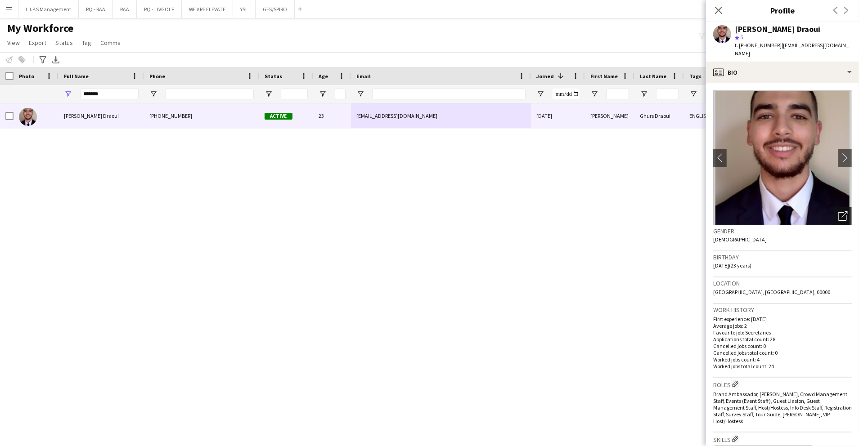
click at [838, 211] on icon "Open photos pop-in" at bounding box center [842, 215] width 9 height 9
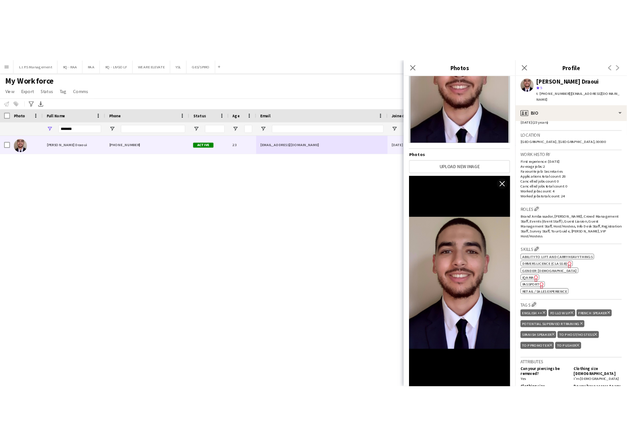
scroll to position [240, 0]
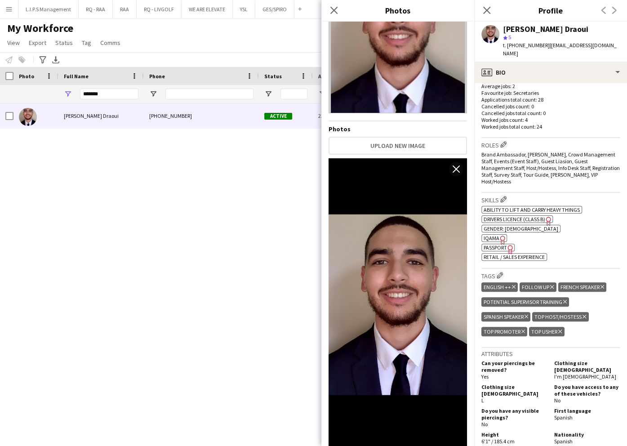
click at [506, 245] on icon "Freelancer has uploaded a photo validation of skill. Click to see" at bounding box center [510, 249] width 9 height 9
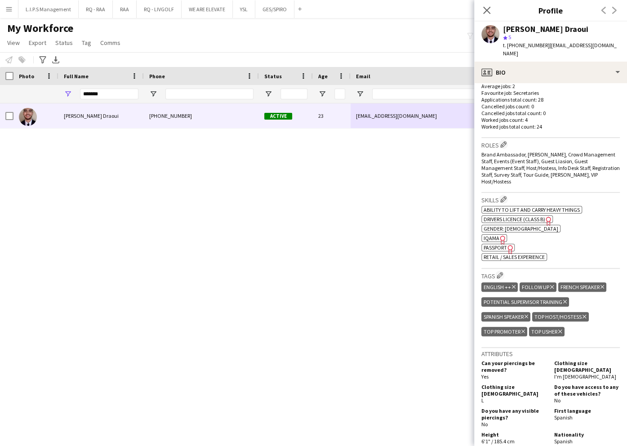
click at [534, 28] on div "[PERSON_NAME] Draoui" at bounding box center [545, 29] width 85 height 8
copy div "[PERSON_NAME] Draoui"
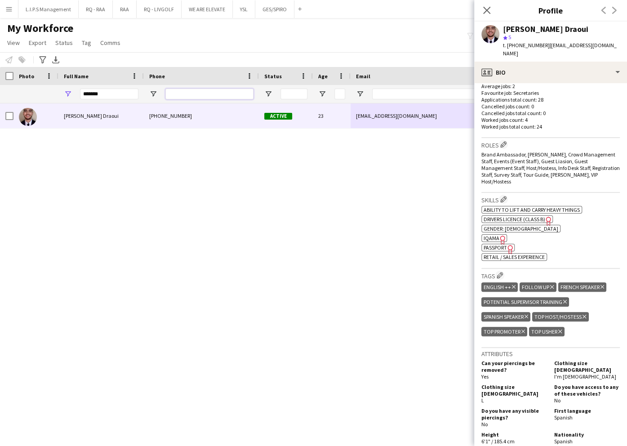
drag, startPoint x: 206, startPoint y: 99, endPoint x: 151, endPoint y: 100, distance: 55.3
click at [185, 100] on div at bounding box center [209, 94] width 88 height 18
paste input "**********"
type input "**********"
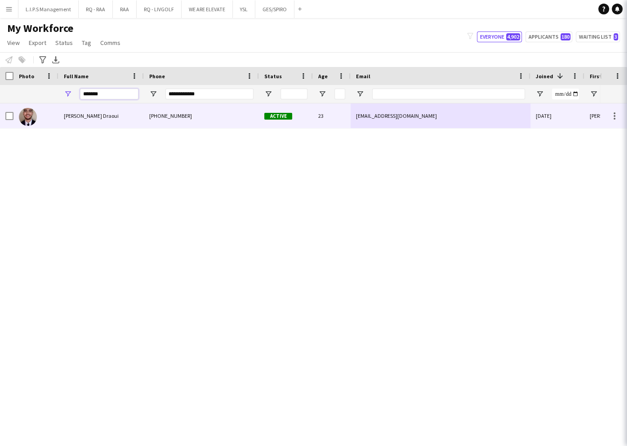
drag, startPoint x: 116, startPoint y: 93, endPoint x: 5, endPoint y: 80, distance: 110.9
click at [17, 85] on div "*******" at bounding box center [626, 94] width 1252 height 18
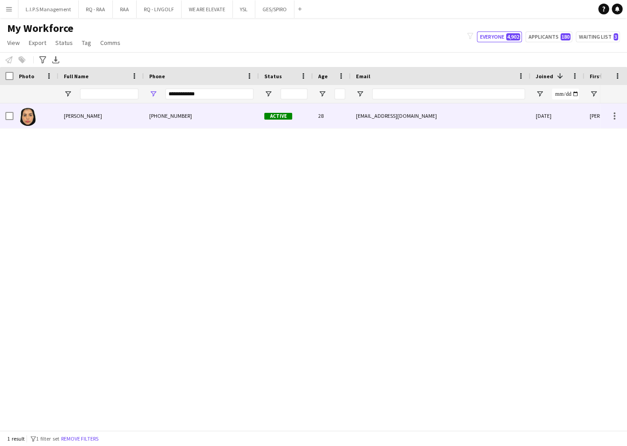
click at [213, 115] on div "[PHONE_NUMBER]" at bounding box center [201, 115] width 115 height 25
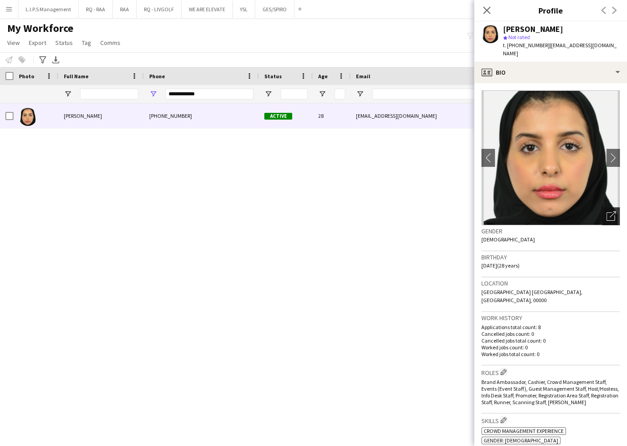
click at [602, 207] on div "Open photos pop-in" at bounding box center [611, 216] width 18 height 18
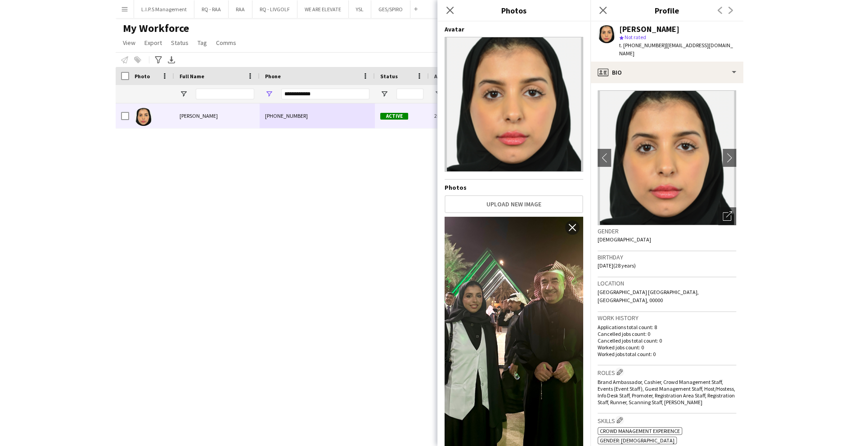
scroll to position [180, 0]
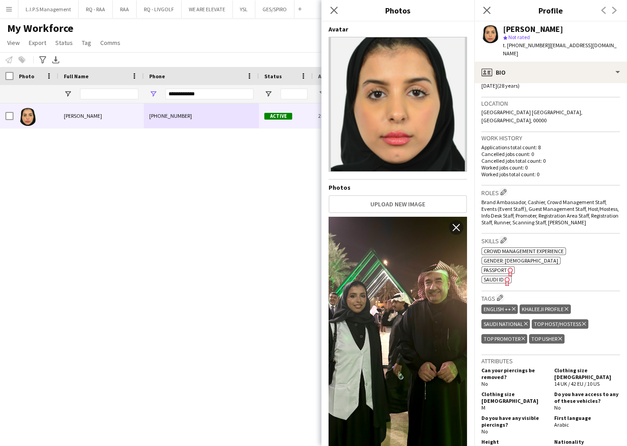
click at [496, 276] on span "SAUDI ID" at bounding box center [494, 279] width 20 height 7
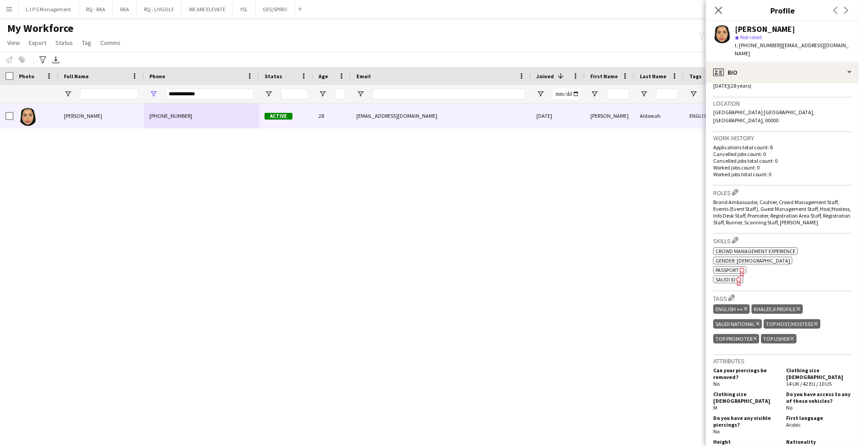
click at [746, 27] on div "[PERSON_NAME]" at bounding box center [764, 29] width 60 height 8
copy div "[PERSON_NAME]"
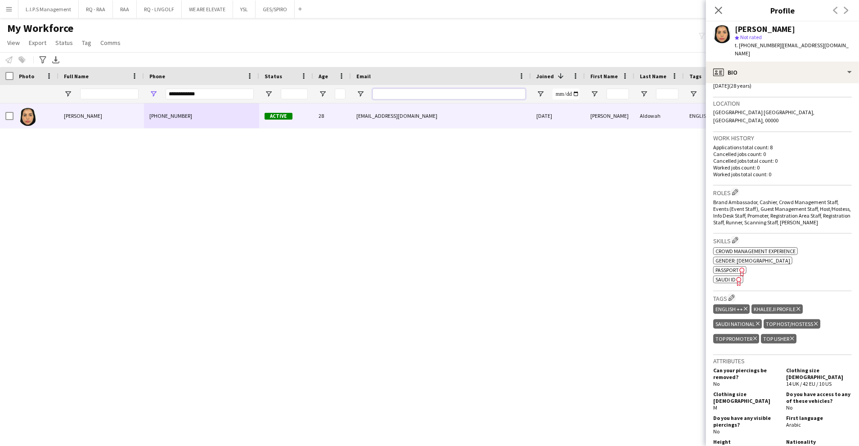
click at [394, 97] on input "Email Filter Input" at bounding box center [448, 94] width 153 height 11
paste input "Phone Filter Input"
drag, startPoint x: 204, startPoint y: 97, endPoint x: 111, endPoint y: 99, distance: 93.6
click at [110, 89] on div at bounding box center [626, 94] width 1252 height 18
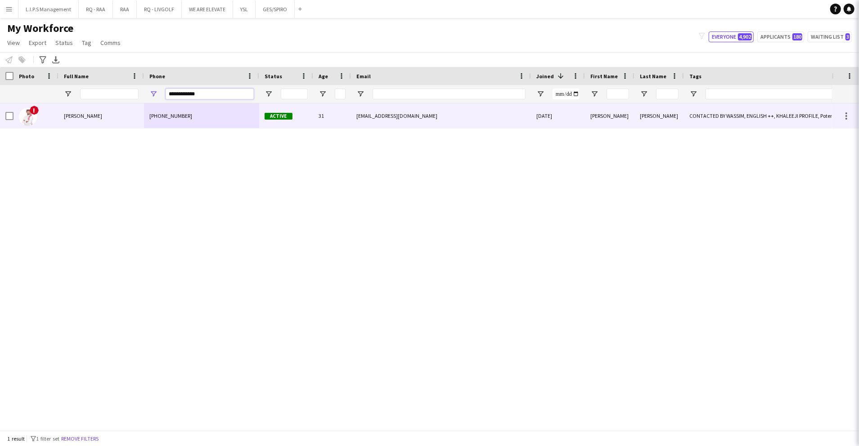
type input "**********"
click at [116, 114] on div "[PERSON_NAME]" at bounding box center [100, 115] width 85 height 25
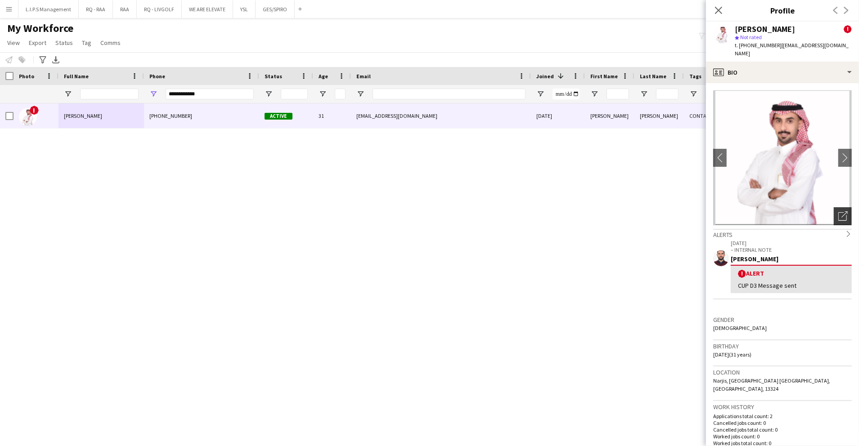
click at [833, 207] on div "Open photos pop-in" at bounding box center [842, 216] width 18 height 18
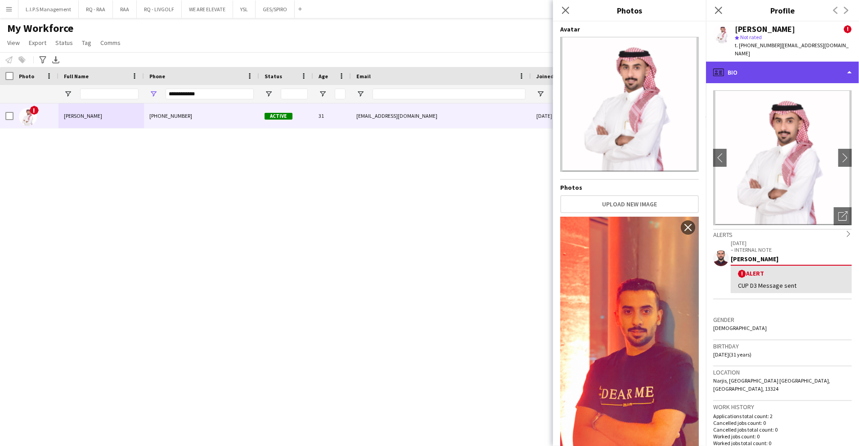
click at [810, 62] on div "profile Bio" at bounding box center [782, 73] width 153 height 22
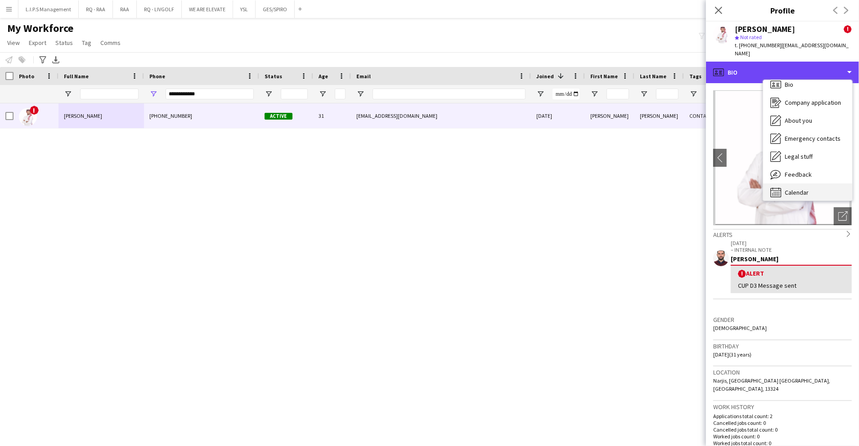
scroll to position [13, 0]
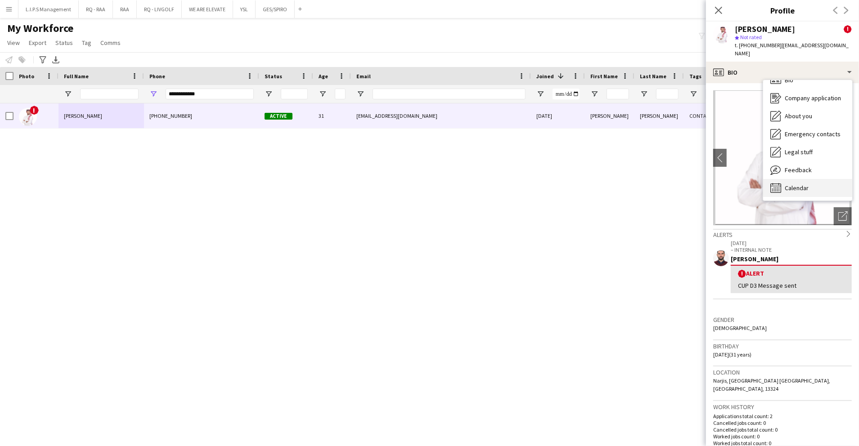
click at [813, 179] on div "Calendar Calendar" at bounding box center [807, 188] width 89 height 18
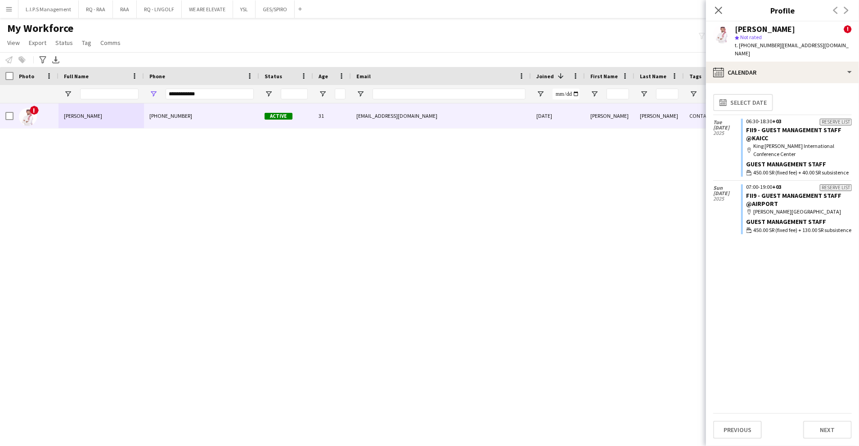
click at [739, 28] on div "[PERSON_NAME]" at bounding box center [764, 29] width 60 height 8
copy div "[PERSON_NAME]"
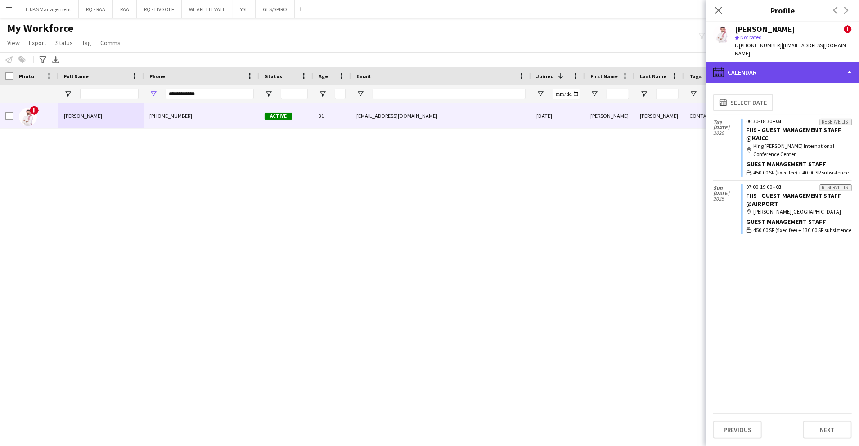
drag, startPoint x: 805, startPoint y: 57, endPoint x: 806, endPoint y: 62, distance: 5.6
click at [805, 62] on div "calendar-full Calendar" at bounding box center [782, 73] width 153 height 22
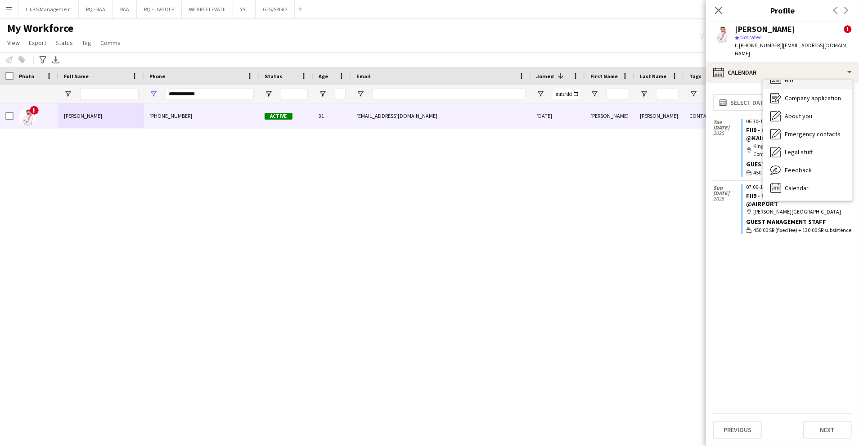
click at [810, 75] on div "Bio Bio" at bounding box center [807, 80] width 89 height 18
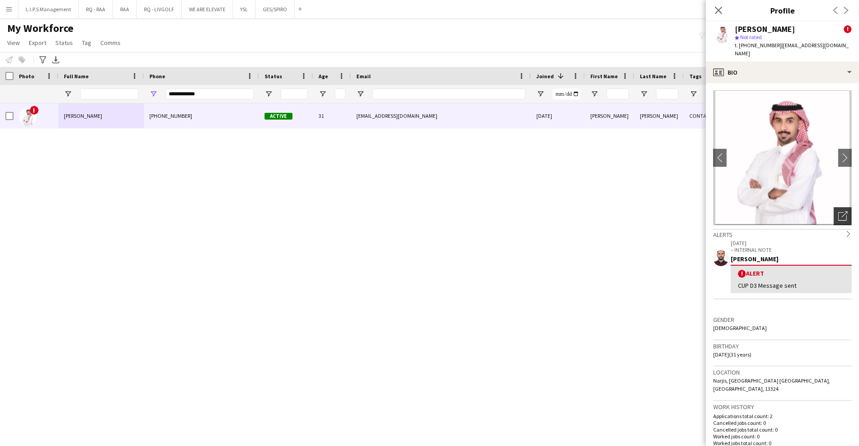
click at [838, 211] on icon "Open photos pop-in" at bounding box center [842, 215] width 9 height 9
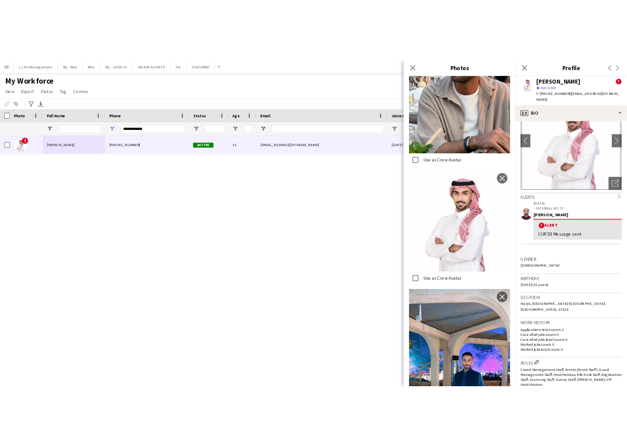
scroll to position [180, 0]
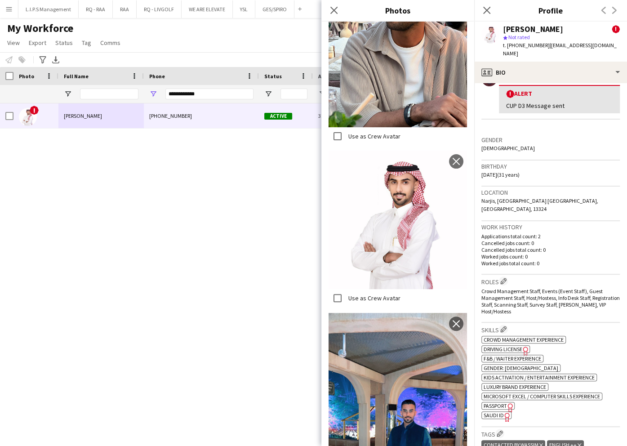
click at [497, 412] on span "SAUDI ID" at bounding box center [494, 415] width 20 height 7
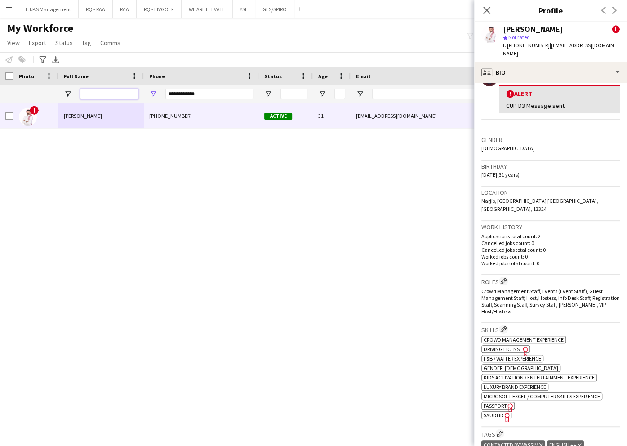
click at [82, 94] on input "Full Name Filter Input" at bounding box center [109, 94] width 58 height 11
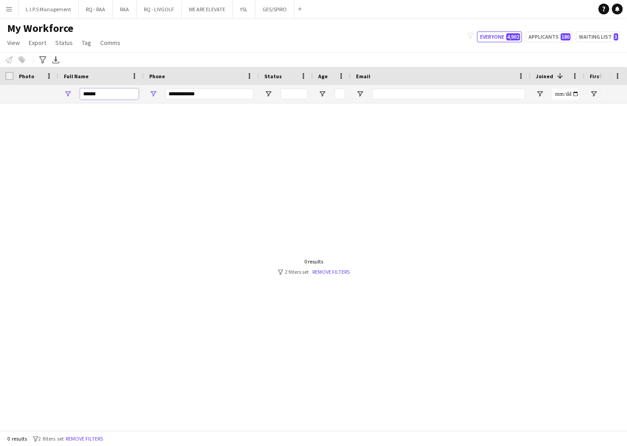
type input "*****"
drag, startPoint x: 207, startPoint y: 93, endPoint x: -3, endPoint y: 44, distance: 215.2
click at [0, 44] on html "Menu Boards Boards Boards All jobs Status Workforce Workforce My Workforce Recr…" at bounding box center [313, 223] width 627 height 446
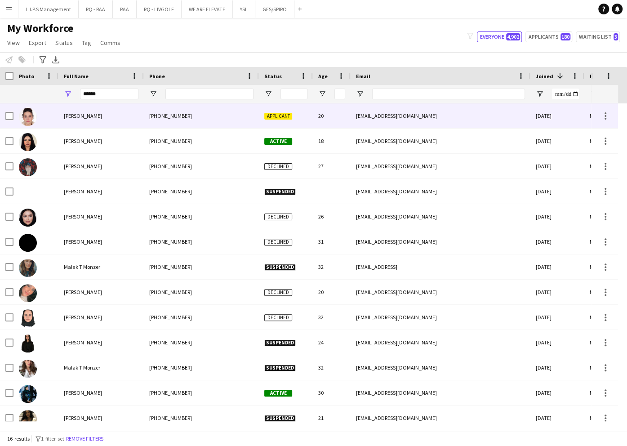
click at [114, 110] on div "[PERSON_NAME]" at bounding box center [100, 115] width 85 height 25
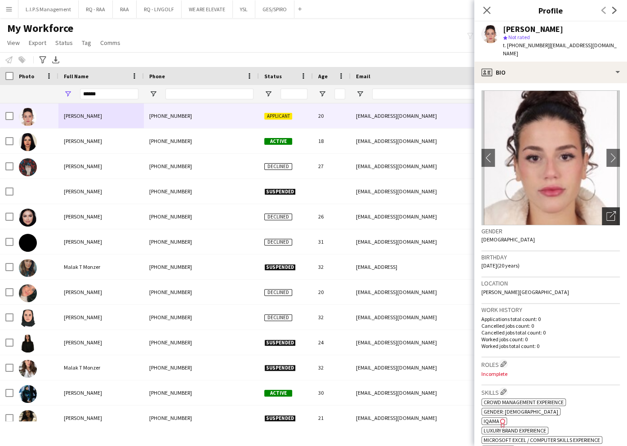
click at [607, 207] on div "Open photos pop-in" at bounding box center [611, 216] width 18 height 18
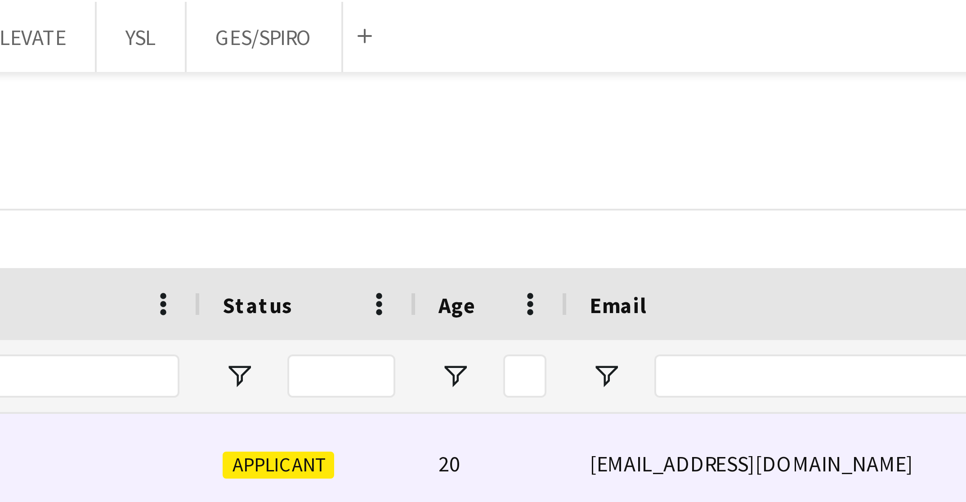
scroll to position [686, 0]
click at [323, 55] on div "Notify workforce Add to tag Select at least one crew to tag him or her. Advance…" at bounding box center [483, 59] width 966 height 15
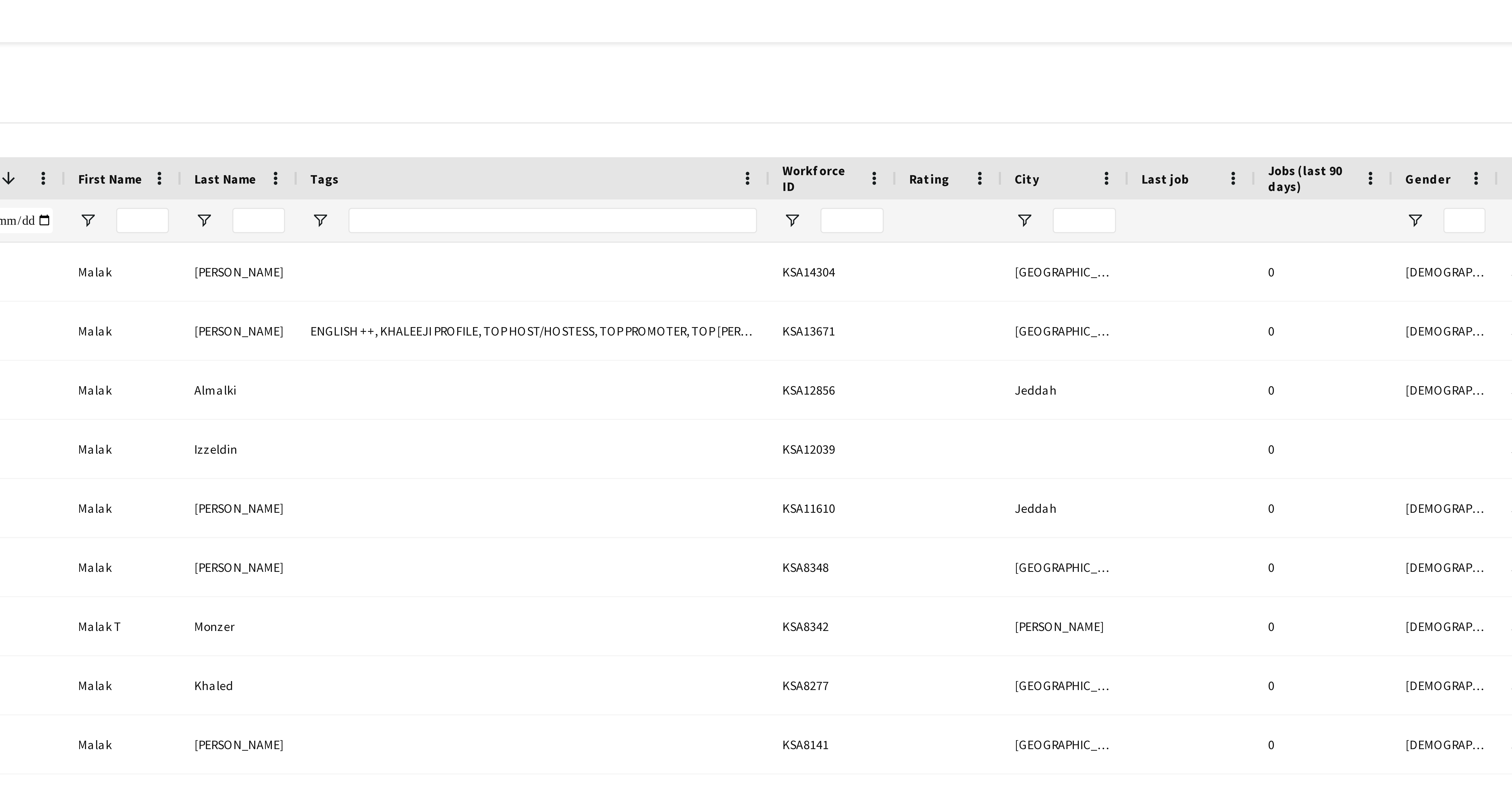
click at [504, 23] on div "My Workforce View Views Default view Basic Export View Full Name TAGS Test New …" at bounding box center [756, 22] width 1512 height 18
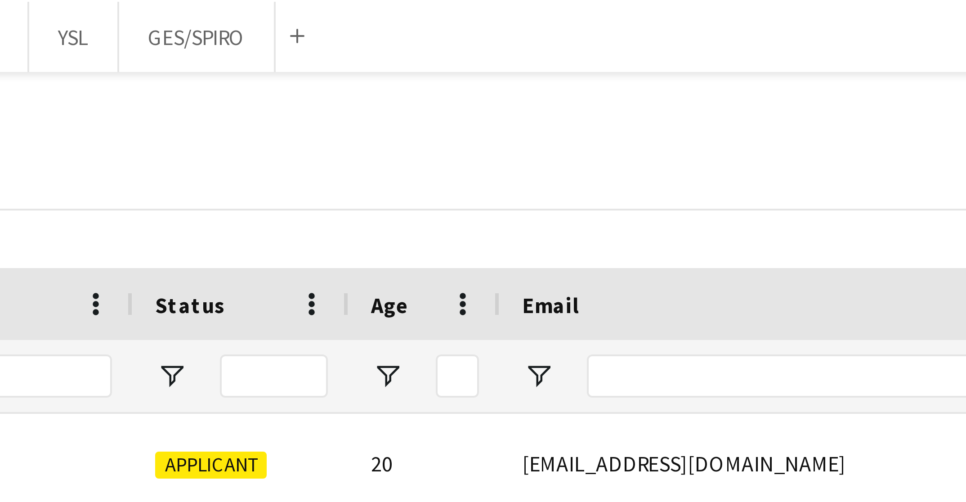
click at [354, 29] on div "My Workforce View Views Default view Basic Export View Full Name TAGS Test New …" at bounding box center [483, 37] width 966 height 31
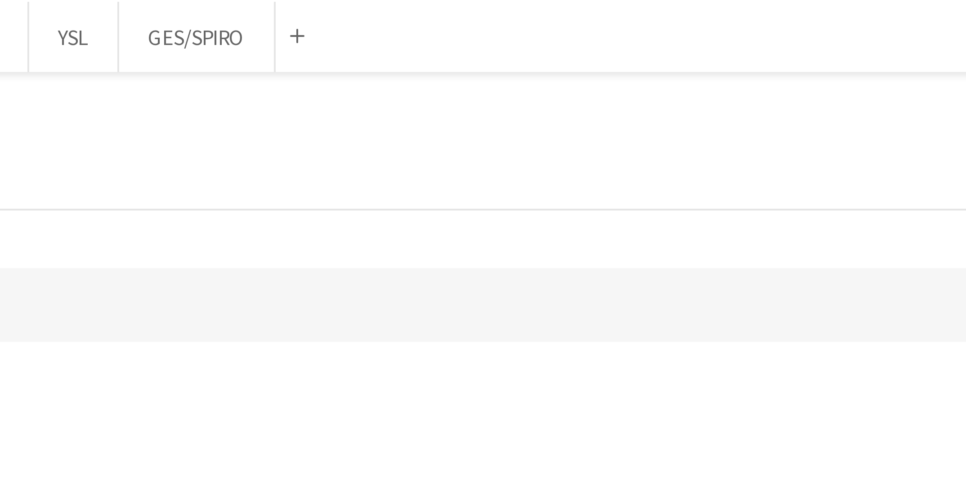
drag, startPoint x: 398, startPoint y: 45, endPoint x: 403, endPoint y: 40, distance: 7.4
click at [398, 45] on div "My Workforce View Views Default view Basic Export View Full Name TAGS Test New …" at bounding box center [483, 37] width 966 height 31
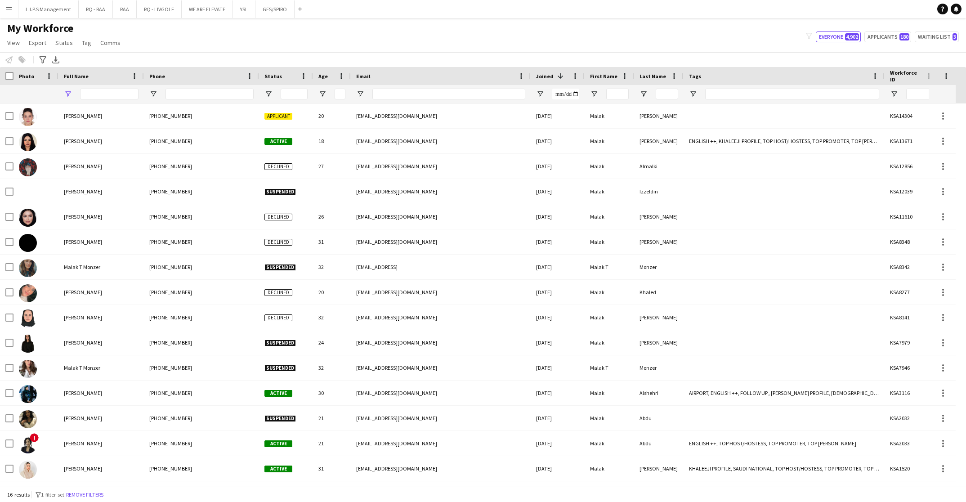
type input "*****"
click at [229, 92] on input "Phone Filter Input" at bounding box center [209, 94] width 88 height 11
paste input "*******"
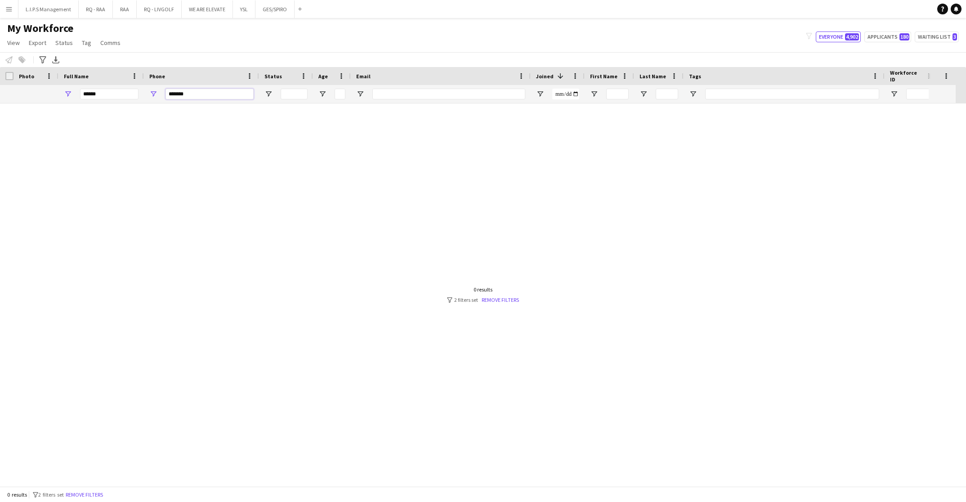
type input "*******"
drag, startPoint x: 112, startPoint y: 97, endPoint x: 28, endPoint y: 94, distance: 83.7
click at [28, 94] on div "*****" at bounding box center [626, 94] width 1252 height 18
click at [216, 98] on input "*******" at bounding box center [209, 94] width 88 height 11
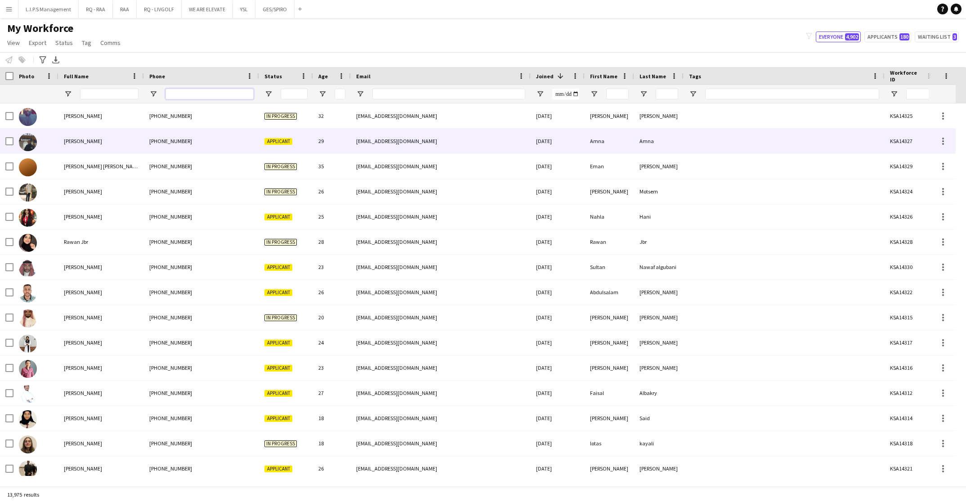
paste input "**********"
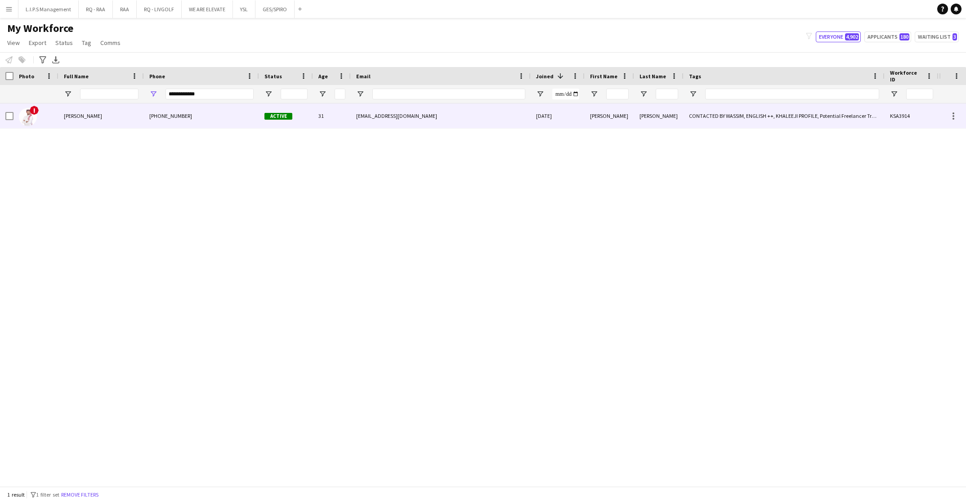
click at [206, 124] on div "[PHONE_NUMBER]" at bounding box center [201, 115] width 115 height 25
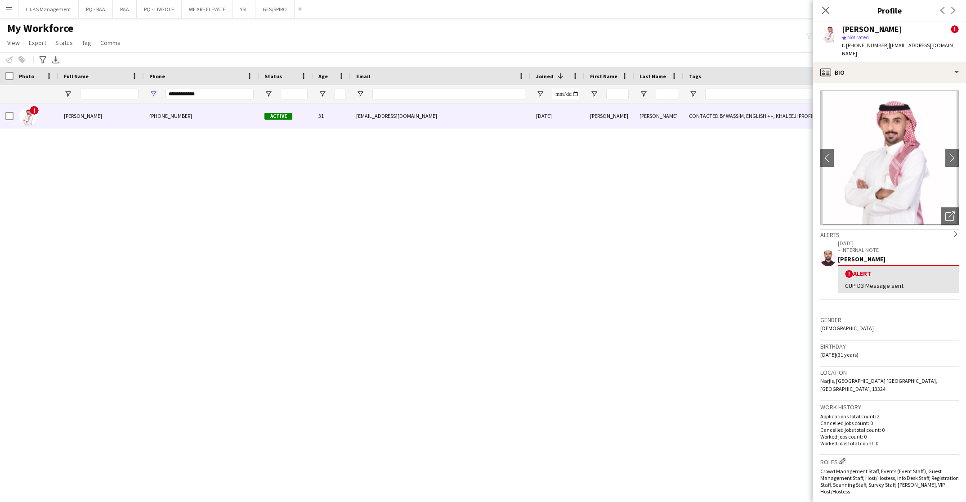
click at [928, 209] on img at bounding box center [889, 157] width 139 height 135
click at [941, 209] on div "Open photos pop-in" at bounding box center [950, 216] width 18 height 18
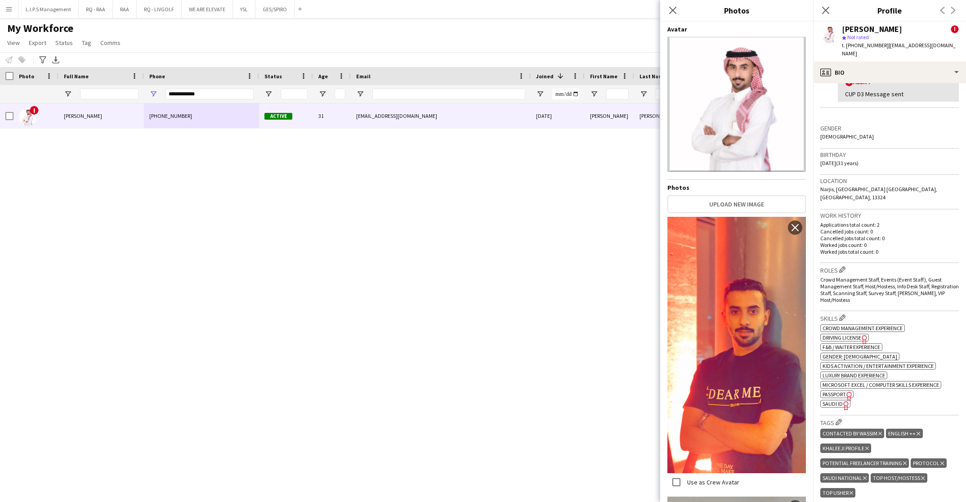
scroll to position [270, 0]
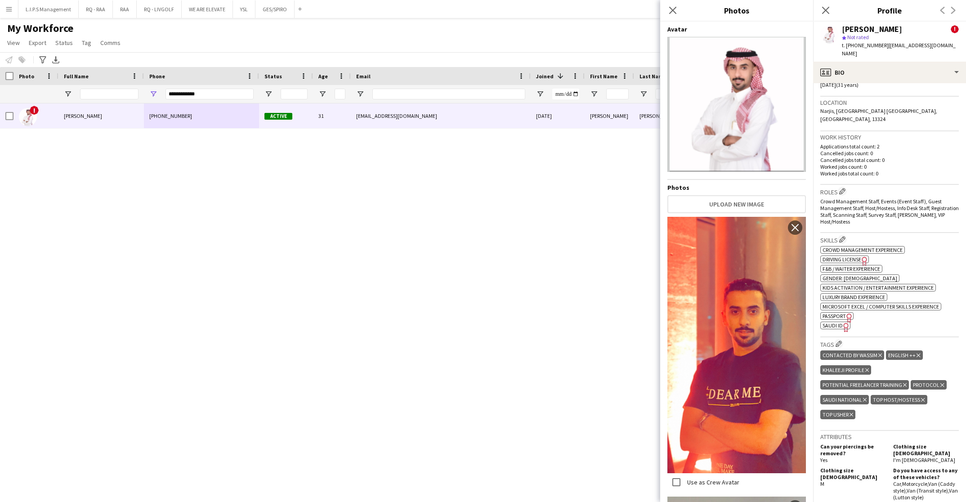
click at [876, 26] on div "[PERSON_NAME]" at bounding box center [872, 29] width 60 height 8
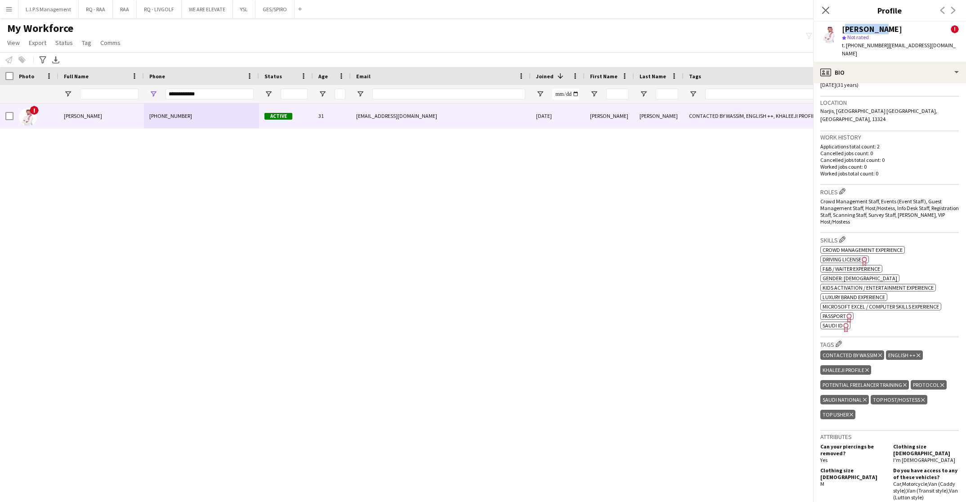
click at [876, 26] on div "[PERSON_NAME]" at bounding box center [872, 29] width 60 height 8
click at [875, 26] on div "[PERSON_NAME]" at bounding box center [872, 29] width 60 height 8
copy div "[PERSON_NAME]"
drag, startPoint x: 225, startPoint y: 92, endPoint x: 40, endPoint y: 82, distance: 185.5
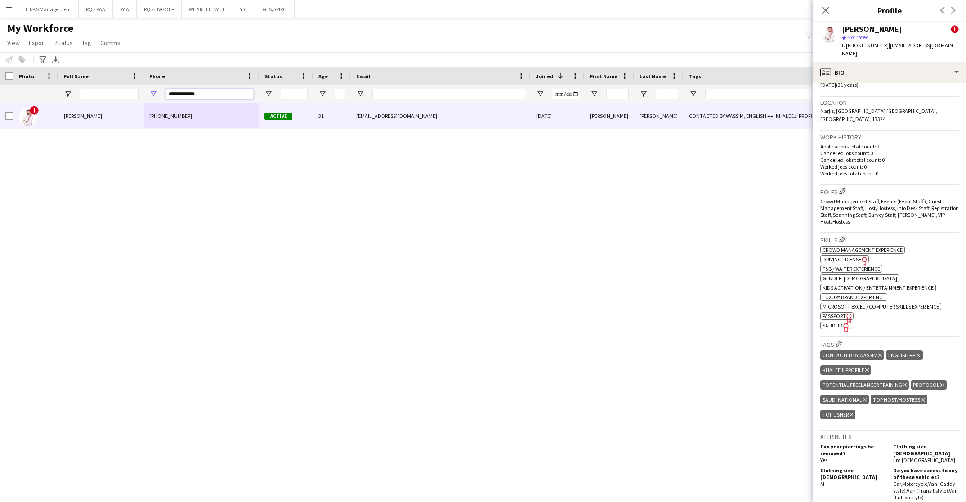
click at [40, 82] on div "Workforce Details Photo Full Name City" at bounding box center [626, 85] width 1252 height 36
paste input "Phone Filter Input"
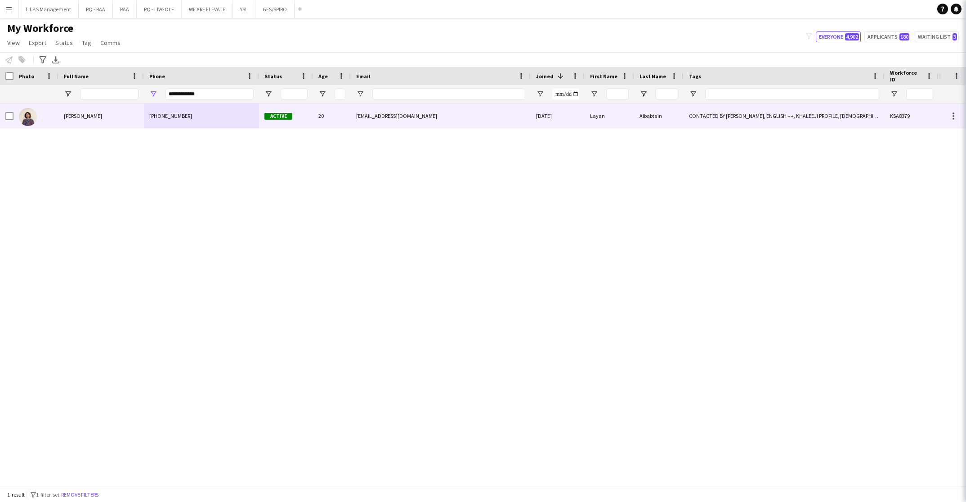
click at [93, 112] on span "[PERSON_NAME]" at bounding box center [83, 115] width 38 height 7
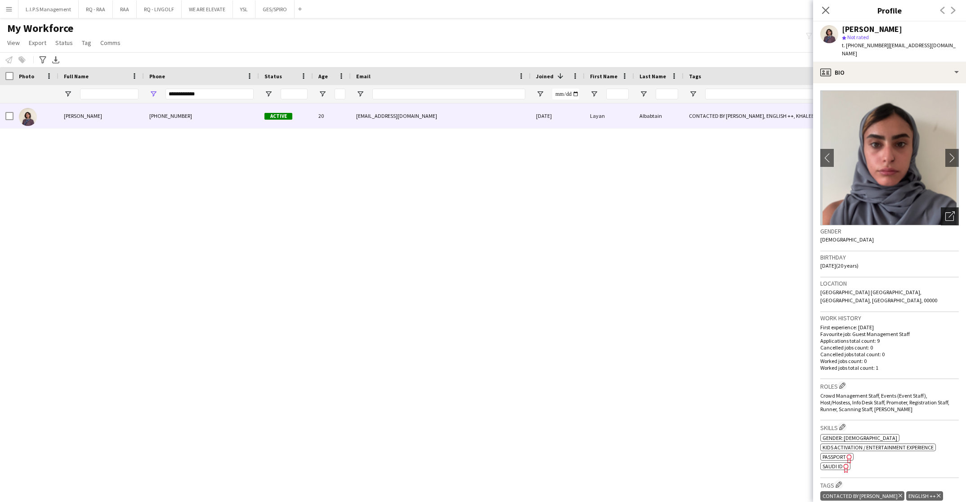
click at [941, 207] on div "Open photos pop-in" at bounding box center [950, 216] width 18 height 18
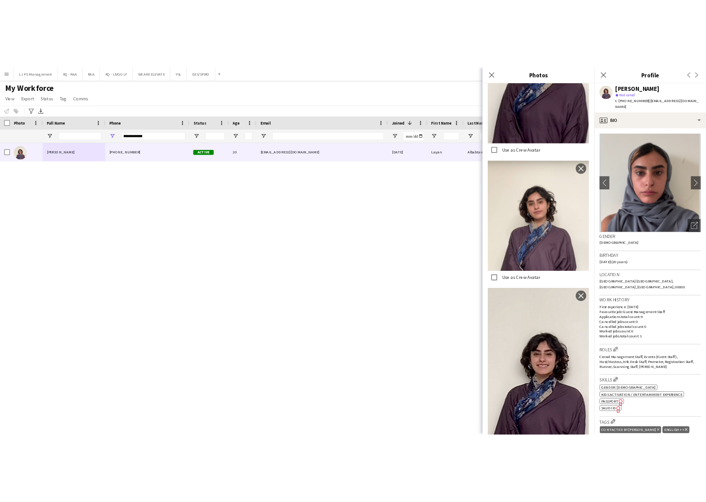
scroll to position [135, 0]
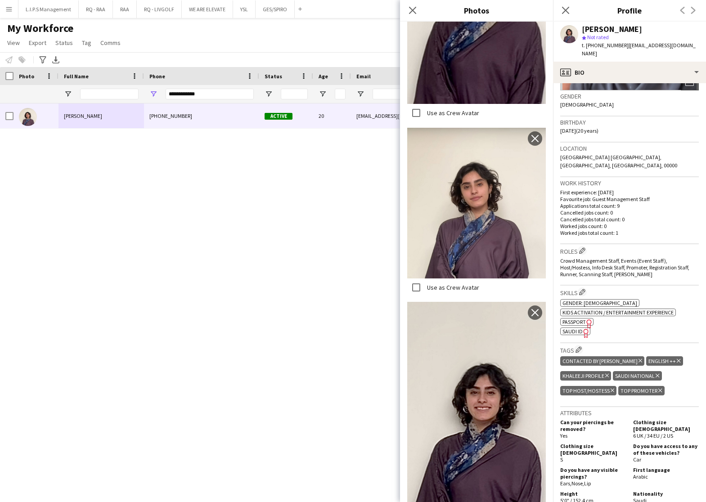
click at [567, 328] on span "SAUDI ID" at bounding box center [572, 331] width 20 height 7
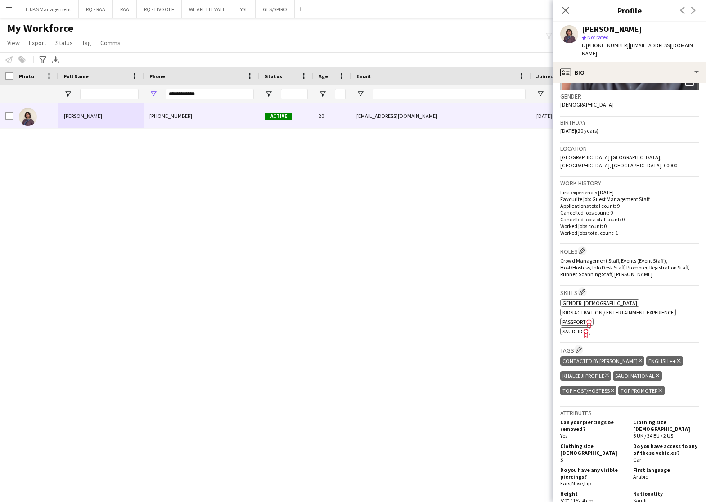
click at [596, 30] on div "[PERSON_NAME]" at bounding box center [611, 29] width 60 height 8
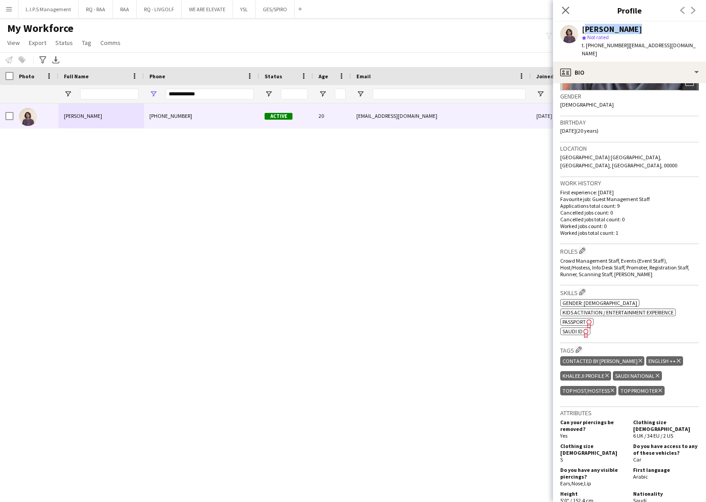
click at [596, 30] on div "[PERSON_NAME]" at bounding box center [611, 29] width 60 height 8
copy div "[PERSON_NAME]"
drag, startPoint x: 468, startPoint y: 96, endPoint x: 435, endPoint y: 90, distance: 33.3
click at [463, 95] on input "Email Filter Input" at bounding box center [448, 94] width 153 height 11
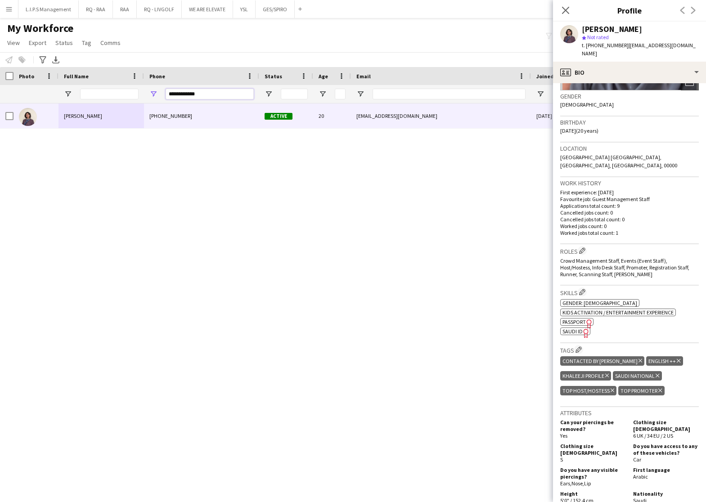
drag, startPoint x: 215, startPoint y: 90, endPoint x: 60, endPoint y: 96, distance: 155.3
click at [59, 94] on div at bounding box center [626, 94] width 1252 height 18
paste input "Phone Filter Input"
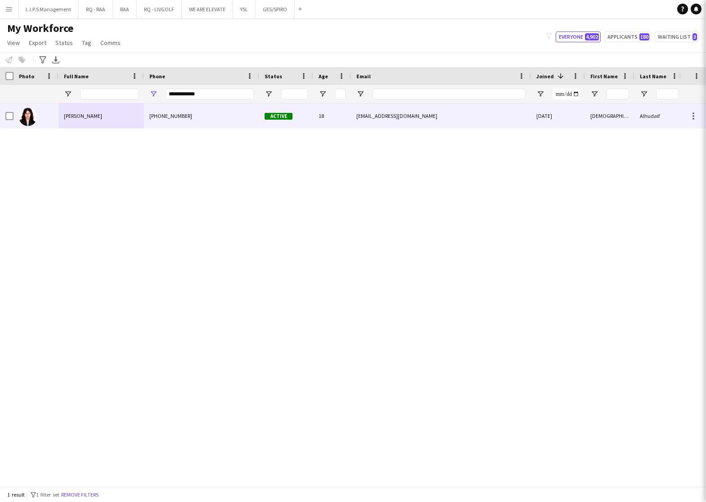
click at [89, 119] on span "[PERSON_NAME]" at bounding box center [83, 115] width 38 height 7
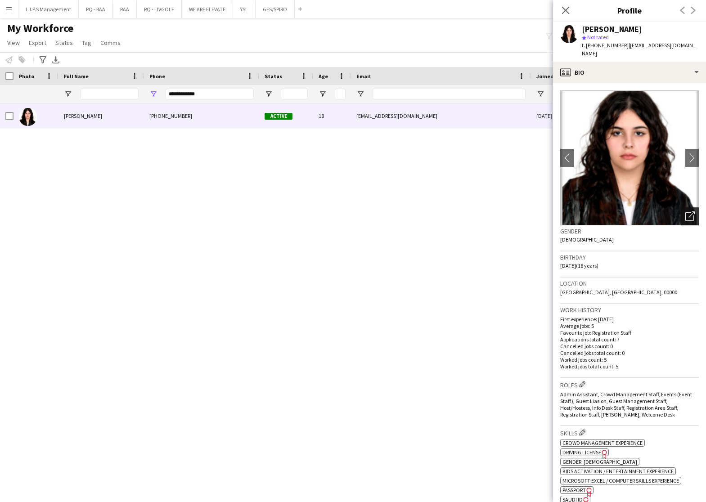
click at [680, 215] on div "Open photos pop-in" at bounding box center [689, 216] width 18 height 18
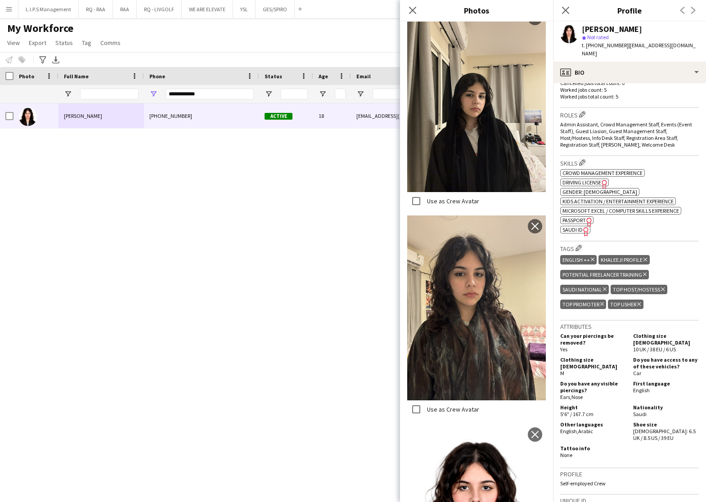
scroll to position [868, 0]
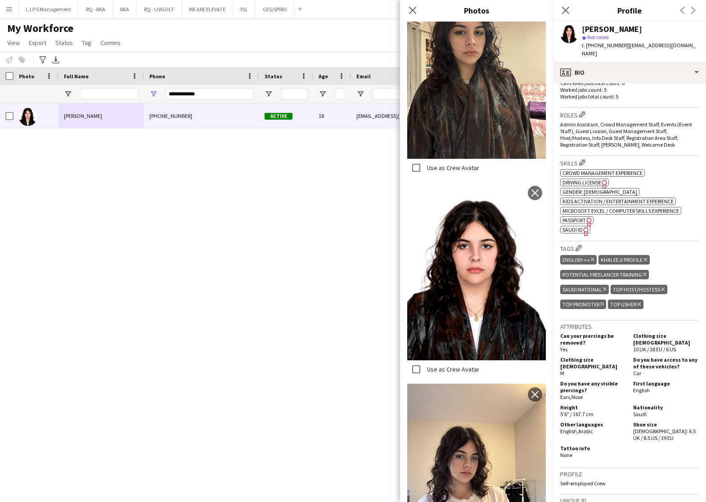
click at [571, 229] on span "SAUDI ID" at bounding box center [572, 229] width 20 height 7
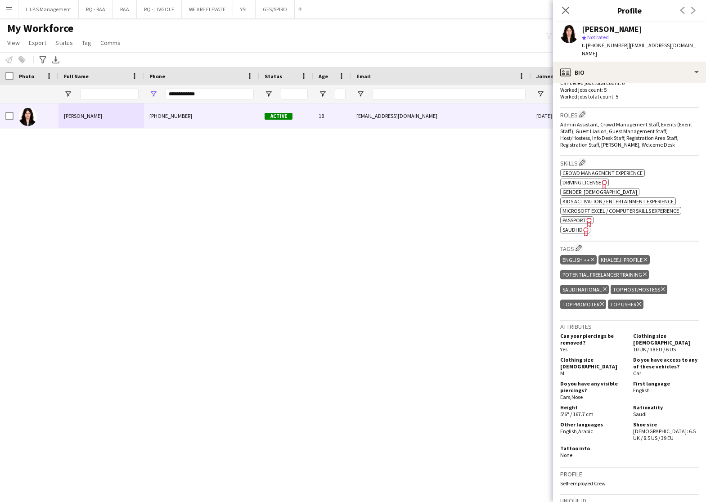
click at [590, 25] on div "[PERSON_NAME]" at bounding box center [611, 29] width 60 height 8
copy div "[PERSON_NAME]"
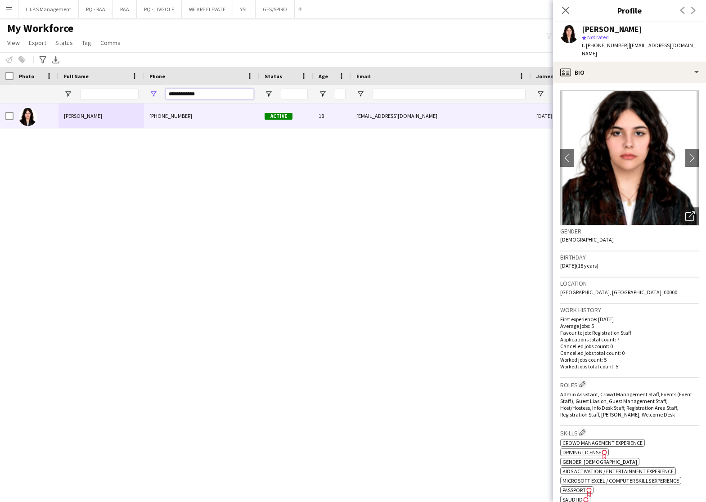
paste input "Phone Filter Input"
drag, startPoint x: 210, startPoint y: 95, endPoint x: 98, endPoint y: 86, distance: 112.3
click at [98, 86] on div at bounding box center [626, 94] width 1252 height 18
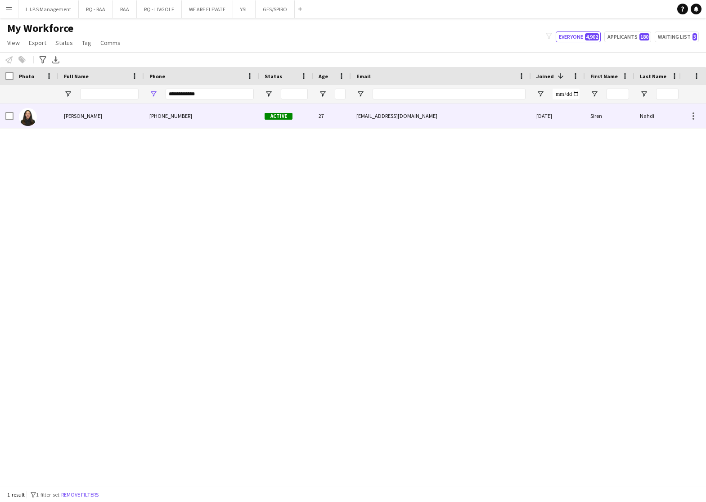
drag, startPoint x: 114, startPoint y: 114, endPoint x: 288, endPoint y: 123, distance: 174.3
click at [115, 114] on div "[PERSON_NAME]" at bounding box center [100, 115] width 85 height 25
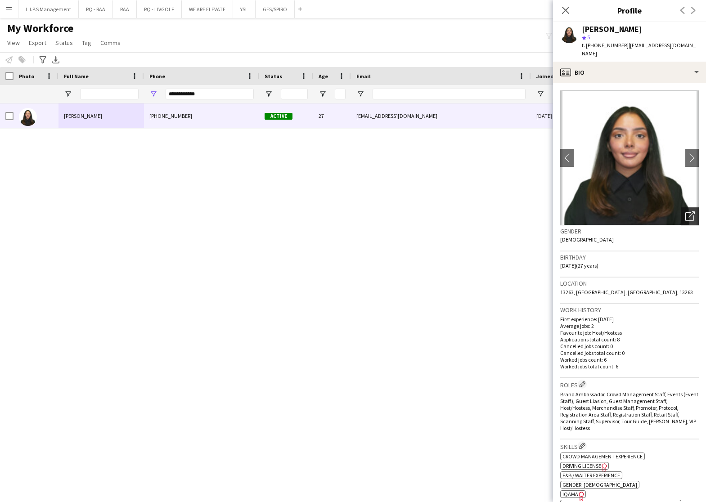
click at [685, 212] on icon at bounding box center [689, 216] width 9 height 9
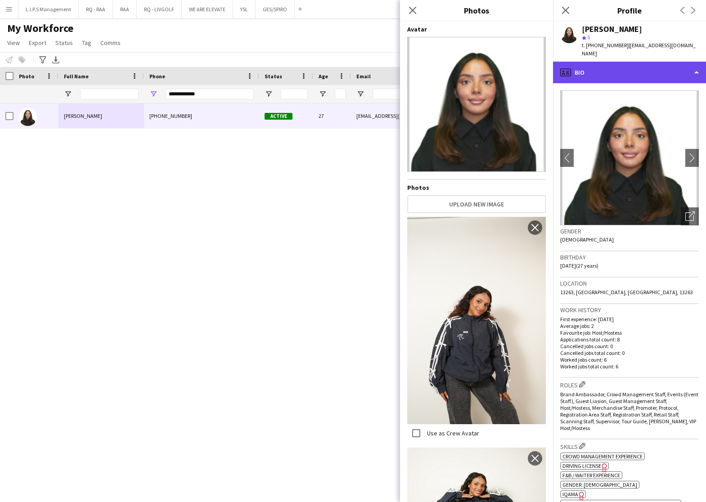
click at [634, 62] on div "profile Bio" at bounding box center [629, 73] width 153 height 22
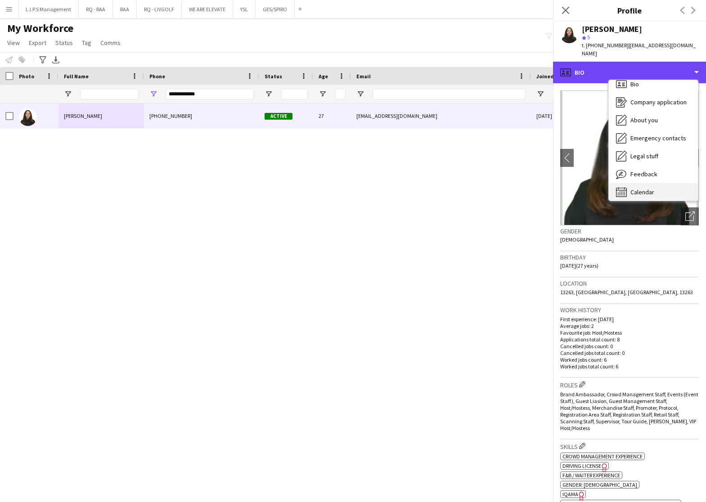
scroll to position [12, 0]
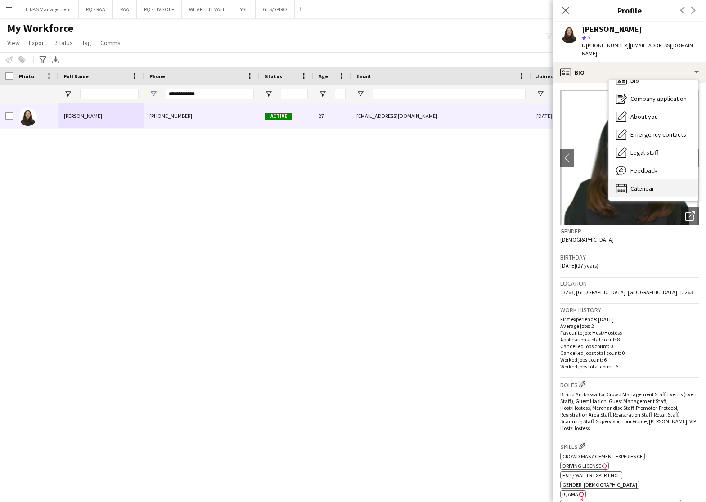
click at [669, 179] on div "Calendar Calendar" at bounding box center [652, 188] width 89 height 18
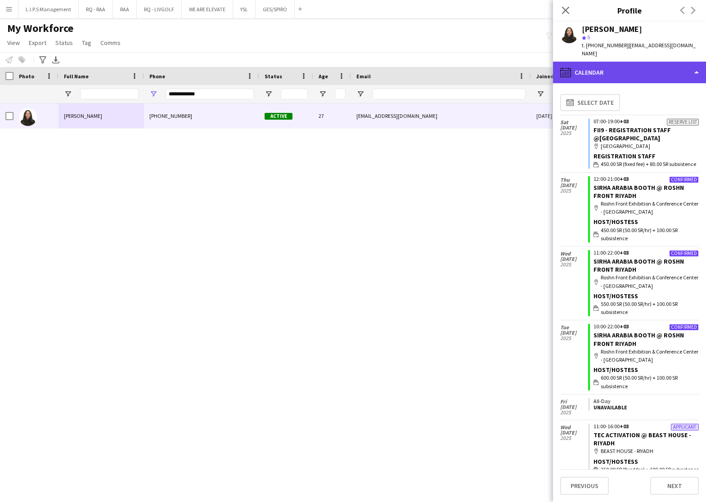
click at [662, 62] on div "calendar-full Calendar" at bounding box center [629, 73] width 153 height 22
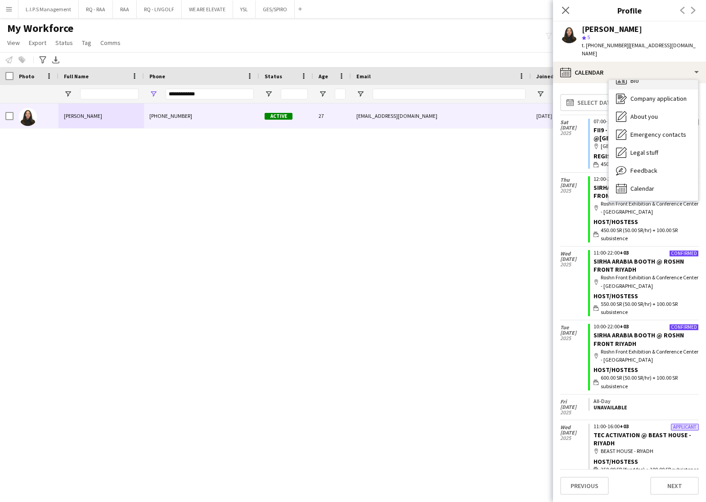
click at [662, 76] on div "Bio Bio" at bounding box center [652, 81] width 89 height 18
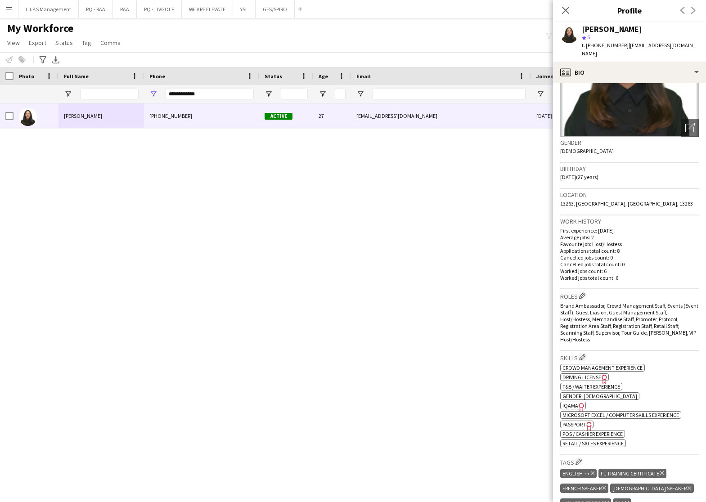
scroll to position [135, 0]
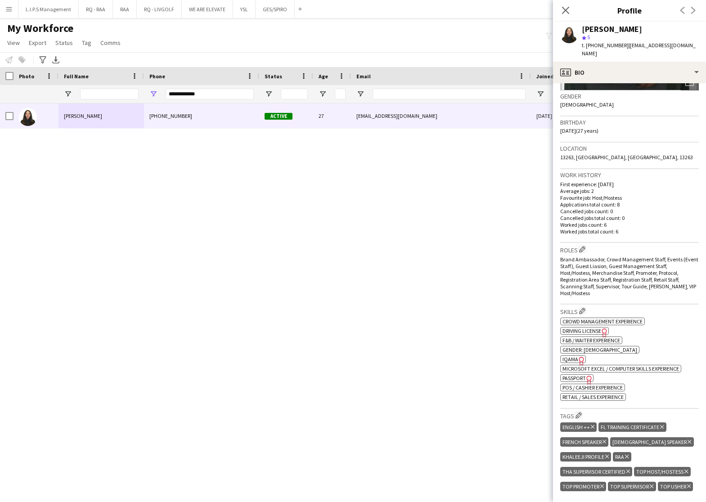
click at [574, 356] on span "IQAMA" at bounding box center [570, 359] width 16 height 7
click at [597, 27] on div "[PERSON_NAME]" at bounding box center [611, 29] width 60 height 8
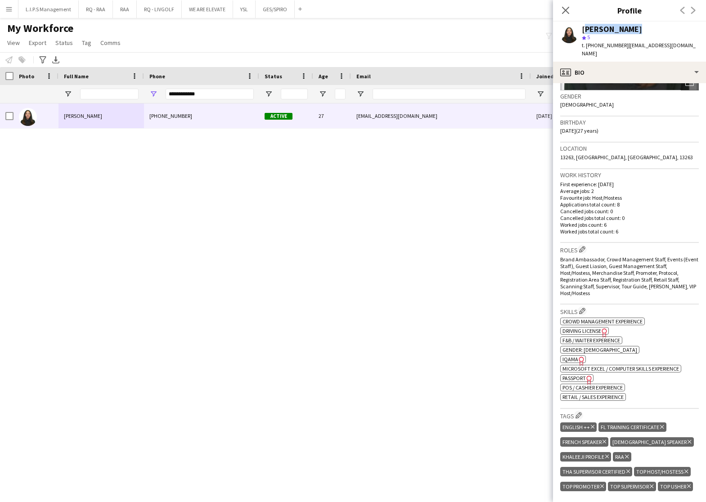
copy div "[PERSON_NAME]"
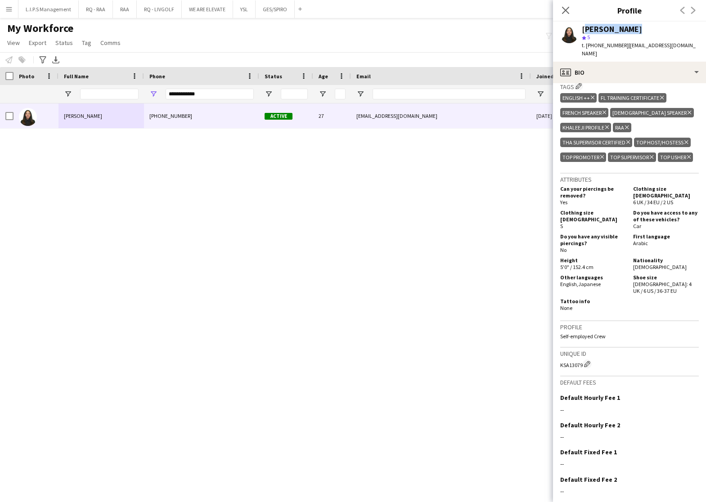
scroll to position [472, 0]
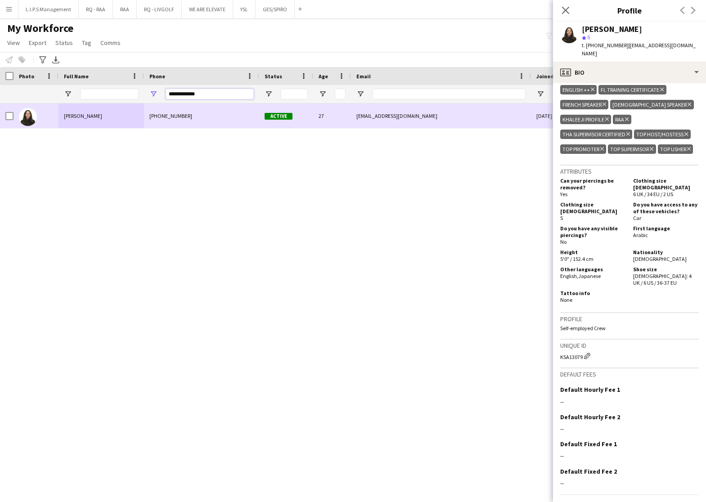
drag, startPoint x: 208, startPoint y: 91, endPoint x: 4, endPoint y: 112, distance: 204.3
click at [4, 112] on div "Workforce Details Photo Full Name" at bounding box center [353, 276] width 706 height 419
paste input "Phone Filter Input"
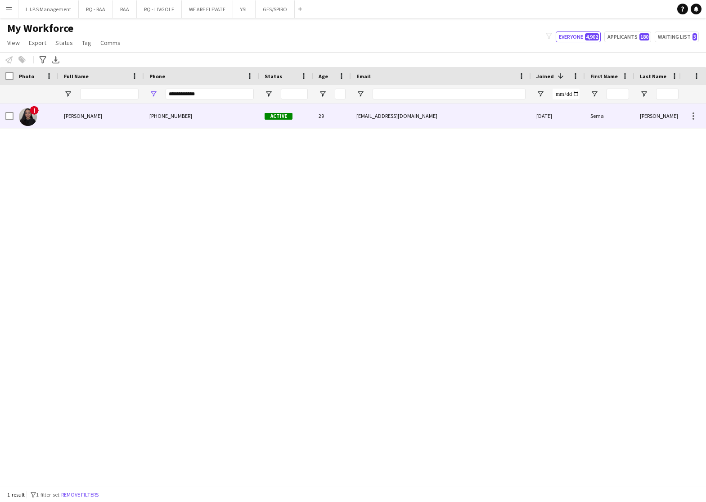
click at [75, 123] on div "[PERSON_NAME]" at bounding box center [100, 115] width 85 height 25
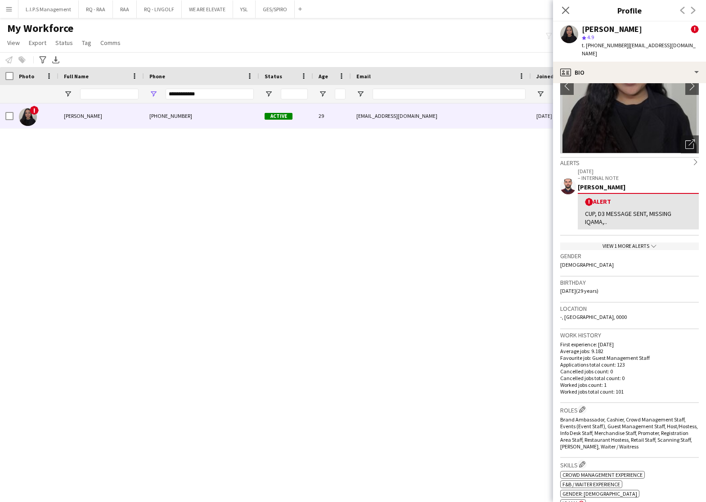
scroll to position [0, 0]
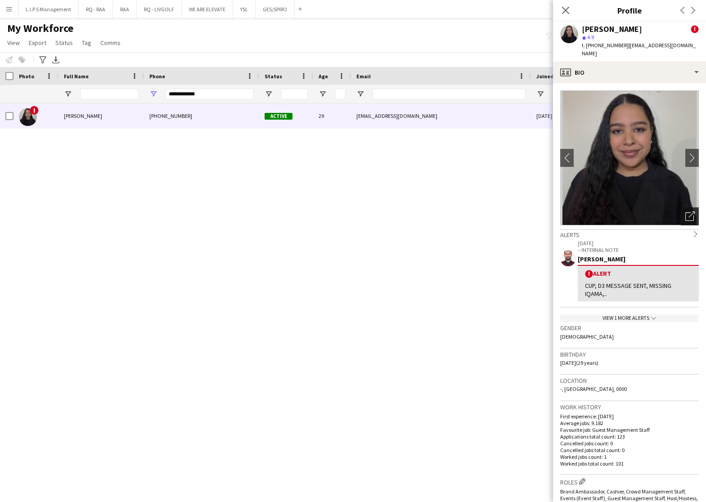
click at [685, 222] on div "Open photos pop-in" at bounding box center [689, 216] width 18 height 18
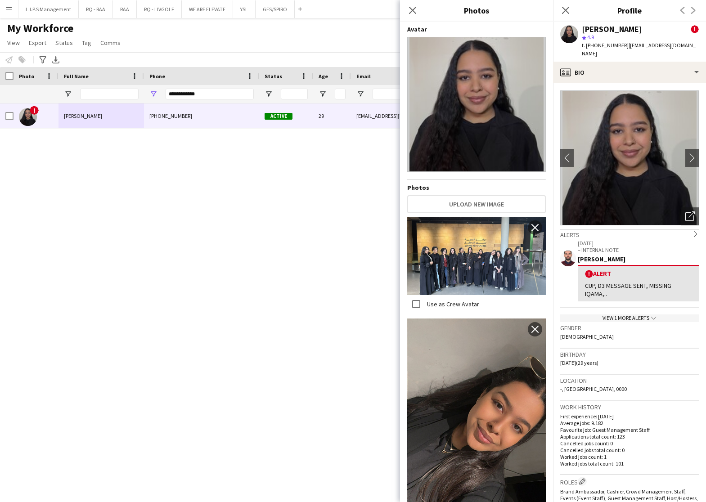
scroll to position [270, 0]
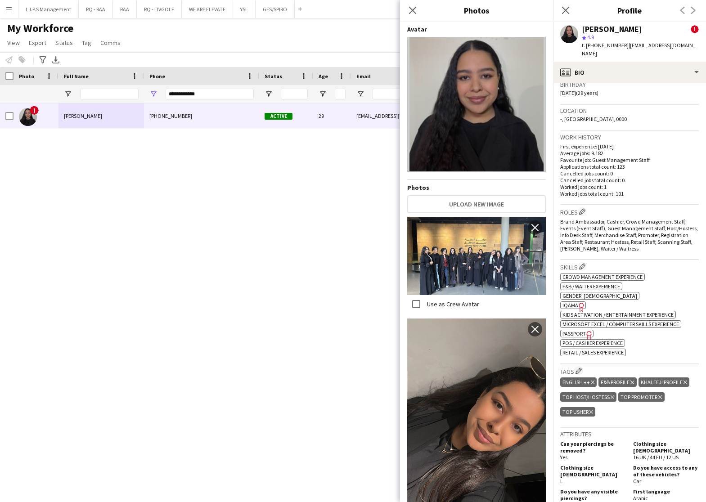
click at [572, 302] on span "IQAMA" at bounding box center [570, 305] width 16 height 7
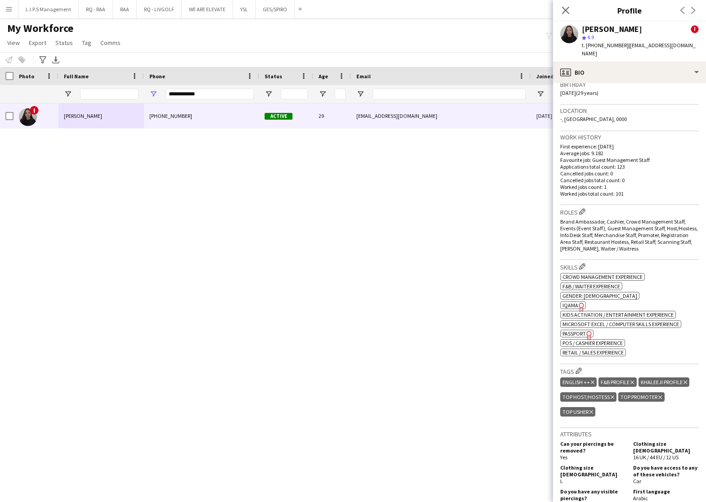
scroll to position [0, 0]
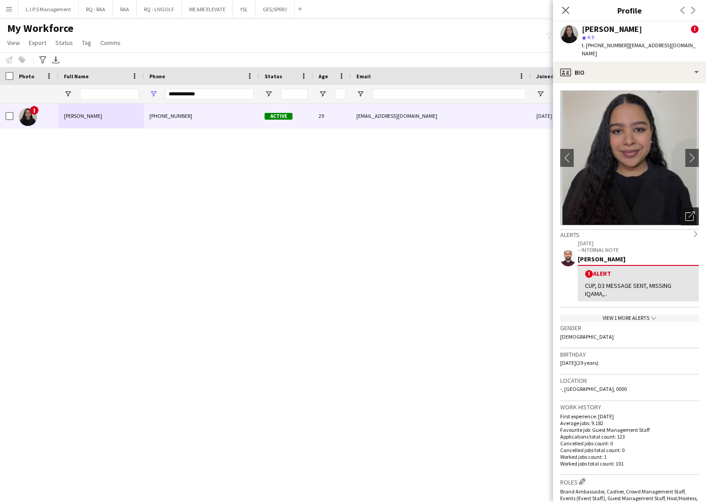
click at [680, 223] on div "Open photos pop-in" at bounding box center [689, 216] width 18 height 18
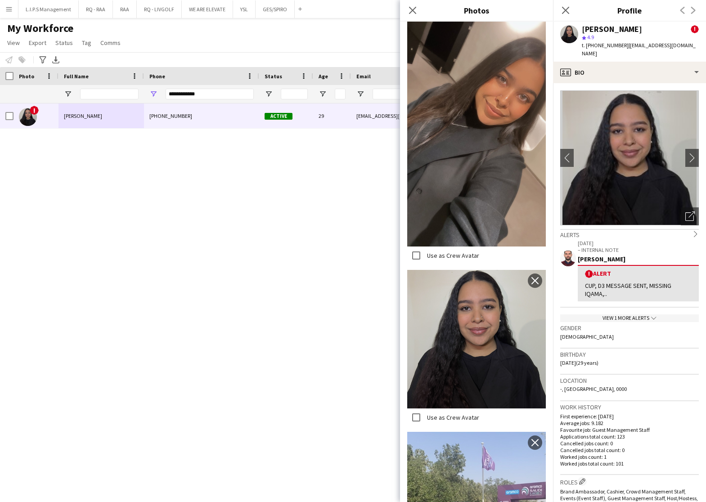
scroll to position [1199, 0]
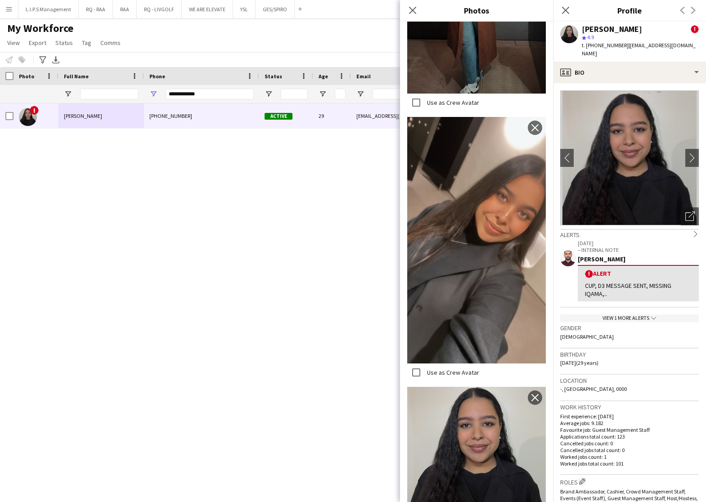
click at [605, 27] on div "[PERSON_NAME]" at bounding box center [611, 29] width 60 height 8
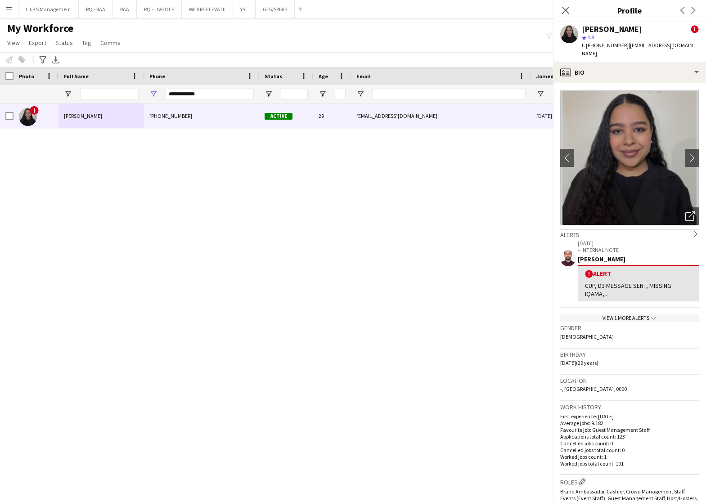
click at [605, 27] on div "[PERSON_NAME]" at bounding box center [611, 29] width 60 height 8
copy div "[PERSON_NAME]"
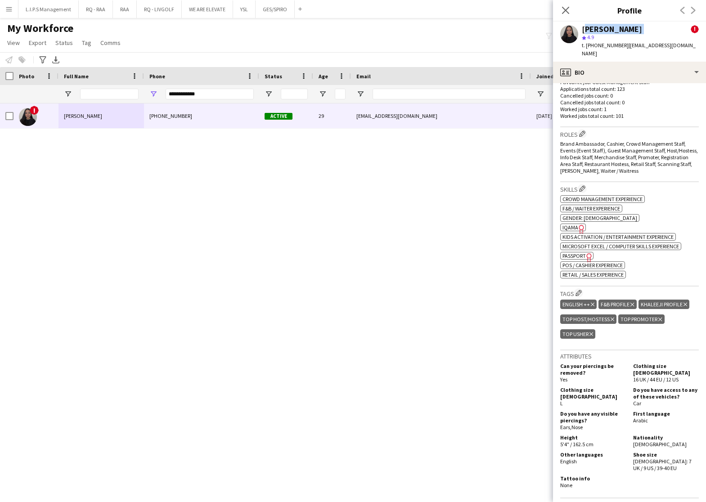
scroll to position [405, 0]
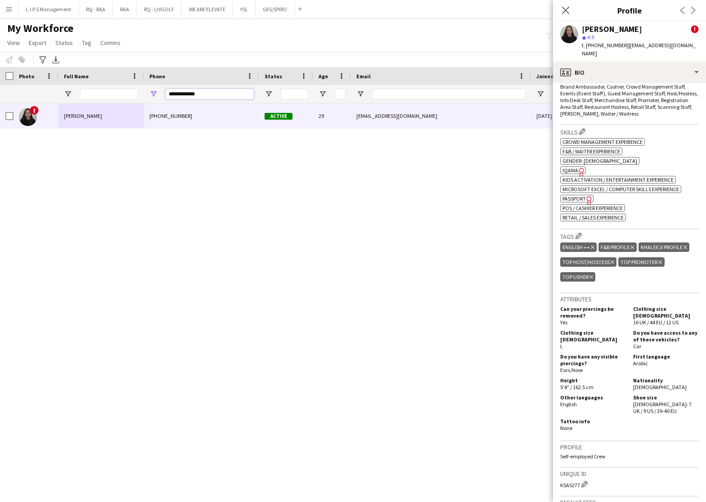
drag, startPoint x: 242, startPoint y: 94, endPoint x: 149, endPoint y: 79, distance: 94.9
click at [149, 79] on div "Workforce Details Photo Full Name 1" at bounding box center [626, 85] width 1252 height 36
paste input "Phone Filter Input"
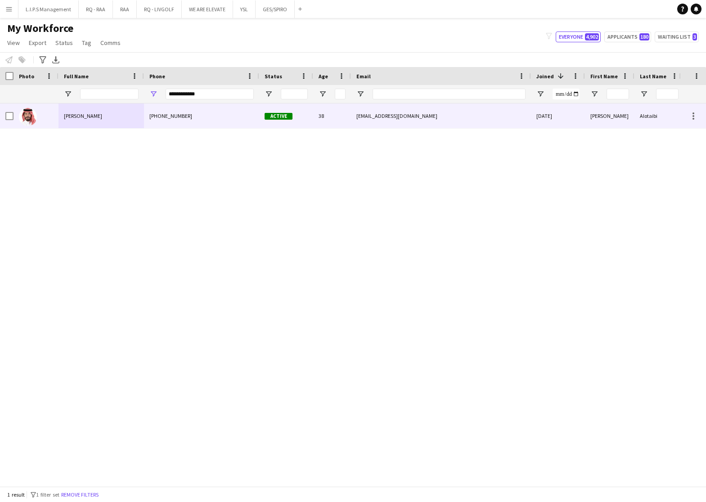
click at [514, 119] on div "[EMAIL_ADDRESS][DOMAIN_NAME]" at bounding box center [441, 115] width 180 height 25
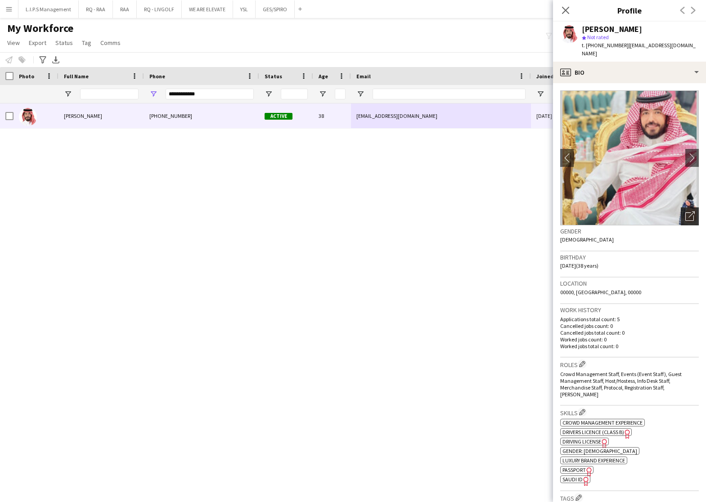
click at [680, 207] on div "Open photos pop-in" at bounding box center [689, 216] width 18 height 18
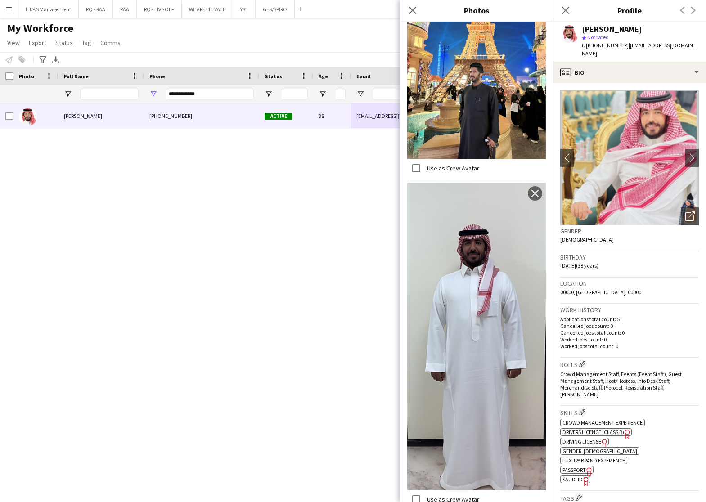
scroll to position [1136, 0]
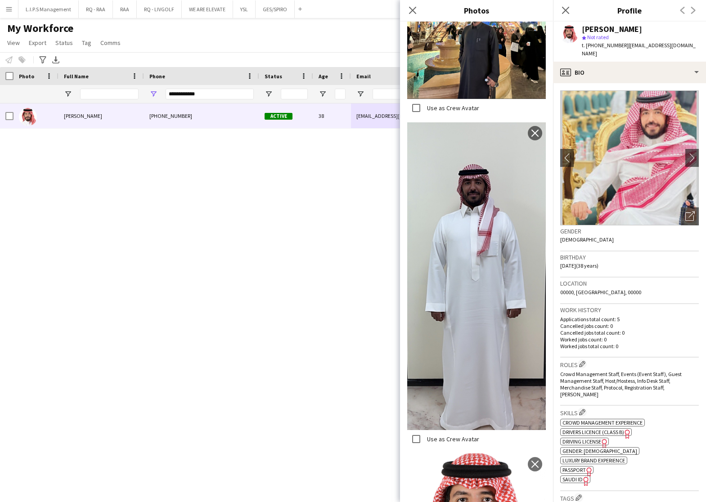
click at [567, 476] on span "SAUDI ID" at bounding box center [572, 479] width 20 height 7
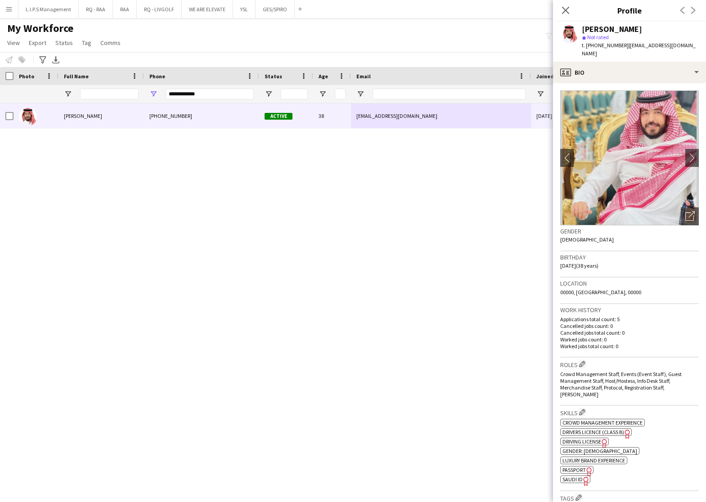
click at [598, 26] on div "[PERSON_NAME]" at bounding box center [611, 29] width 60 height 8
copy div "[PERSON_NAME]"
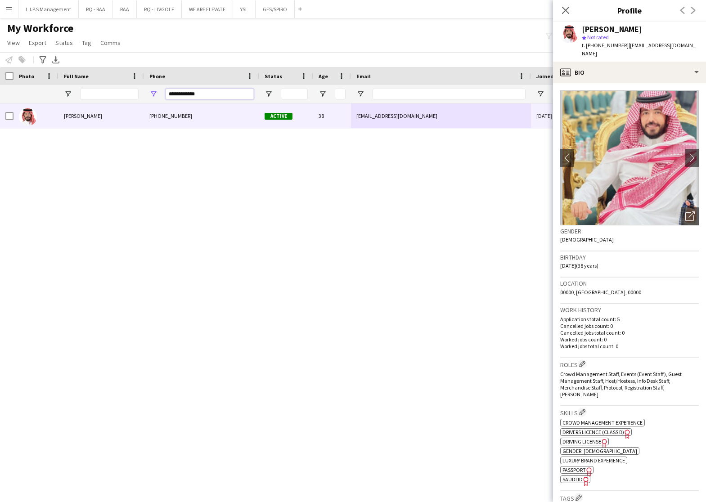
drag, startPoint x: 227, startPoint y: 93, endPoint x: 42, endPoint y: 97, distance: 184.9
click at [43, 97] on div at bounding box center [626, 94] width 1252 height 18
paste input "Phone Filter Input"
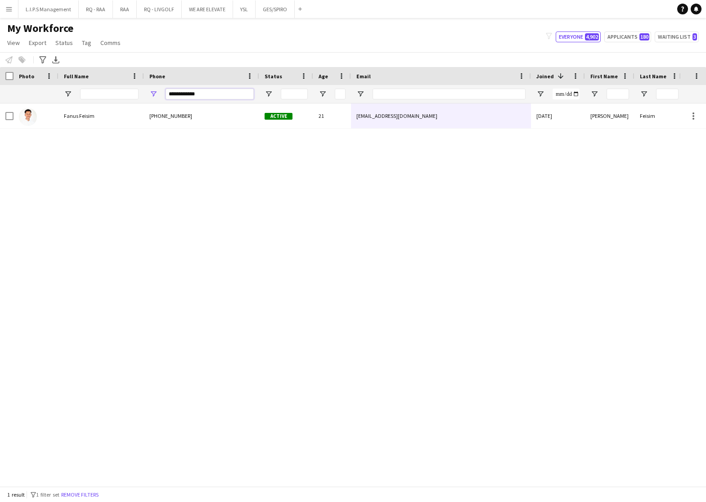
type input "**********"
drag, startPoint x: 5, startPoint y: 72, endPoint x: 109, endPoint y: 163, distance: 138.3
click at [47, 88] on div "Workforce Details Photo Full Name 1" at bounding box center [626, 85] width 1252 height 36
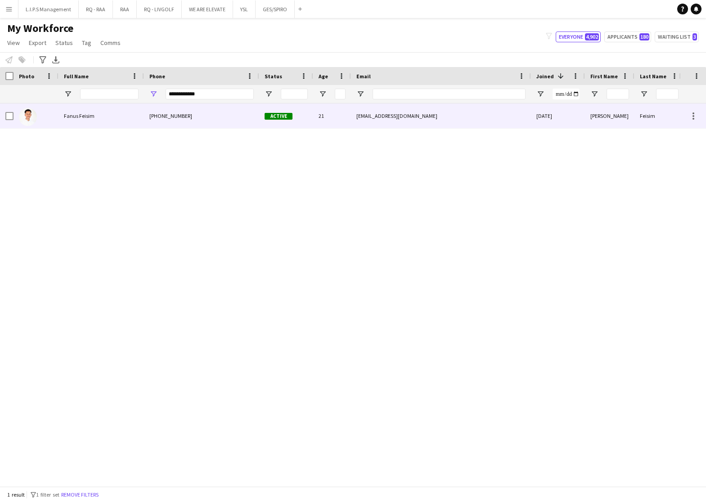
click at [308, 113] on div "Active" at bounding box center [286, 115] width 54 height 25
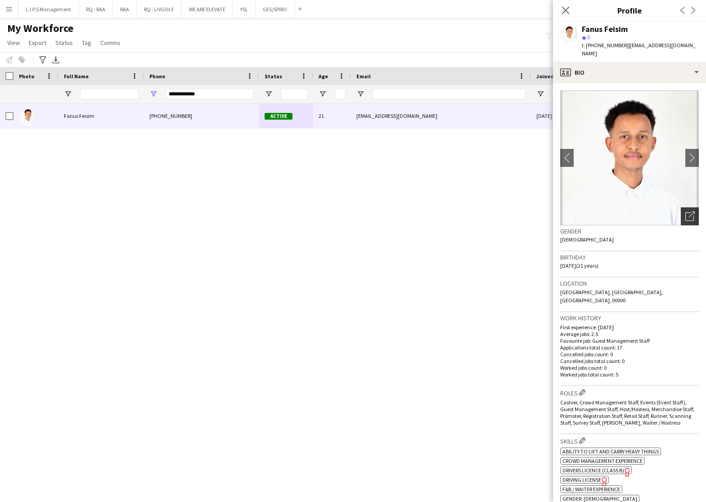
click at [680, 207] on div "Open photos pop-in" at bounding box center [689, 216] width 18 height 18
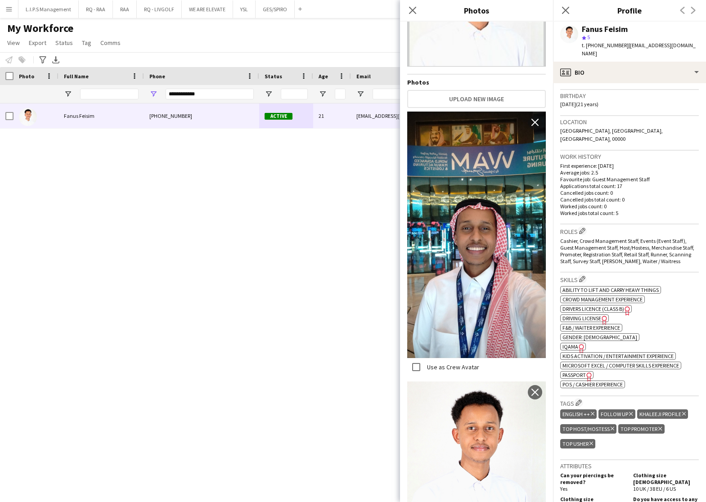
scroll to position [202, 0]
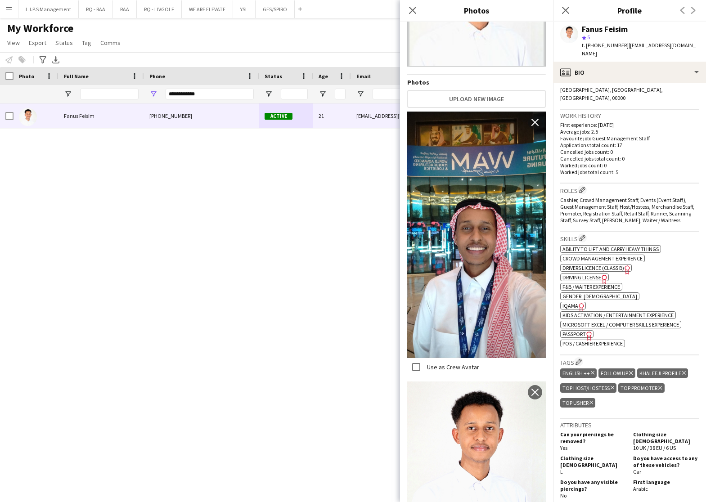
click at [572, 302] on span "IQAMA" at bounding box center [570, 305] width 16 height 7
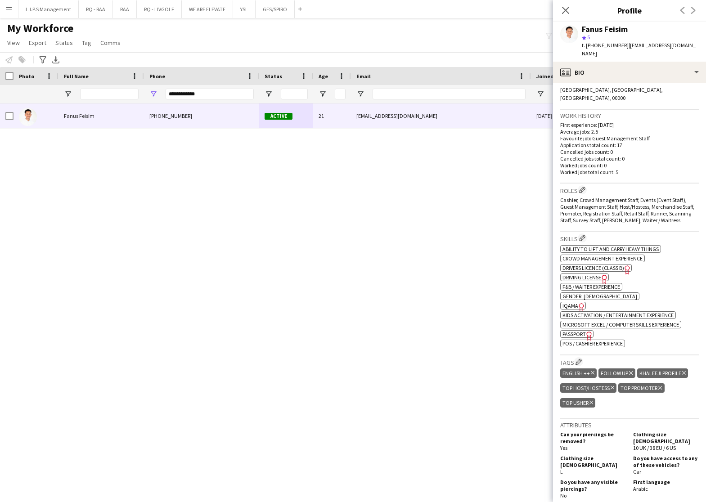
click at [593, 27] on div "Fanus Feisim" at bounding box center [604, 29] width 46 height 8
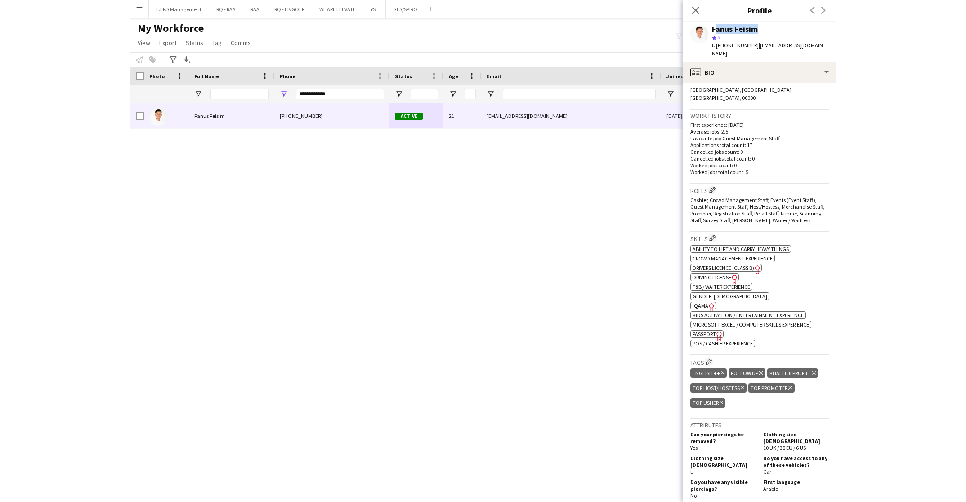
scroll to position [0, 0]
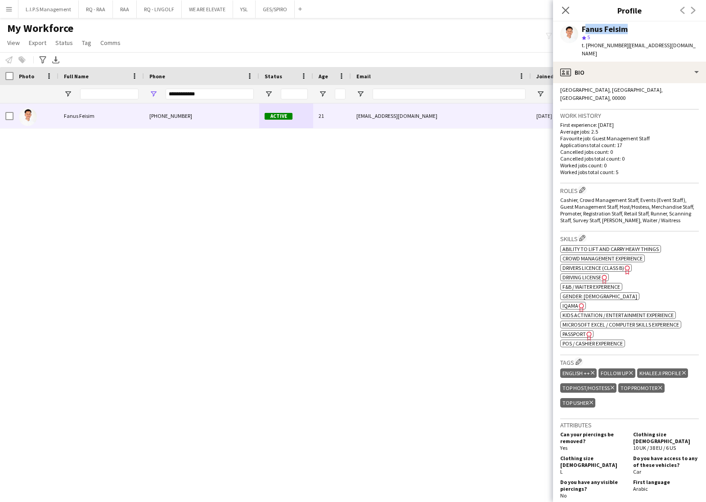
copy div "Fanus Feisim"
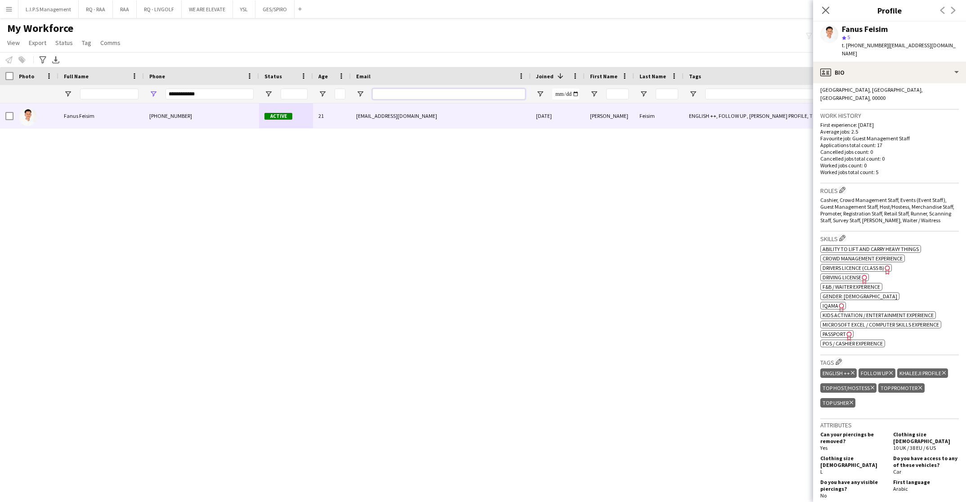
click at [418, 89] on input "Email Filter Input" at bounding box center [448, 94] width 153 height 11
paste input "**********"
type input "**********"
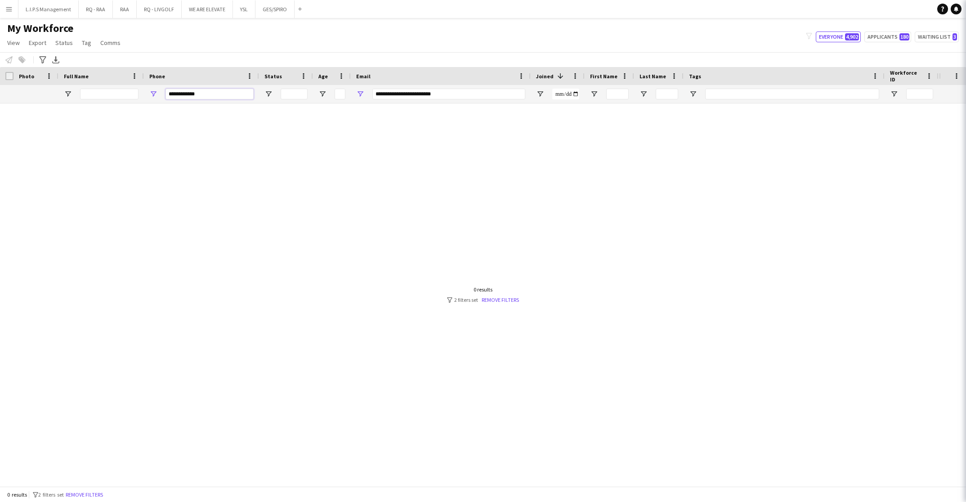
click at [94, 96] on div at bounding box center [626, 94] width 1252 height 18
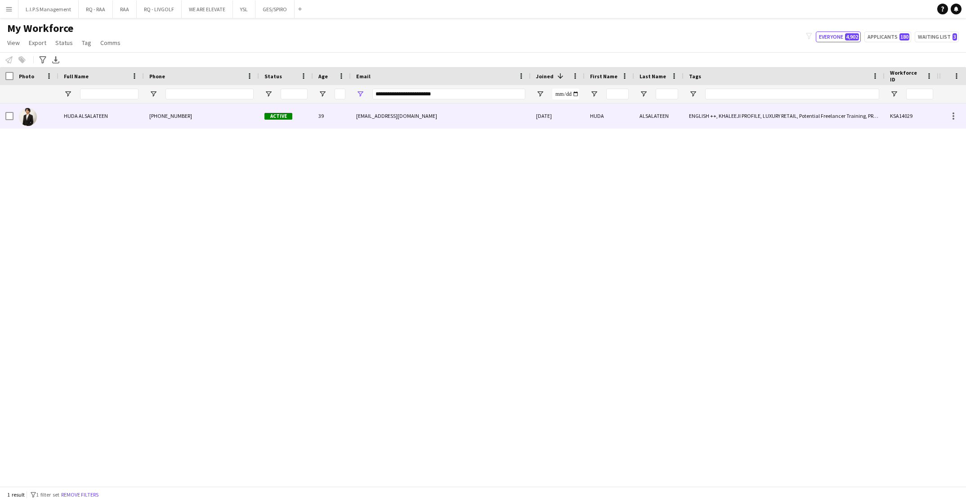
click at [254, 121] on div "[PHONE_NUMBER]" at bounding box center [201, 115] width 115 height 25
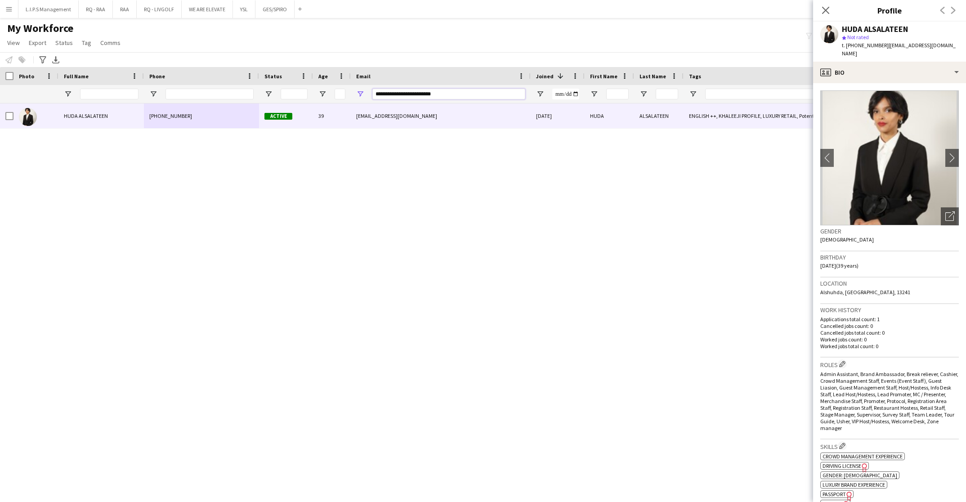
drag, startPoint x: 451, startPoint y: 95, endPoint x: 246, endPoint y: 107, distance: 204.5
click at [246, 107] on div "Workforce Details Photo Full Name" at bounding box center [483, 276] width 966 height 419
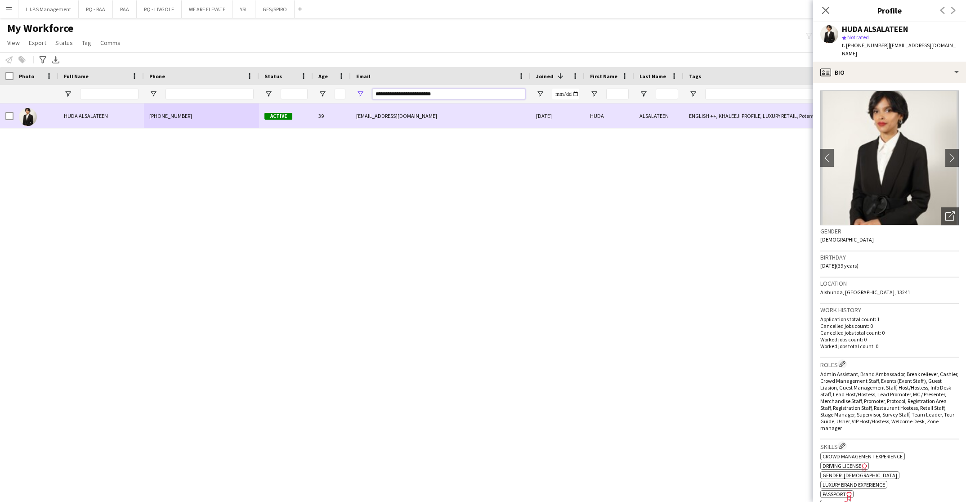
paste input "Email Filter Input"
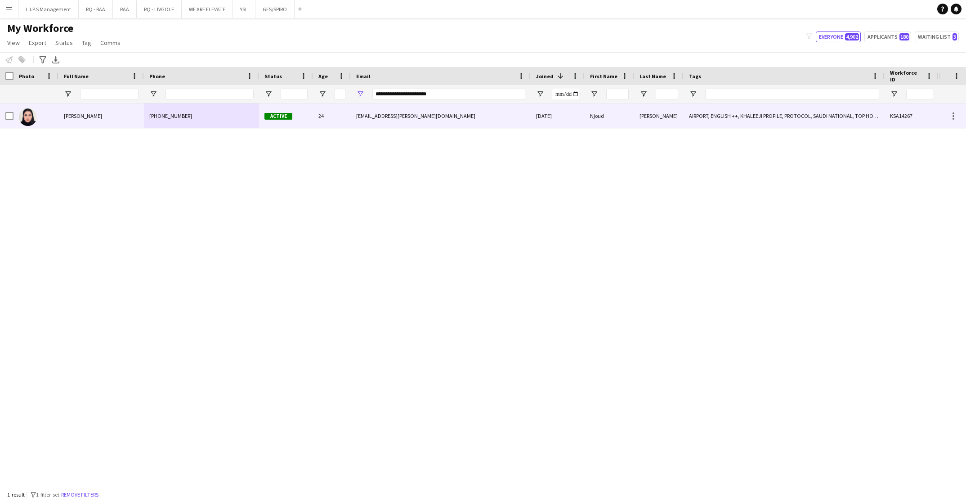
click at [256, 115] on div "[PHONE_NUMBER]" at bounding box center [201, 115] width 115 height 25
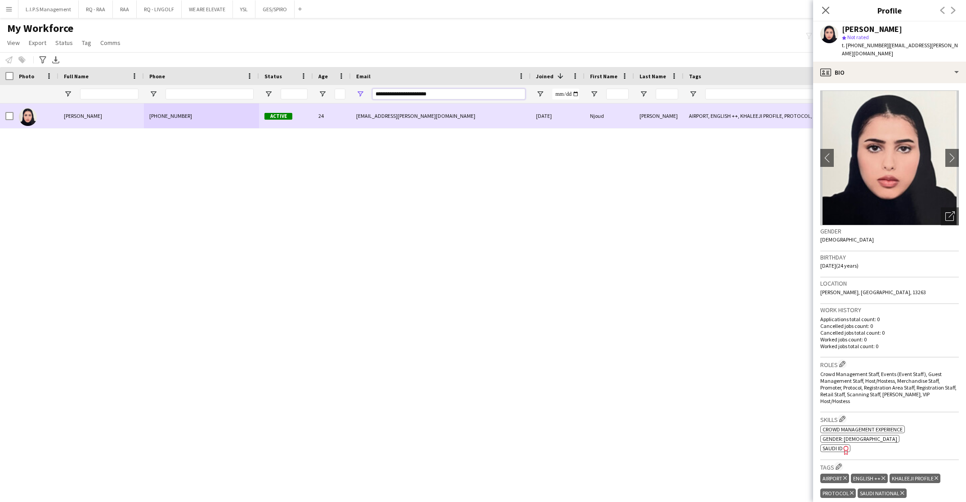
drag, startPoint x: 447, startPoint y: 98, endPoint x: 268, endPoint y: 107, distance: 180.1
click at [268, 107] on div "Workforce Details Photo Full Name" at bounding box center [483, 276] width 966 height 419
paste input "Email Filter Input"
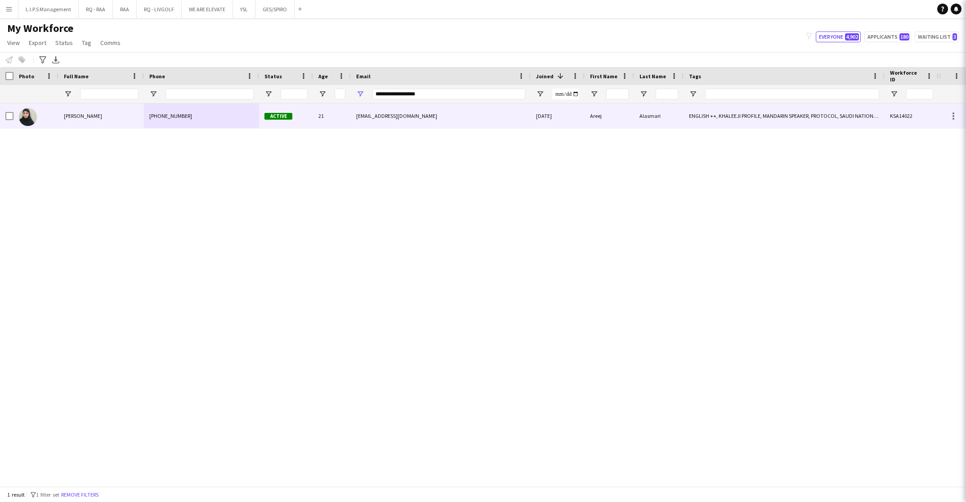
click at [279, 112] on div "Active" at bounding box center [286, 115] width 54 height 25
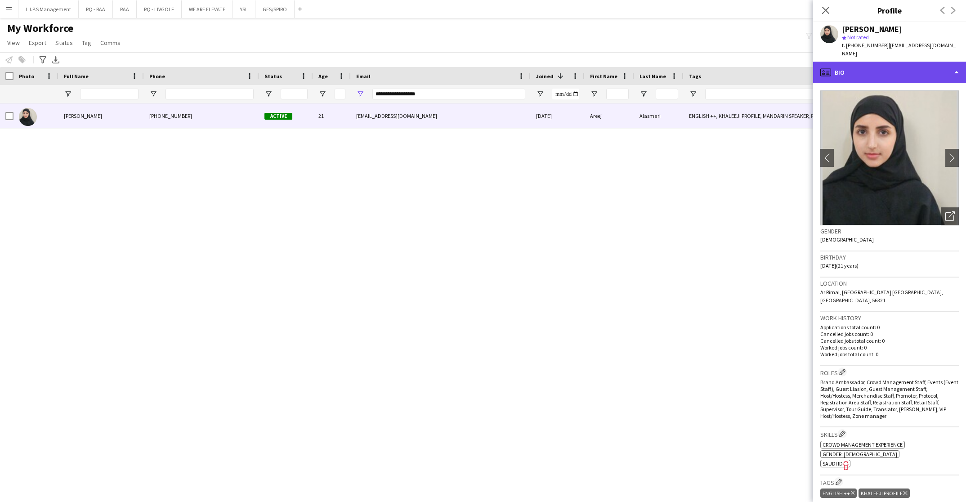
click at [917, 62] on div "profile Bio" at bounding box center [889, 73] width 153 height 22
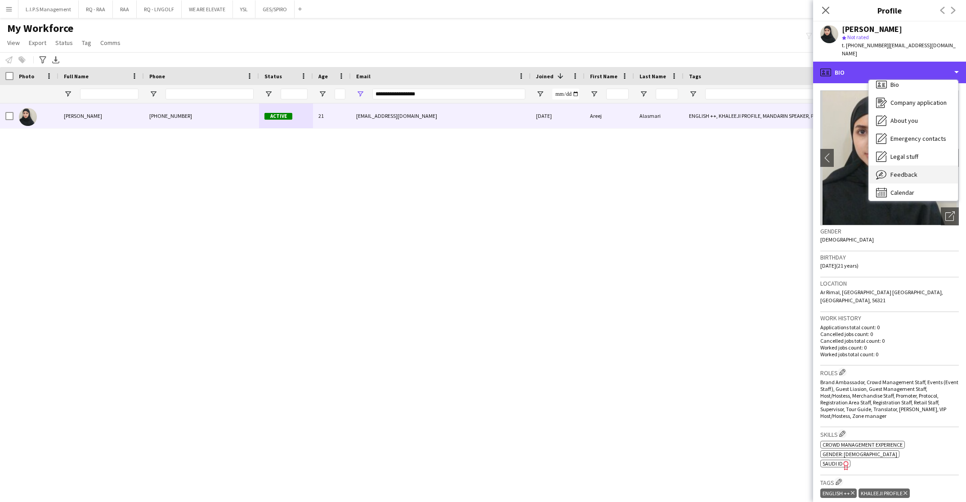
scroll to position [12, 0]
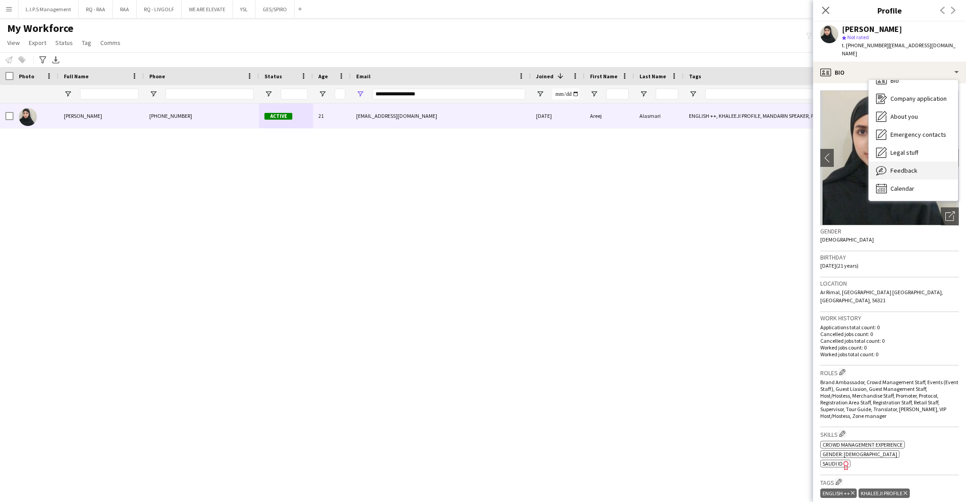
click at [917, 161] on div "Feedback Feedback" at bounding box center [913, 170] width 89 height 18
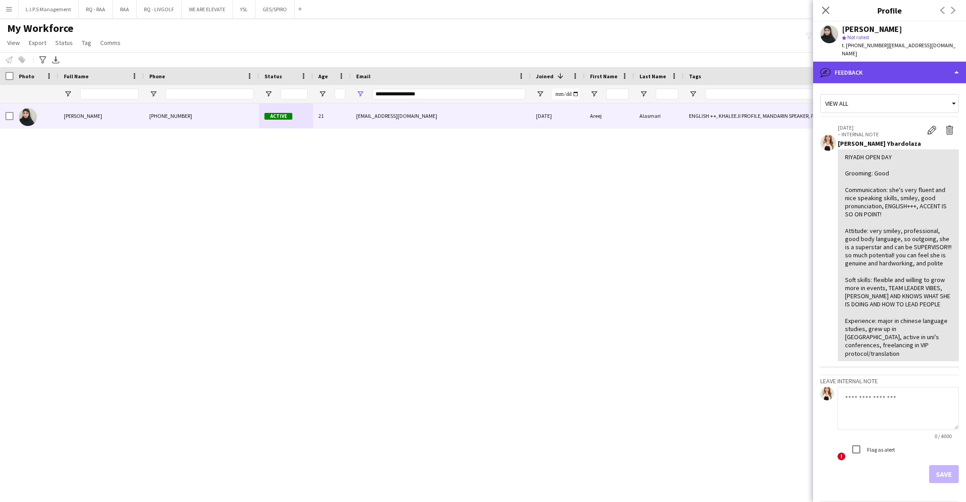
click at [900, 62] on div "bubble-pencil Feedback" at bounding box center [889, 73] width 153 height 22
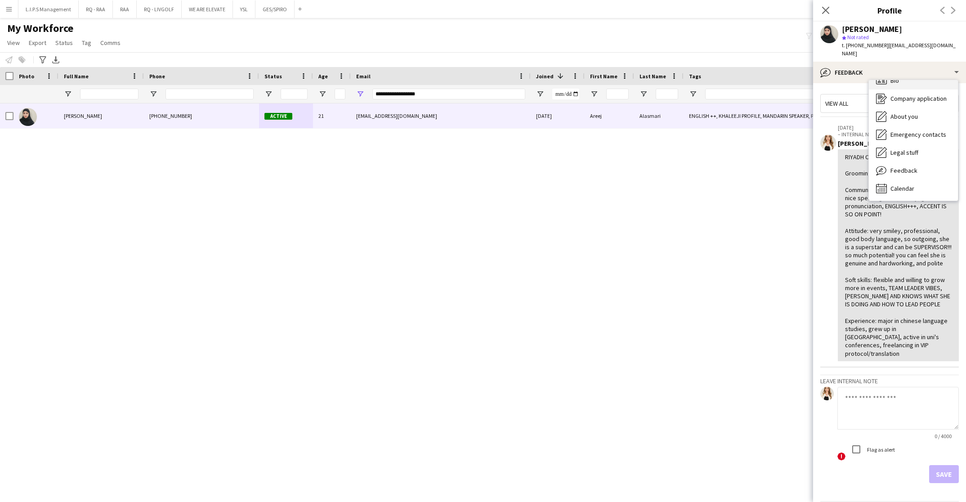
click at [905, 76] on div "Bio Bio" at bounding box center [913, 81] width 89 height 18
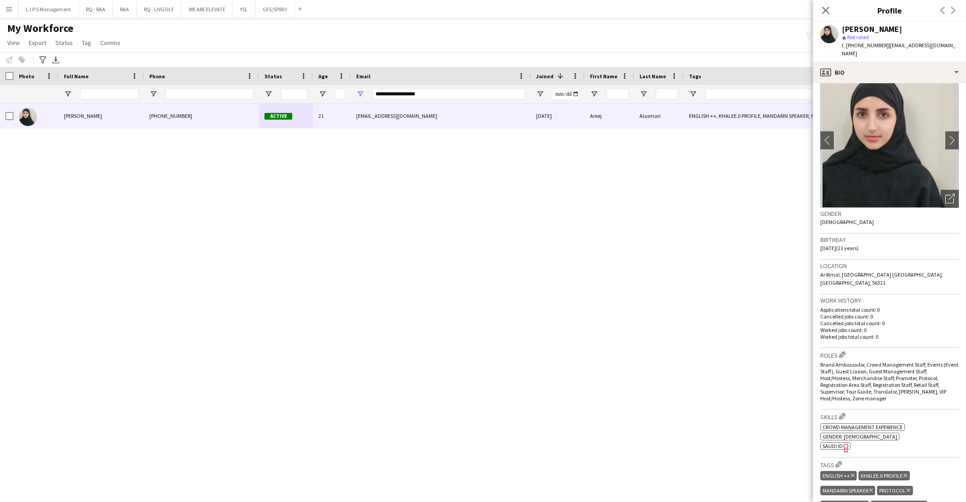
scroll to position [0, 0]
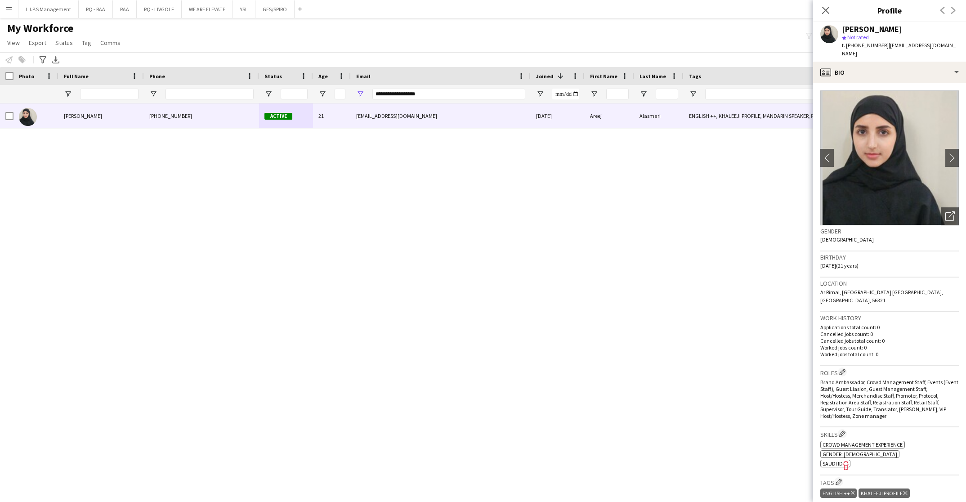
click at [950, 201] on app-crew-profile-bio "chevron-left chevron-right Open photos pop-in Gender [DEMOGRAPHIC_DATA] Birthda…" at bounding box center [889, 292] width 153 height 419
click at [945, 211] on icon "Open photos pop-in" at bounding box center [949, 215] width 9 height 9
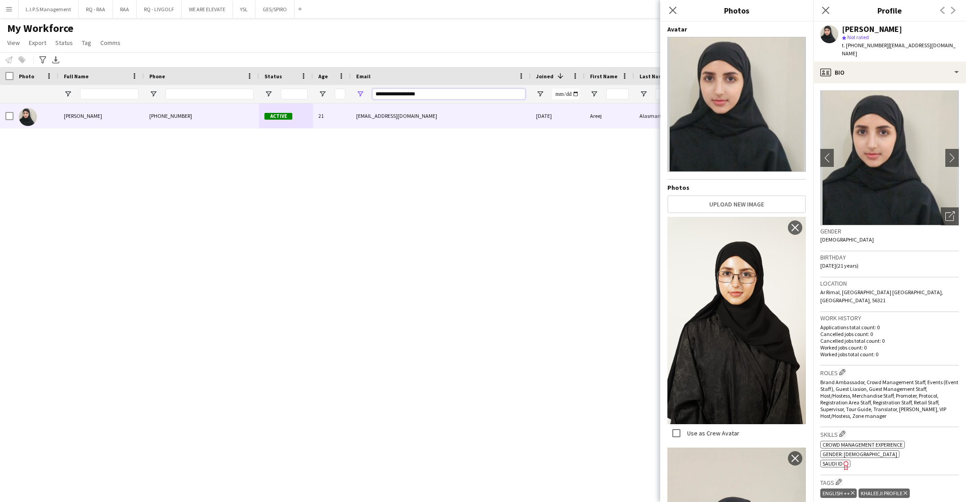
drag, startPoint x: 443, startPoint y: 91, endPoint x: 203, endPoint y: 94, distance: 239.3
click at [203, 94] on div at bounding box center [626, 94] width 1252 height 18
paste input "****"
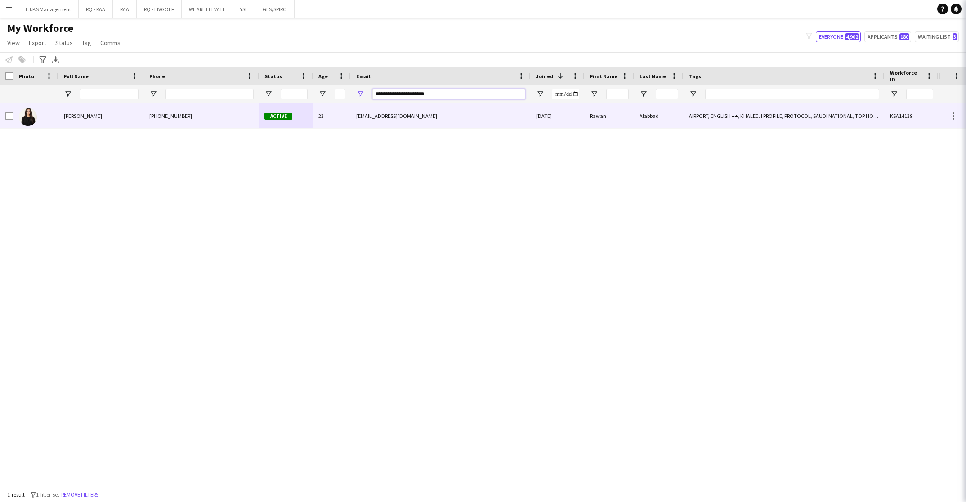
type input "**********"
click at [219, 120] on div "[PHONE_NUMBER]" at bounding box center [201, 115] width 115 height 25
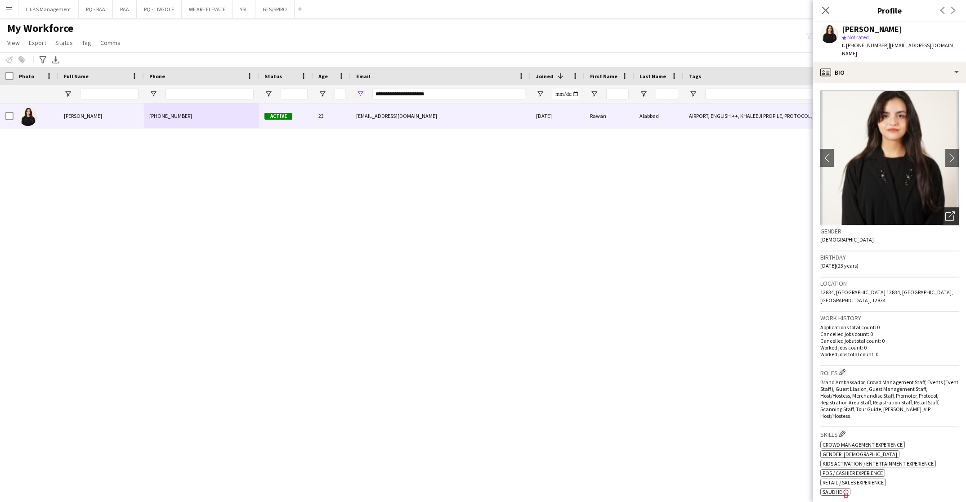
click at [945, 211] on icon "Open photos pop-in" at bounding box center [949, 215] width 9 height 9
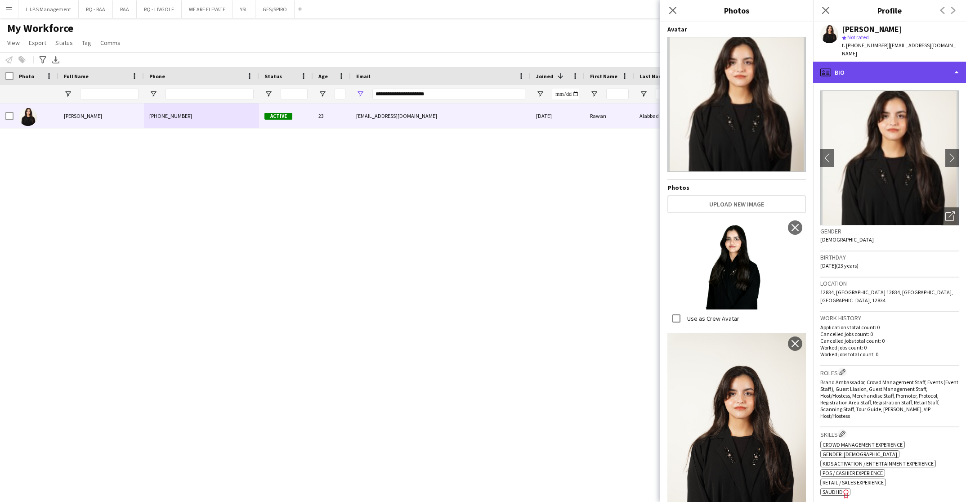
click at [910, 62] on div "profile Bio" at bounding box center [889, 73] width 153 height 22
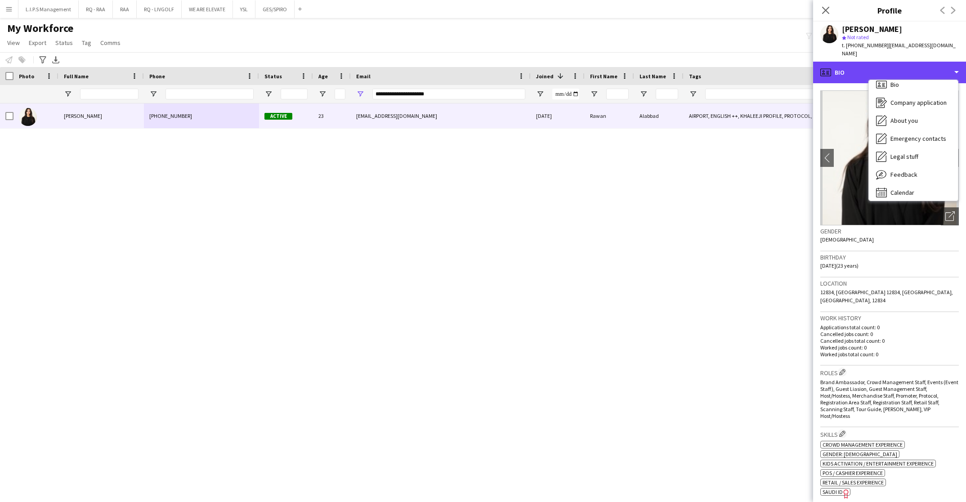
scroll to position [12, 0]
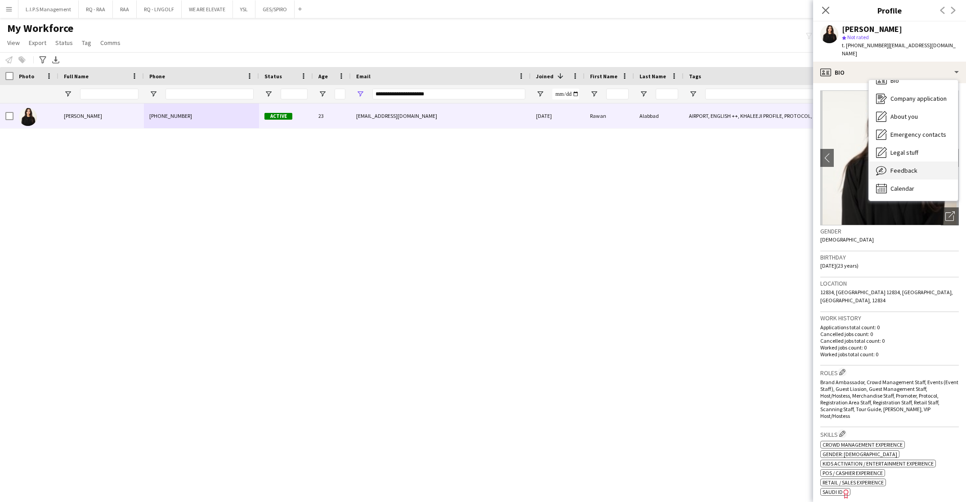
click at [918, 163] on div "Feedback Feedback" at bounding box center [913, 170] width 89 height 18
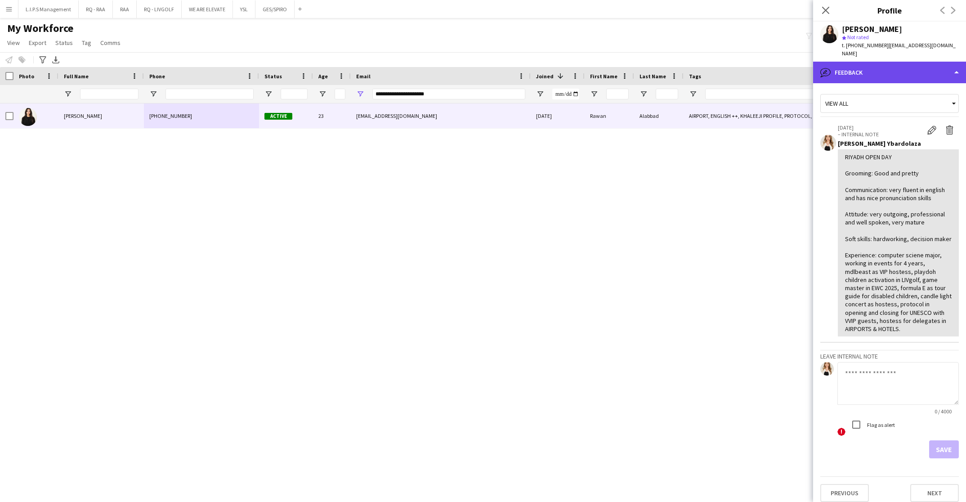
click at [912, 73] on div "bubble-pencil Feedback" at bounding box center [889, 73] width 153 height 22
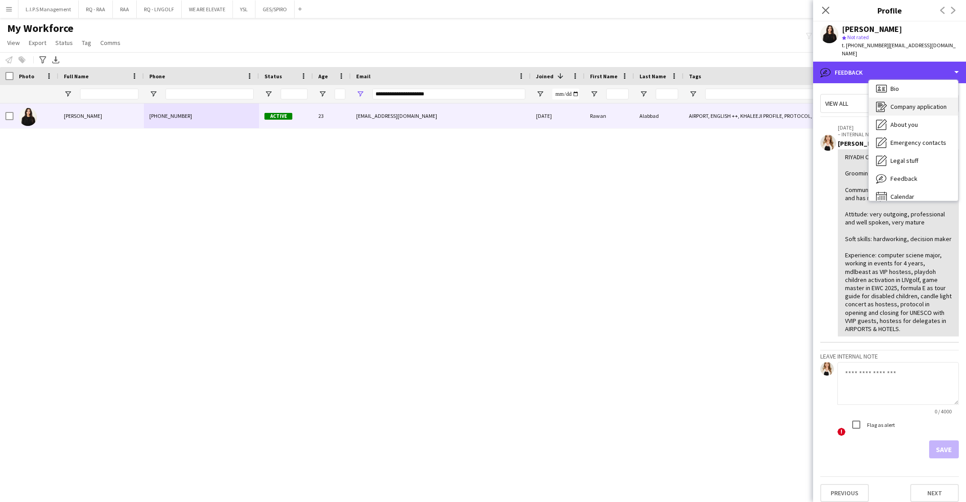
scroll to position [0, 0]
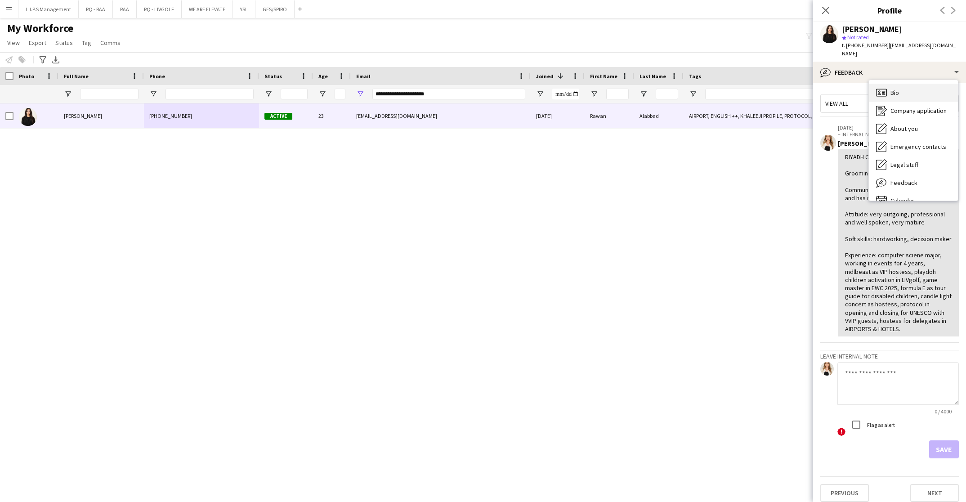
click at [918, 84] on div "Bio Bio" at bounding box center [913, 93] width 89 height 18
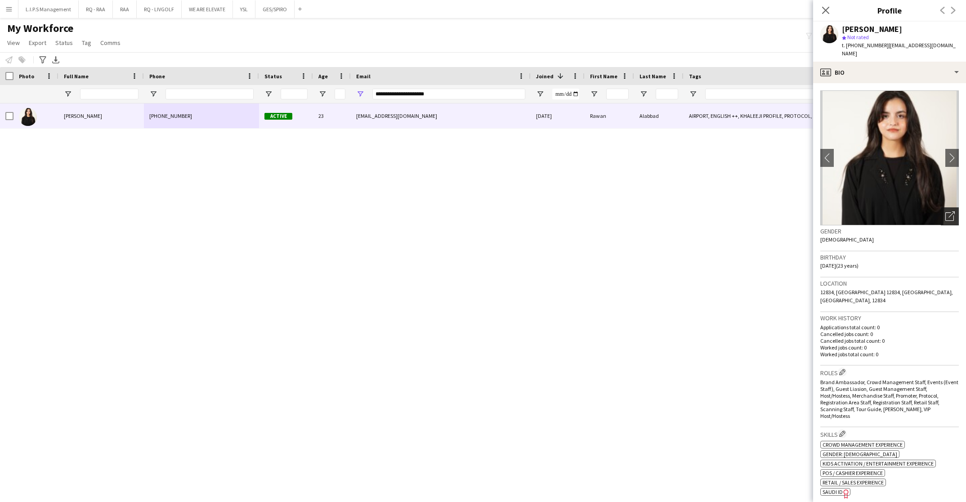
click at [945, 211] on icon "Open photos pop-in" at bounding box center [949, 215] width 9 height 9
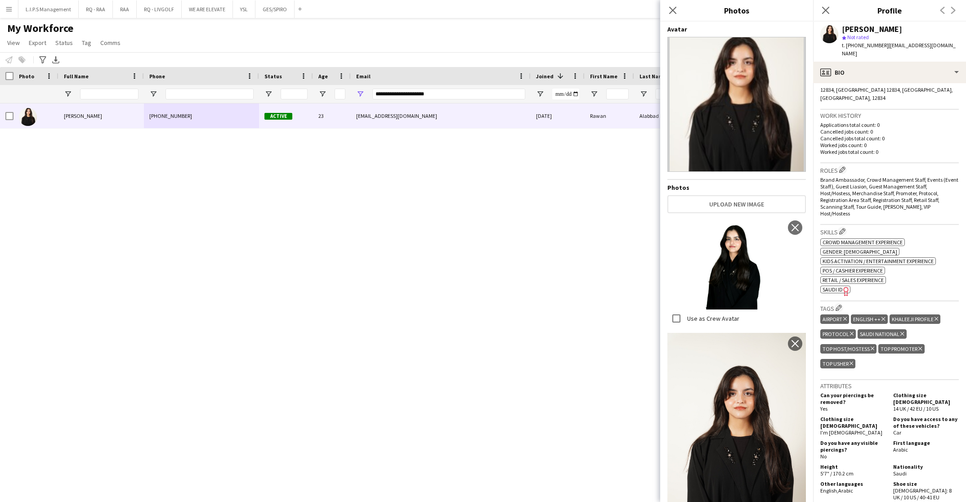
click at [520, 302] on div "[PERSON_NAME] [PHONE_NUMBER] Active 23 [EMAIL_ADDRESS][DOMAIN_NAME] [DATE] [PER…" at bounding box center [469, 289] width 939 height 372
click at [495, 45] on div "My Workforce View Views Default view Basic Export View Full Name TAGS Test New …" at bounding box center [483, 37] width 966 height 31
